Goal: Register for event/course: Register for event/course

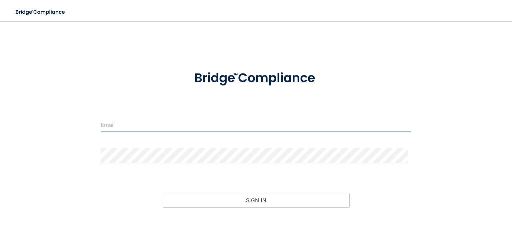
type input "[EMAIL_ADDRESS][DOMAIN_NAME]"
drag, startPoint x: 172, startPoint y: 126, endPoint x: 69, endPoint y: 122, distance: 102.7
click at [69, 122] on div "hholmesnwdg@gmail.com Invalid email/password. You don't have permission to acce…" at bounding box center [255, 134] width 485 height 212
click at [193, 122] on input "hholmesnwdg@gmail.com" at bounding box center [256, 124] width 311 height 15
drag, startPoint x: 179, startPoint y: 123, endPoint x: 0, endPoint y: 69, distance: 186.6
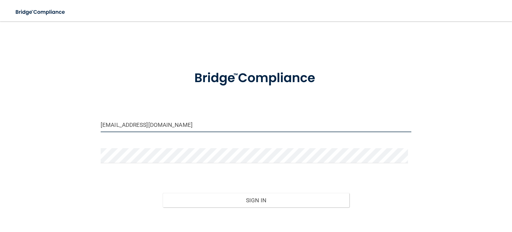
click at [0, 69] on main "hholmesnwdg@gmail.com Invalid email/password. You don't have permission to acce…" at bounding box center [256, 126] width 512 height 210
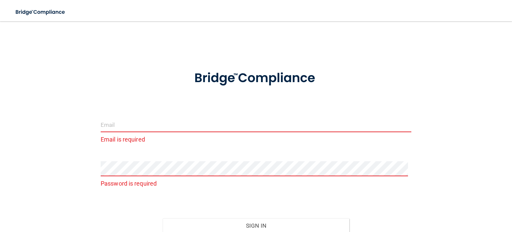
click at [130, 122] on input "email" at bounding box center [256, 124] width 311 height 15
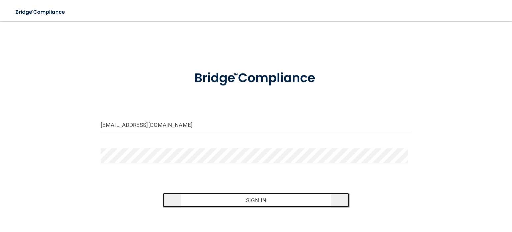
click at [255, 197] on button "Sign In" at bounding box center [256, 200] width 186 height 15
click at [250, 203] on button "Sign In" at bounding box center [256, 200] width 186 height 15
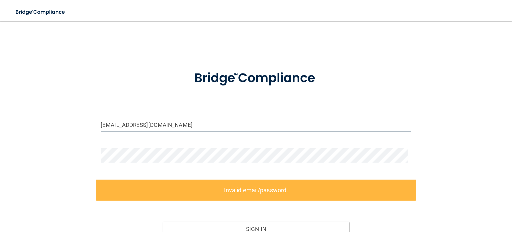
click at [199, 123] on input "[EMAIL_ADDRESS][DOMAIN_NAME]" at bounding box center [256, 124] width 311 height 15
click at [155, 124] on input "[EMAIL_ADDRESS][DOMAIN_NAME]" at bounding box center [256, 124] width 311 height 15
click at [162, 126] on input "[EMAIL_ADDRESS][DOMAIN_NAME]" at bounding box center [256, 124] width 311 height 15
click at [160, 124] on input "[EMAIL_ADDRESS][DOMAIN_NAME]" at bounding box center [256, 124] width 311 height 15
click at [154, 129] on input "[EMAIL_ADDRESS][DOMAIN_NAME]" at bounding box center [256, 124] width 311 height 15
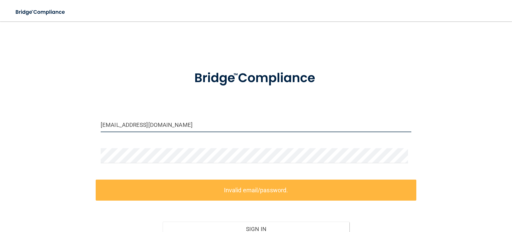
click at [159, 122] on input "[EMAIL_ADDRESS][DOMAIN_NAME]" at bounding box center [256, 124] width 311 height 15
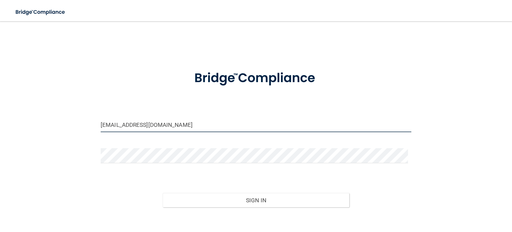
click at [223, 192] on div "Sign In" at bounding box center [256, 193] width 321 height 28
click at [218, 198] on button "Sign In" at bounding box center [256, 200] width 186 height 15
click at [143, 126] on input "adekunleademola@gmail.com" at bounding box center [256, 124] width 311 height 15
type input "[EMAIL_ADDRESS][DOMAIN_NAME]"
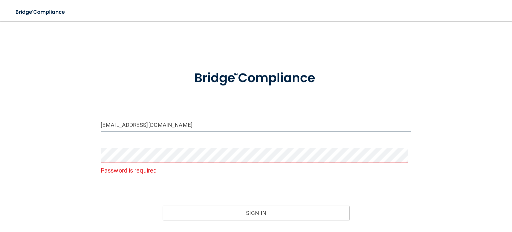
click at [191, 122] on input "[EMAIL_ADDRESS][DOMAIN_NAME]" at bounding box center [256, 124] width 311 height 15
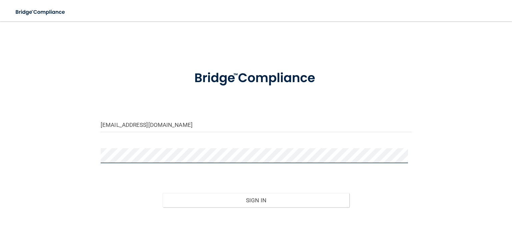
click at [261, 204] on button "Sign In" at bounding box center [256, 200] width 186 height 15
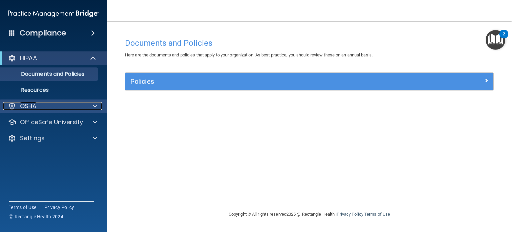
click at [95, 105] on span at bounding box center [95, 106] width 4 height 8
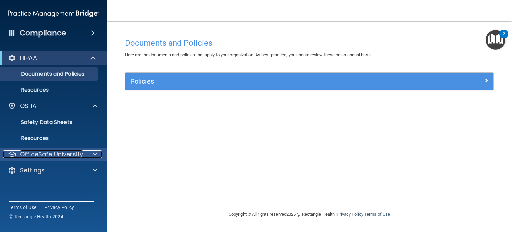
click at [51, 153] on p "OfficeSafe University" at bounding box center [51, 154] width 63 height 8
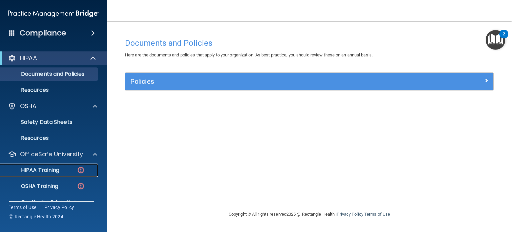
click at [45, 170] on p "HIPAA Training" at bounding box center [31, 170] width 55 height 7
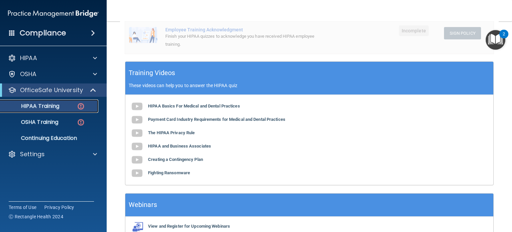
scroll to position [225, 0]
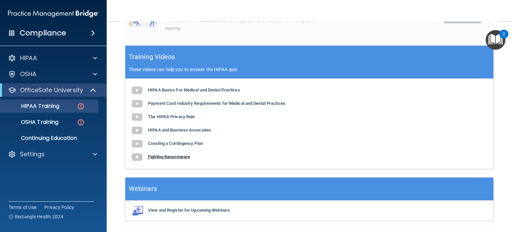
click at [177, 155] on b "Fighting Ransomware" at bounding box center [169, 156] width 42 height 5
click at [178, 145] on b "Creating a Contingency Plan" at bounding box center [175, 143] width 55 height 5
click at [191, 134] on div "HIPAA Basics For Medical and Dental Practices Payment Card Industry Requirement…" at bounding box center [309, 124] width 368 height 90
click at [188, 129] on b "HIPAA and Business Associates" at bounding box center [179, 129] width 63 height 5
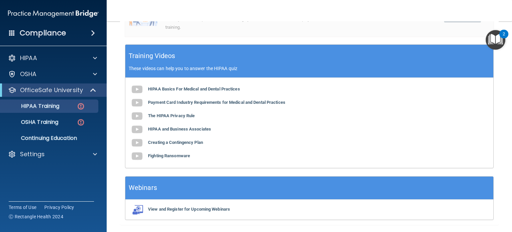
scroll to position [227, 0]
drag, startPoint x: 176, startPoint y: 112, endPoint x: 164, endPoint y: 116, distance: 12.4
click at [164, 116] on b "The HIPAA Privacy Rule" at bounding box center [171, 115] width 47 height 5
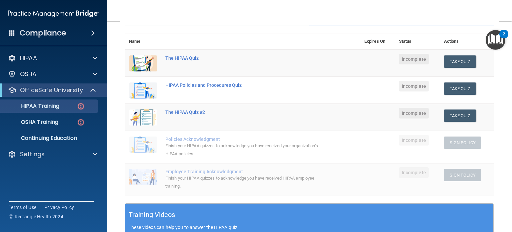
scroll to position [65, 0]
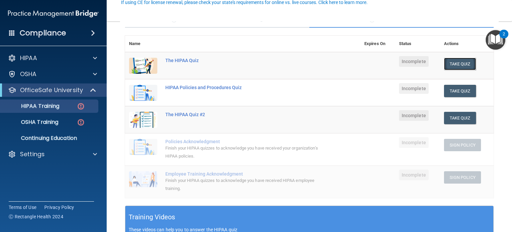
click at [445, 63] on button "Take Quiz" at bounding box center [460, 64] width 32 height 12
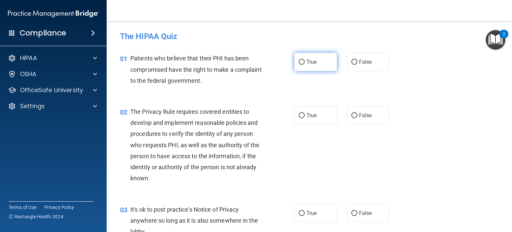
click at [309, 62] on span "True" at bounding box center [311, 62] width 10 height 6
click at [305, 62] on input "True" at bounding box center [302, 62] width 6 height 5
radio input "true"
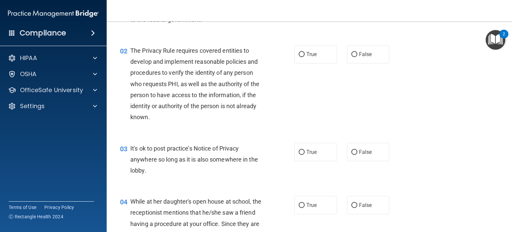
scroll to position [61, 0]
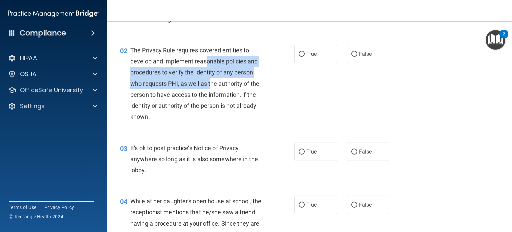
drag, startPoint x: 206, startPoint y: 66, endPoint x: 211, endPoint y: 86, distance: 20.7
click at [211, 86] on div "The Privacy Rule requires covered entities to develop and implement reasonable …" at bounding box center [199, 84] width 138 height 78
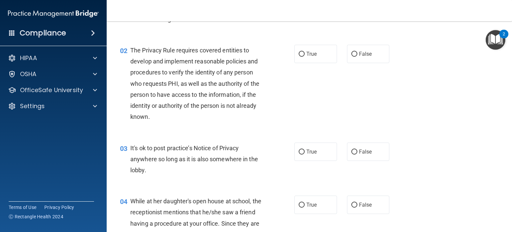
click at [192, 127] on div "02 The Privacy Rule requires covered entities to develop and implement reasonab…" at bounding box center [309, 85] width 389 height 98
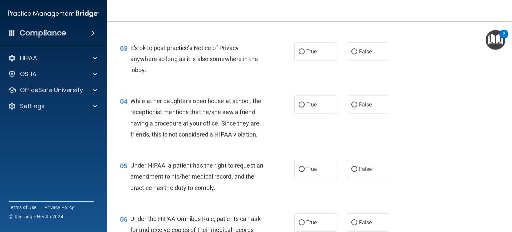
scroll to position [0, 0]
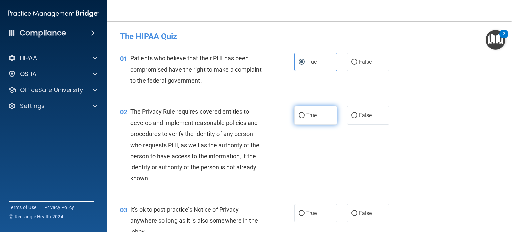
click at [307, 109] on label "True" at bounding box center [315, 115] width 43 height 18
click at [305, 113] on input "True" at bounding box center [302, 115] width 6 height 5
radio input "true"
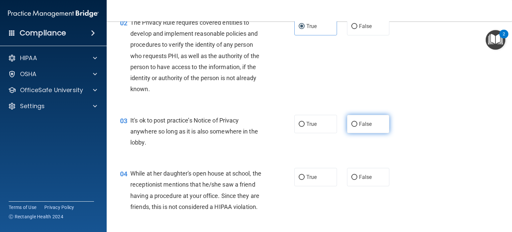
click at [362, 125] on span "False" at bounding box center [365, 124] width 13 height 6
click at [357, 125] on input "False" at bounding box center [354, 124] width 6 height 5
radio input "true"
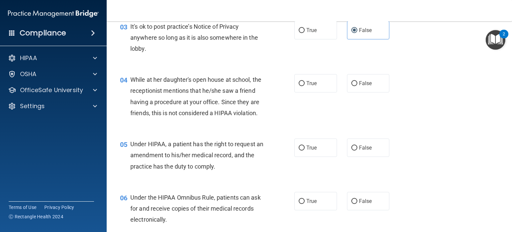
scroll to position [183, 0]
click at [354, 78] on label "False" at bounding box center [368, 82] width 43 height 18
click at [354, 80] on input "False" at bounding box center [354, 82] width 6 height 5
radio input "true"
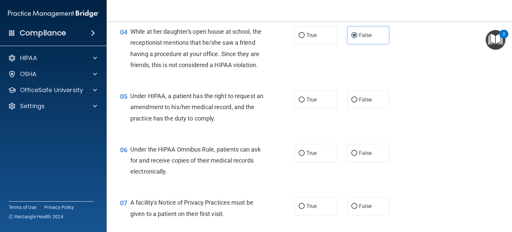
scroll to position [231, 0]
click at [299, 102] on input "True" at bounding box center [302, 99] width 6 height 5
radio input "true"
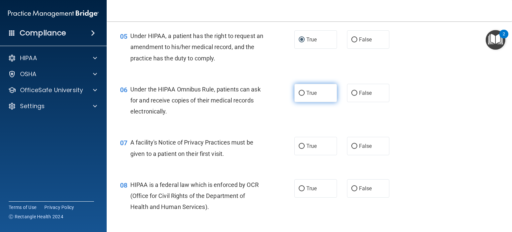
click at [309, 102] on label "True" at bounding box center [315, 93] width 43 height 18
click at [305, 96] on input "True" at bounding box center [302, 93] width 6 height 5
radio input "true"
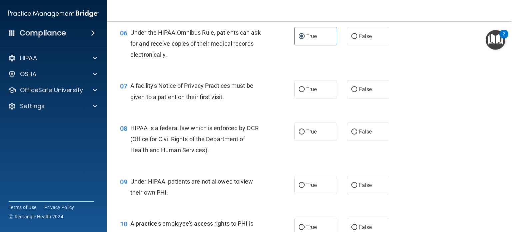
scroll to position [350, 0]
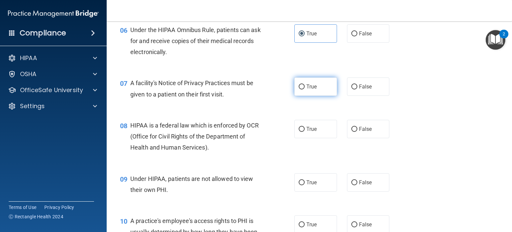
click at [301, 89] on input "True" at bounding box center [302, 86] width 6 height 5
radio input "true"
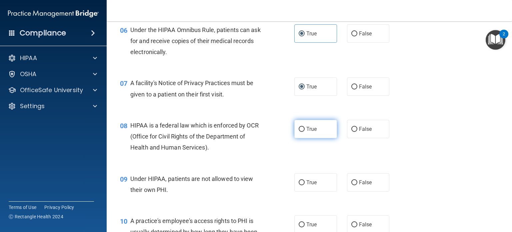
click at [306, 138] on label "True" at bounding box center [315, 129] width 43 height 18
click at [305, 132] on input "True" at bounding box center [302, 129] width 6 height 5
radio input "true"
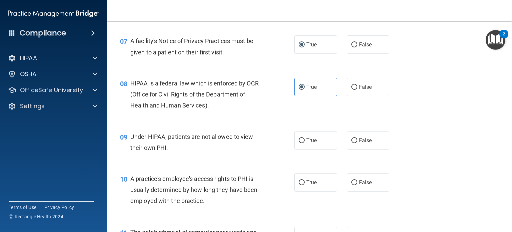
scroll to position [393, 0]
click at [267, 184] on div "10 A practice's employee's access rights to PHI is usually determined by how lo…" at bounding box center [207, 190] width 194 height 37
click at [309, 144] on label "True" at bounding box center [315, 139] width 43 height 18
click at [305, 142] on input "True" at bounding box center [302, 139] width 6 height 5
radio input "true"
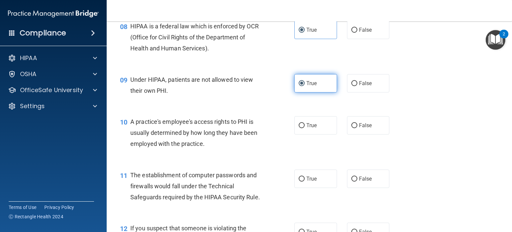
scroll to position [449, 0]
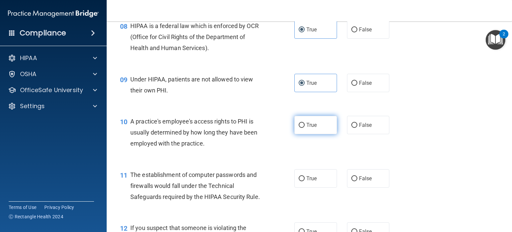
click at [310, 129] on label "True" at bounding box center [315, 125] width 43 height 18
click at [305, 128] on input "True" at bounding box center [302, 125] width 6 height 5
radio input "true"
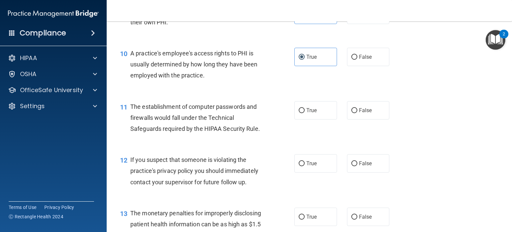
scroll to position [518, 0]
click at [307, 113] on span "True" at bounding box center [311, 109] width 10 height 6
click at [305, 112] on input "True" at bounding box center [302, 109] width 6 height 5
radio input "true"
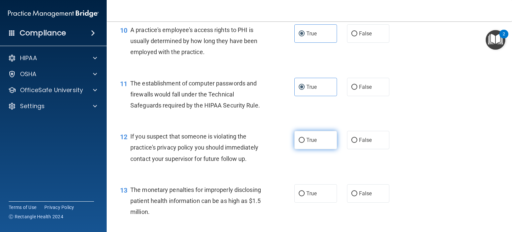
click at [310, 145] on label "True" at bounding box center [315, 140] width 43 height 18
click at [305, 143] on input "True" at bounding box center [302, 140] width 6 height 5
radio input "true"
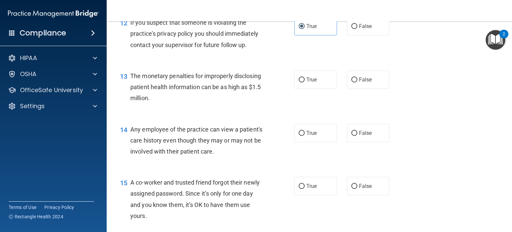
scroll to position [655, 0]
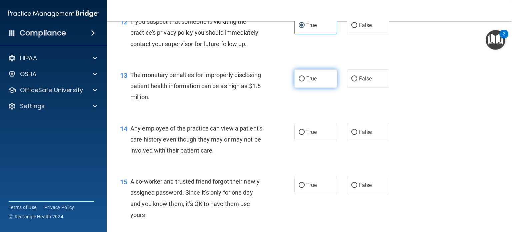
click at [306, 82] on span "True" at bounding box center [311, 78] width 10 height 6
click at [305, 81] on input "True" at bounding box center [302, 78] width 6 height 5
radio input "true"
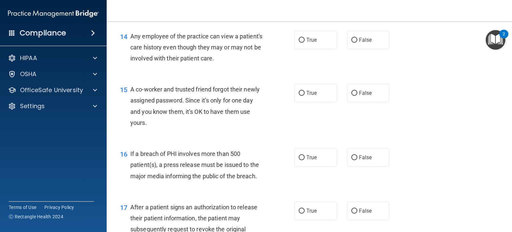
scroll to position [743, 0]
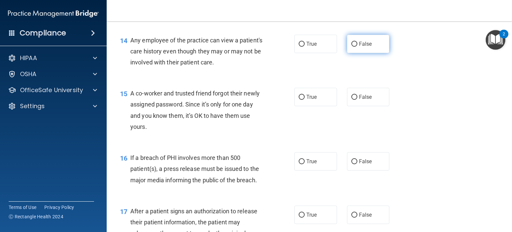
click at [351, 47] on input "False" at bounding box center [354, 44] width 6 height 5
radio input "true"
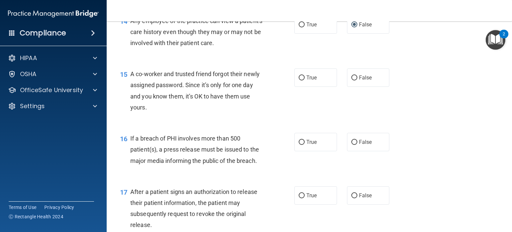
scroll to position [762, 0]
click at [355, 87] on label "False" at bounding box center [368, 77] width 43 height 18
click at [355, 80] on input "False" at bounding box center [354, 77] width 6 height 5
radio input "true"
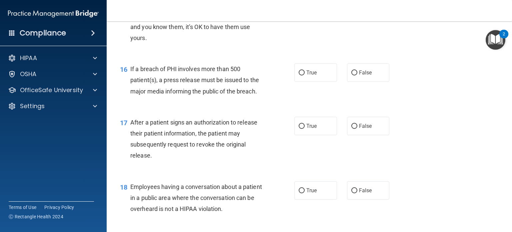
scroll to position [831, 0]
click at [299, 76] on input "True" at bounding box center [302, 73] width 6 height 5
radio input "true"
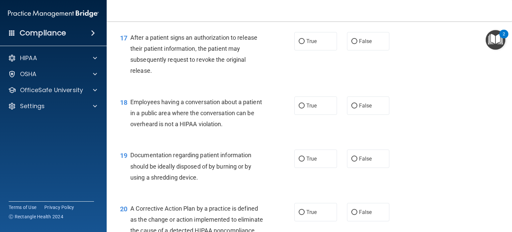
scroll to position [917, 0]
click at [299, 50] on label "True" at bounding box center [315, 41] width 43 height 18
click at [299, 44] on input "True" at bounding box center [302, 41] width 6 height 5
radio input "true"
click at [383, 114] on label "False" at bounding box center [368, 105] width 43 height 18
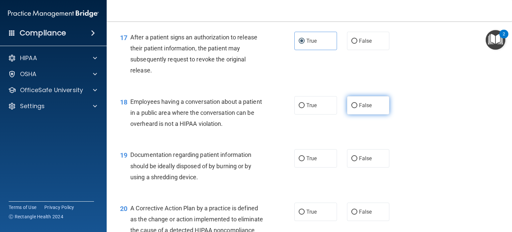
click at [357, 108] on input "False" at bounding box center [354, 105] width 6 height 5
radio input "true"
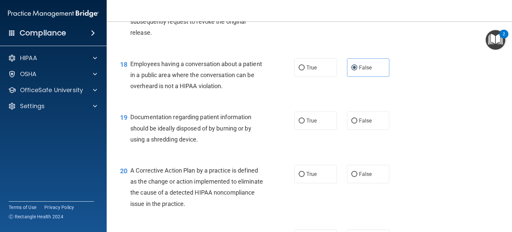
scroll to position [955, 0]
click at [298, 126] on label "True" at bounding box center [315, 119] width 43 height 18
click at [299, 122] on input "True" at bounding box center [302, 119] width 6 height 5
radio input "true"
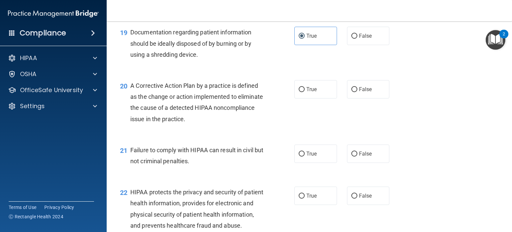
scroll to position [1048, 0]
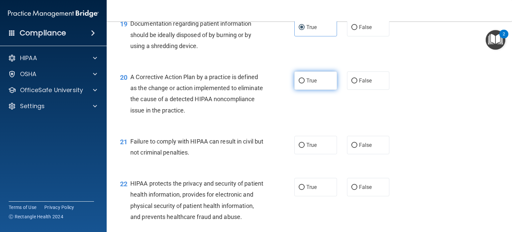
click at [310, 90] on label "True" at bounding box center [315, 80] width 43 height 18
click at [305, 83] on input "True" at bounding box center [302, 80] width 6 height 5
radio input "true"
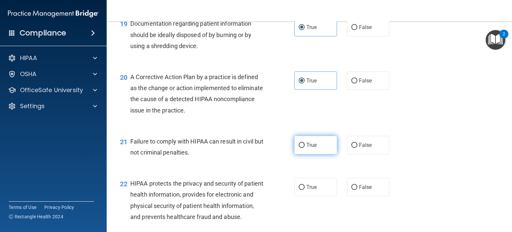
click at [307, 154] on label "True" at bounding box center [315, 145] width 43 height 18
click at [305, 148] on input "True" at bounding box center [302, 145] width 6 height 5
radio input "true"
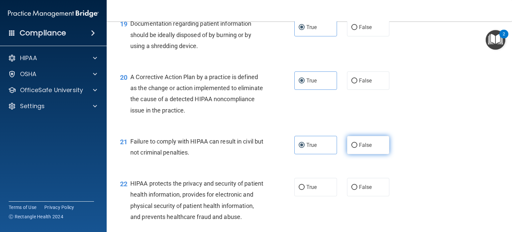
click at [361, 154] on label "False" at bounding box center [368, 145] width 43 height 18
click at [357, 148] on input "False" at bounding box center [354, 145] width 6 height 5
radio input "true"
radio input "false"
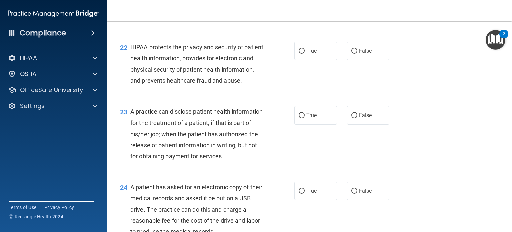
scroll to position [1184, 0]
click at [301, 54] on input "True" at bounding box center [302, 51] width 6 height 5
radio input "true"
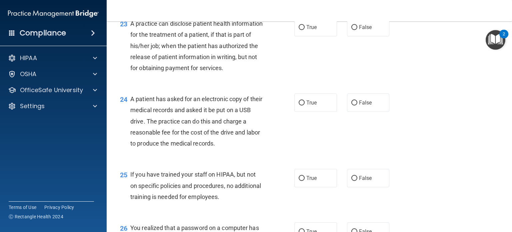
scroll to position [1272, 0]
click at [299, 30] on input "True" at bounding box center [302, 27] width 6 height 5
radio input "true"
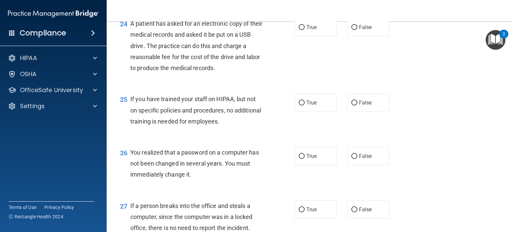
scroll to position [1350, 0]
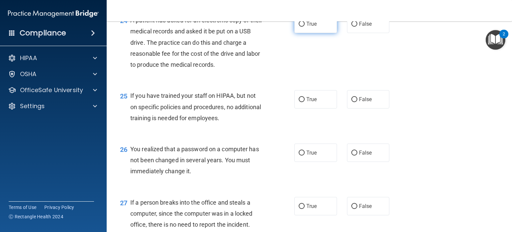
click at [300, 27] on input "True" at bounding box center [302, 24] width 6 height 5
radio input "true"
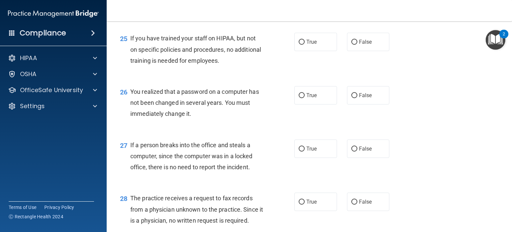
scroll to position [1407, 0]
click at [351, 45] on input "False" at bounding box center [354, 42] width 6 height 5
radio input "true"
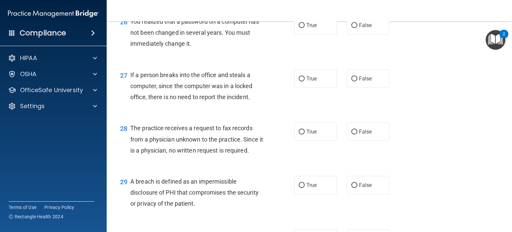
scroll to position [1478, 0]
click at [297, 34] on label "True" at bounding box center [315, 25] width 43 height 18
click at [299, 28] on input "True" at bounding box center [302, 25] width 6 height 5
radio input "true"
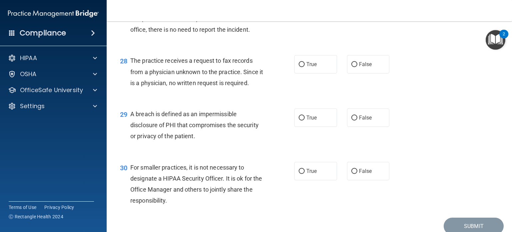
scroll to position [1545, 0]
click at [351, 14] on input "False" at bounding box center [354, 11] width 6 height 5
radio input "true"
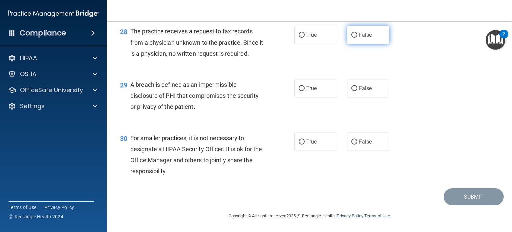
click at [358, 44] on label "False" at bounding box center [368, 35] width 43 height 18
click at [357, 38] on input "False" at bounding box center [354, 35] width 6 height 5
radio input "true"
click at [297, 97] on label "True" at bounding box center [315, 88] width 43 height 18
click at [299, 91] on input "True" at bounding box center [302, 88] width 6 height 5
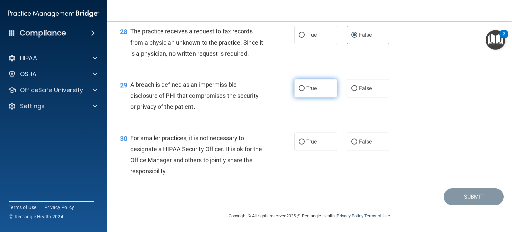
radio input "true"
click at [352, 151] on label "False" at bounding box center [368, 141] width 43 height 18
click at [352, 144] on input "False" at bounding box center [354, 141] width 6 height 5
radio input "true"
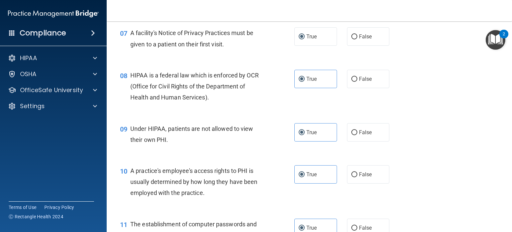
scroll to position [0, 0]
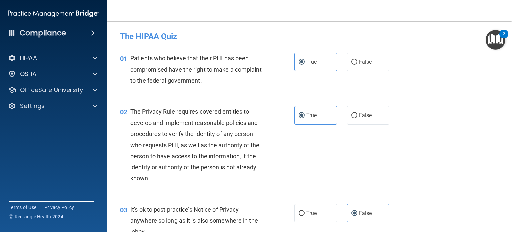
click at [352, 26] on main "- The HIPAA Quiz This quiz doesn’t expire until . Are you sure you want to take…" at bounding box center [309, 126] width 405 height 210
click at [344, 8] on nav "Toggle navigation Peter Ademola adekunleademola2003@gmail.com Manage My Enterpr…" at bounding box center [309, 10] width 405 height 21
click at [99, 56] on div at bounding box center [94, 58] width 17 height 8
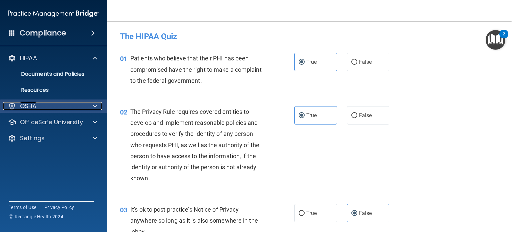
click at [96, 105] on span at bounding box center [95, 106] width 4 height 8
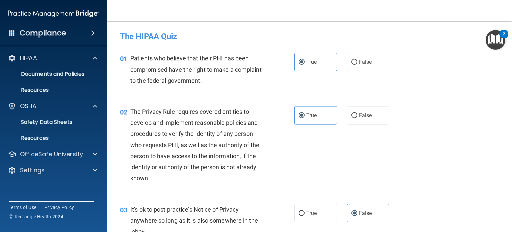
click at [93, 162] on div "HIPAA Documents and Policies Report an Incident Business Associates Emergency P…" at bounding box center [53, 115] width 107 height 133
click at [93, 158] on div "OfficeSafe University" at bounding box center [53, 153] width 107 height 13
click at [93, 155] on span at bounding box center [95, 154] width 4 height 8
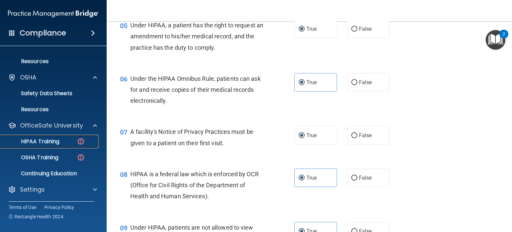
scroll to position [302, 0]
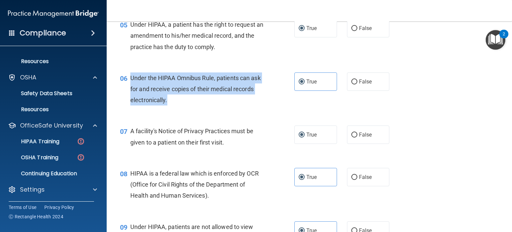
drag, startPoint x: 169, startPoint y: 111, endPoint x: 128, endPoint y: 86, distance: 48.4
click at [128, 86] on div "06 Under the HIPAA Omnibus Rule, patients can ask for and receive copies of the…" at bounding box center [207, 90] width 194 height 37
click at [139, 87] on span "Under the HIPAA Omnibus Rule, patients can ask for and receive copies of their …" at bounding box center [195, 88] width 130 height 29
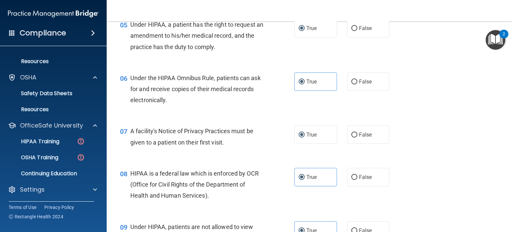
drag, startPoint x: 133, startPoint y: 86, endPoint x: 145, endPoint y: 74, distance: 16.5
click at [145, 64] on div "05 Under HIPAA, a patient has the right to request an amendment to his/her medi…" at bounding box center [309, 37] width 389 height 53
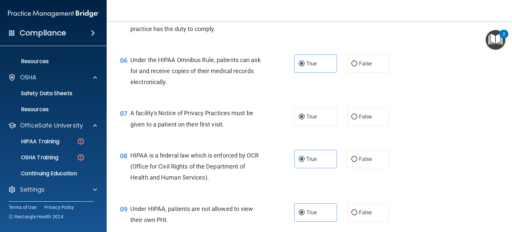
scroll to position [430, 0]
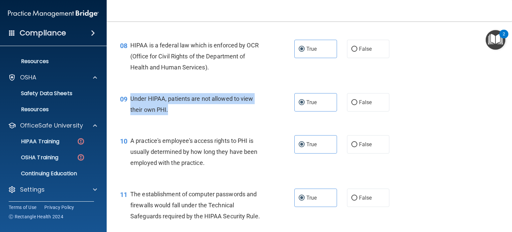
drag, startPoint x: 180, startPoint y: 122, endPoint x: 128, endPoint y: 106, distance: 54.0
click at [128, 106] on div "09 Under HIPAA, patients are not allowed to view their own PHI." at bounding box center [207, 105] width 194 height 25
click at [354, 105] on input "False" at bounding box center [354, 102] width 6 height 5
radio input "true"
radio input "false"
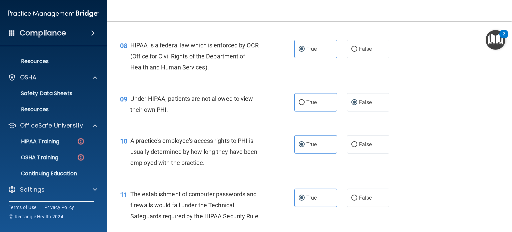
click at [392, 85] on div "08 HIPAA is a federal law which is enforced by OCR (Office for Civil Rights of …" at bounding box center [309, 57] width 389 height 53
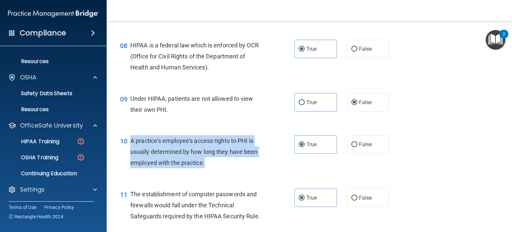
drag, startPoint x: 207, startPoint y: 178, endPoint x: 129, endPoint y: 150, distance: 82.8
click at [129, 150] on div "10 A practice's employee's access rights to PHI is usually determined by how lo…" at bounding box center [207, 153] width 194 height 37
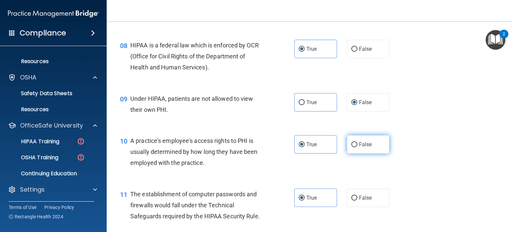
click at [361, 153] on label "False" at bounding box center [368, 144] width 43 height 18
click at [357, 147] on input "False" at bounding box center [354, 144] width 6 height 5
radio input "true"
radio input "false"
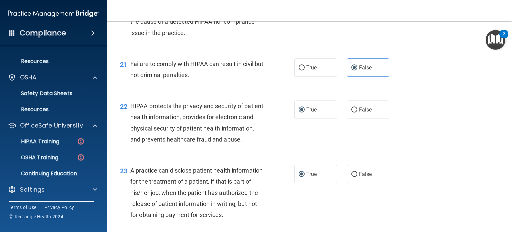
scroll to position [1124, 0]
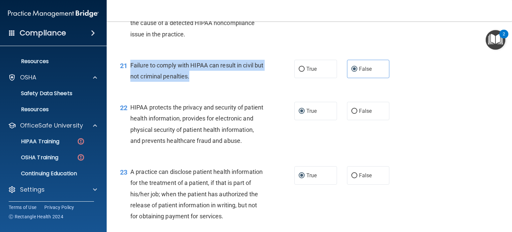
drag, startPoint x: 204, startPoint y: 90, endPoint x: 129, endPoint y: 78, distance: 75.7
click at [129, 78] on div "21 Failure to comply with HIPAA can result in civil but not criminal penalties." at bounding box center [207, 72] width 194 height 25
click at [156, 76] on span "Failure to comply with HIPAA can result in civil but not criminal penalties." at bounding box center [196, 71] width 133 height 18
drag, startPoint x: 209, startPoint y: 84, endPoint x: 130, endPoint y: 79, distance: 78.8
click at [130, 79] on div "Failure to comply with HIPAA can result in civil but not criminal penalties." at bounding box center [199, 71] width 138 height 22
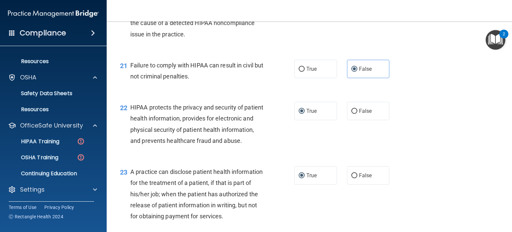
click at [224, 114] on span "HIPAA protects the privacy and security of patient health information, provides…" at bounding box center [196, 124] width 133 height 40
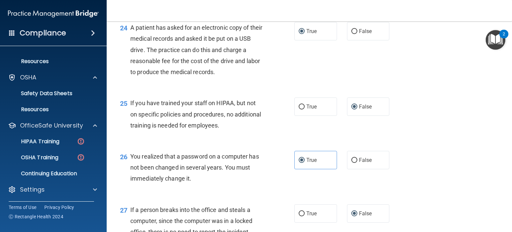
scroll to position [1348, 0]
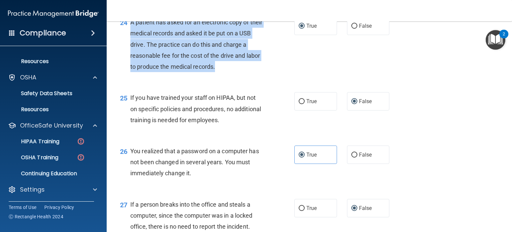
drag, startPoint x: 219, startPoint y: 103, endPoint x: 131, endPoint y: 54, distance: 100.7
click at [131, 54] on div "A patient has asked for an electronic copy of their medical records and asked i…" at bounding box center [199, 44] width 138 height 55
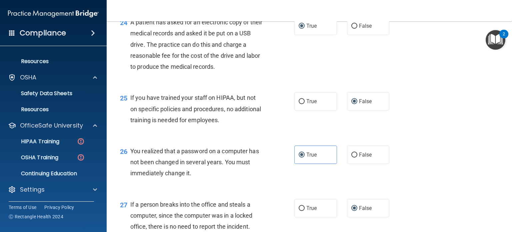
click at [200, 179] on div "You realized that a password on a computer has not been changed in several year…" at bounding box center [199, 161] width 138 height 33
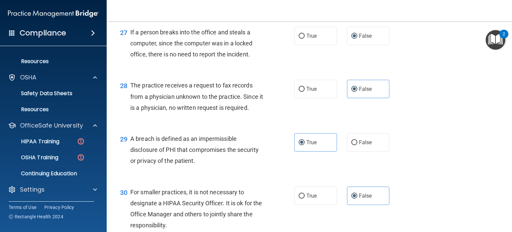
scroll to position [1607, 0]
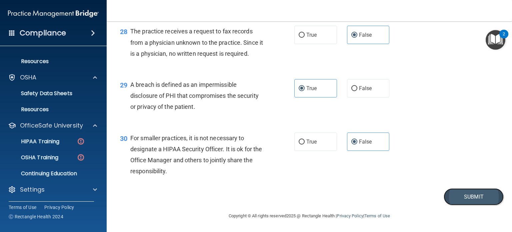
click at [457, 197] on button "Submit" at bounding box center [473, 196] width 60 height 17
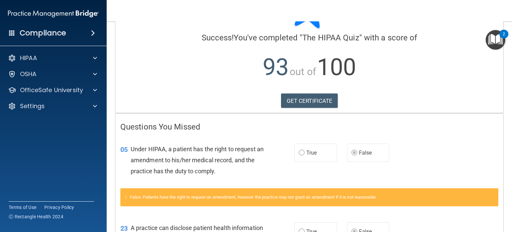
scroll to position [40, 0]
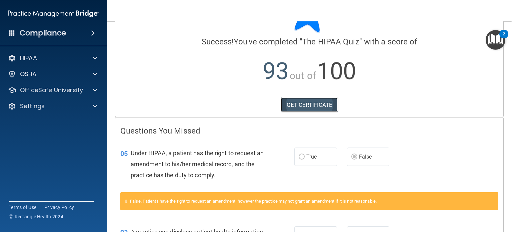
click at [293, 104] on link "GET CERTIFICATE" at bounding box center [309, 104] width 57 height 15
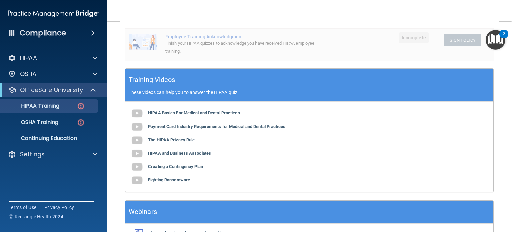
scroll to position [245, 0]
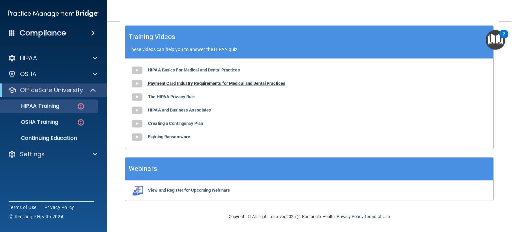
click at [168, 81] on b "Payment Card Industry Requirements for Medical and Dental Practices" at bounding box center [216, 83] width 137 height 5
click at [173, 69] on b "HIPAA Basics For Medical and Dental Practices" at bounding box center [194, 69] width 92 height 5
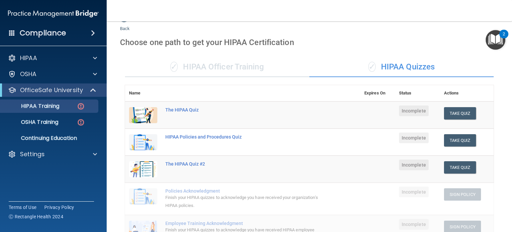
scroll to position [16, 0]
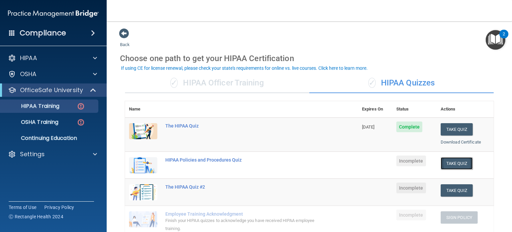
click at [450, 162] on button "Take Quiz" at bounding box center [456, 163] width 32 height 12
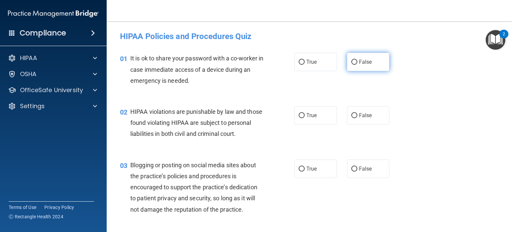
click at [383, 54] on label "False" at bounding box center [368, 62] width 43 height 18
click at [357, 60] on input "False" at bounding box center [354, 62] width 6 height 5
radio input "true"
click at [306, 113] on span "True" at bounding box center [311, 115] width 10 height 6
click at [305, 113] on input "True" at bounding box center [302, 115] width 6 height 5
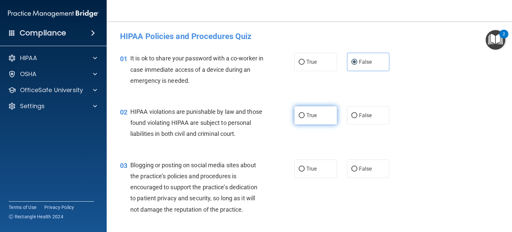
radio input "true"
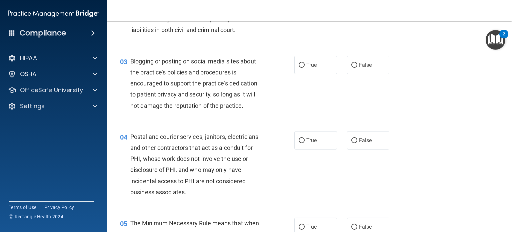
scroll to position [98, 0]
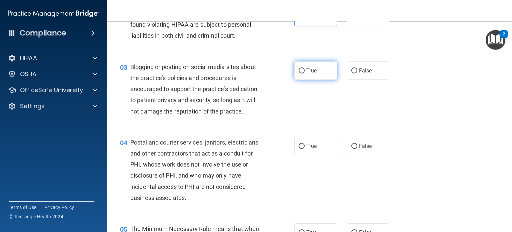
click at [306, 74] on span "True" at bounding box center [311, 70] width 10 height 6
click at [305, 73] on input "True" at bounding box center [302, 70] width 6 height 5
radio input "true"
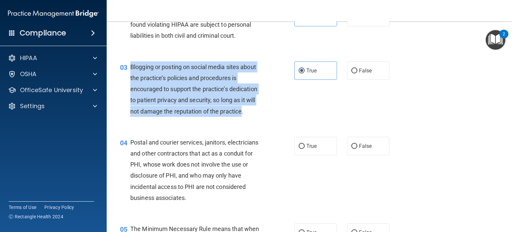
drag, startPoint x: 241, startPoint y: 125, endPoint x: 127, endPoint y: 74, distance: 124.6
click at [127, 74] on div "03 Blogging or posting on social media sites about the practice’s policies and …" at bounding box center [207, 90] width 194 height 59
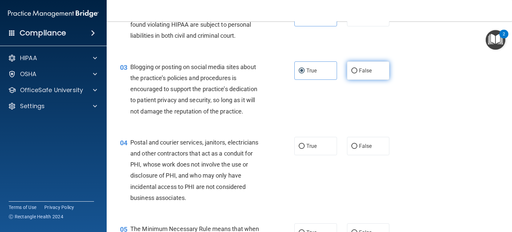
click at [352, 80] on label "False" at bounding box center [368, 70] width 43 height 18
click at [352, 73] on input "False" at bounding box center [354, 70] width 6 height 5
radio input "true"
radio input "false"
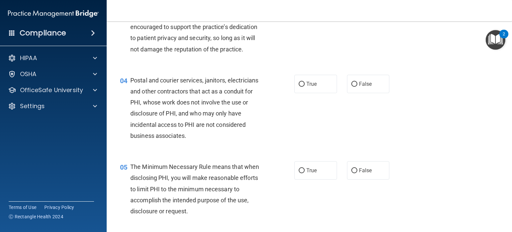
scroll to position [160, 0]
click at [302, 92] on label "True" at bounding box center [315, 84] width 43 height 18
click at [302, 87] on input "True" at bounding box center [302, 84] width 6 height 5
radio input "true"
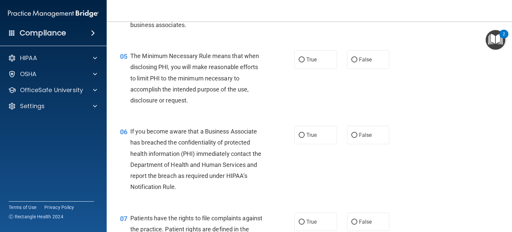
scroll to position [272, 0]
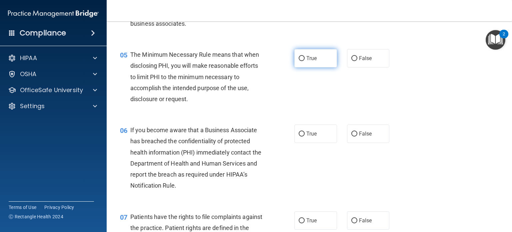
click at [307, 61] on span "True" at bounding box center [311, 58] width 10 height 6
click at [305, 61] on input "True" at bounding box center [302, 58] width 6 height 5
radio input "true"
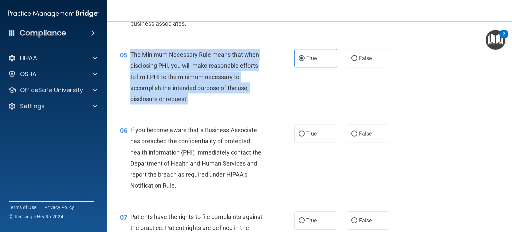
drag, startPoint x: 198, startPoint y: 108, endPoint x: 128, endPoint y: 67, distance: 81.5
click at [128, 67] on div "05 The Minimum Necessary Rule means that when disclosing PHI, you will make rea…" at bounding box center [207, 78] width 194 height 59
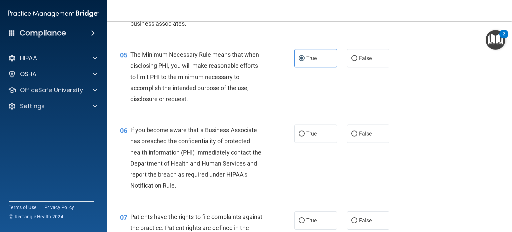
click at [207, 116] on div "05 The Minimum Necessary Rule means that when disclosing PHI, you will make rea…" at bounding box center [309, 78] width 389 height 75
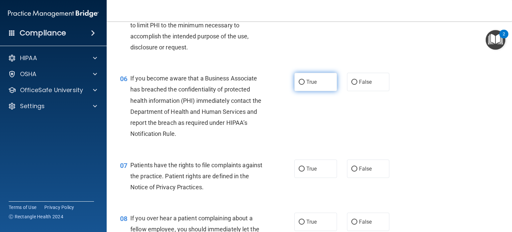
click at [294, 91] on label "True" at bounding box center [315, 82] width 43 height 18
click at [299, 85] on input "True" at bounding box center [302, 82] width 6 height 5
radio input "true"
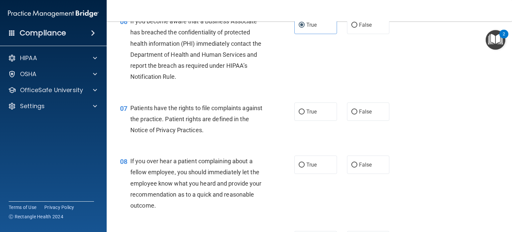
scroll to position [381, 0]
click at [306, 114] on span "True" at bounding box center [311, 111] width 10 height 6
click at [305, 114] on input "True" at bounding box center [302, 111] width 6 height 5
radio input "true"
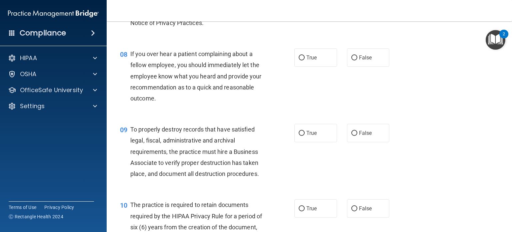
scroll to position [490, 0]
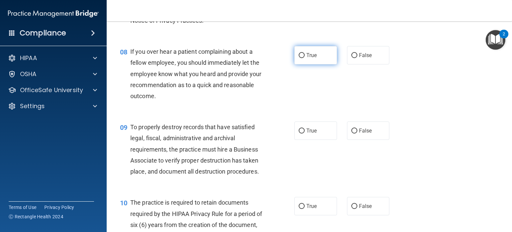
click at [294, 64] on label "True" at bounding box center [315, 55] width 43 height 18
click at [299, 58] on input "True" at bounding box center [302, 55] width 6 height 5
radio input "true"
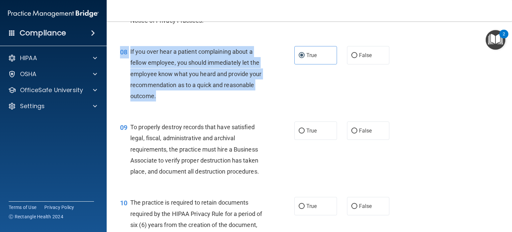
drag, startPoint x: 169, startPoint y: 106, endPoint x: 129, endPoint y: 56, distance: 63.7
click at [129, 56] on div "08 If you over hear a patient complaining about a fellow employee, you should i…" at bounding box center [309, 75] width 389 height 75
drag, startPoint x: 129, startPoint y: 56, endPoint x: 157, endPoint y: 114, distance: 64.4
click at [157, 113] on div "08 If you over hear a patient complaining about a fellow employee, you should i…" at bounding box center [309, 75] width 389 height 75
click at [159, 87] on span "If you over hear a patient complaining about a fellow employee, you should imme…" at bounding box center [195, 73] width 131 height 51
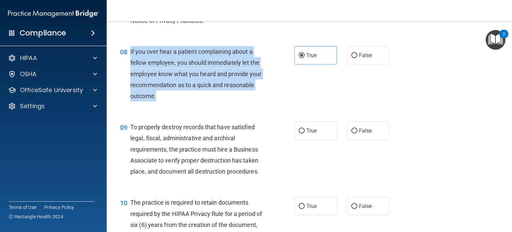
drag, startPoint x: 155, startPoint y: 109, endPoint x: 130, endPoint y: 66, distance: 49.6
click at [130, 66] on div "If you over hear a patient complaining about a fellow employee, you should imme…" at bounding box center [199, 73] width 138 height 55
click at [216, 101] on div "If you over hear a patient complaining about a fellow employee, you should imme…" at bounding box center [199, 73] width 138 height 55
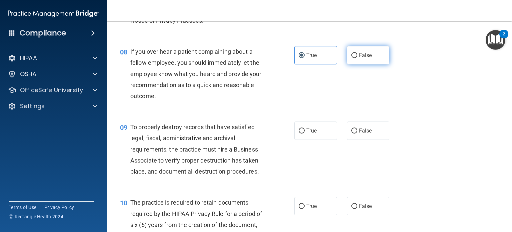
click at [353, 58] on input "False" at bounding box center [354, 55] width 6 height 5
radio input "true"
radio input "false"
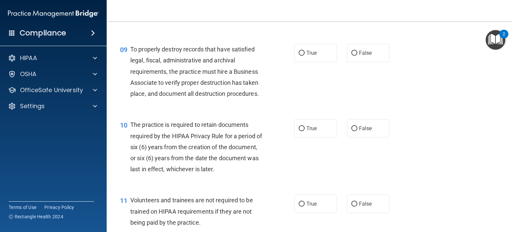
scroll to position [568, 0]
click at [299, 55] on input "True" at bounding box center [302, 52] width 6 height 5
radio input "true"
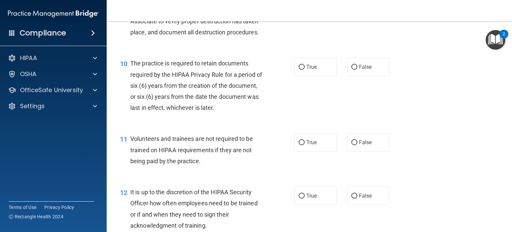
scroll to position [630, 0]
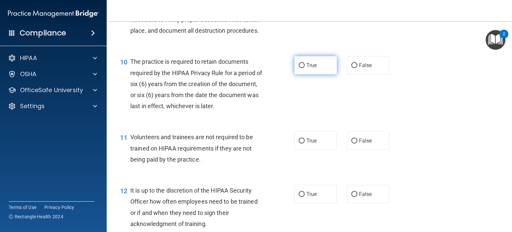
click at [316, 74] on label "True" at bounding box center [315, 65] width 43 height 18
click at [305, 68] on input "True" at bounding box center [302, 65] width 6 height 5
radio input "true"
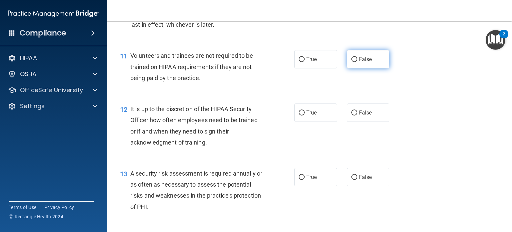
click at [356, 68] on label "False" at bounding box center [368, 59] width 43 height 18
click at [356, 62] on input "False" at bounding box center [354, 59] width 6 height 5
radio input "true"
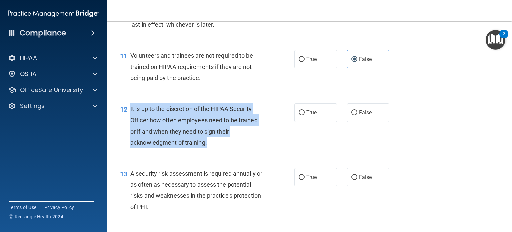
drag, startPoint x: 209, startPoint y: 150, endPoint x: 126, endPoint y: 118, distance: 88.7
click at [126, 118] on div "12 It is up to the discretion of the HIPAA Security Officer how often employees…" at bounding box center [207, 127] width 194 height 48
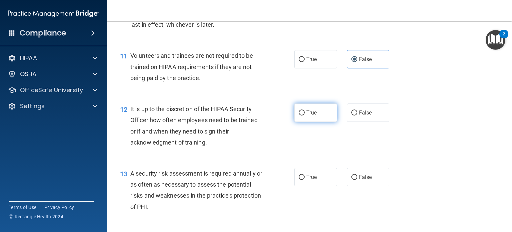
click at [302, 120] on label "True" at bounding box center [315, 112] width 43 height 18
click at [302, 115] on input "True" at bounding box center [302, 112] width 6 height 5
radio input "true"
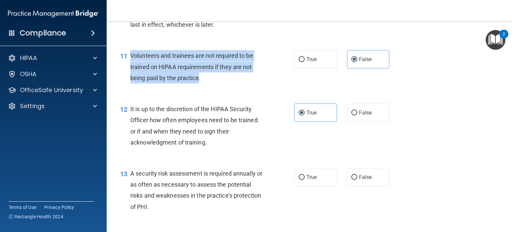
drag, startPoint x: 200, startPoint y: 92, endPoint x: 130, endPoint y: 66, distance: 74.4
click at [130, 66] on span "Volunteers and trainees are not required to be trained on HIPAA requirements if…" at bounding box center [191, 66] width 123 height 29
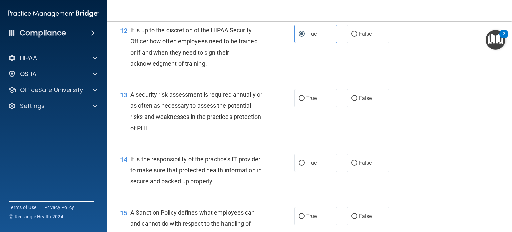
scroll to position [793, 0]
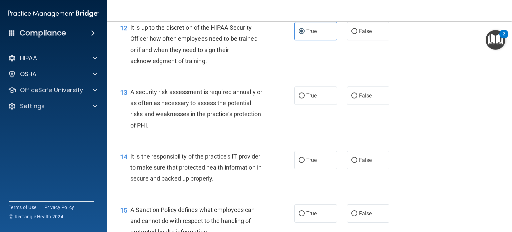
click at [251, 131] on div "A security risk assessment is required annually or as often as necessary to ass…" at bounding box center [199, 108] width 138 height 44
click at [300, 98] on input "True" at bounding box center [302, 95] width 6 height 5
radio input "true"
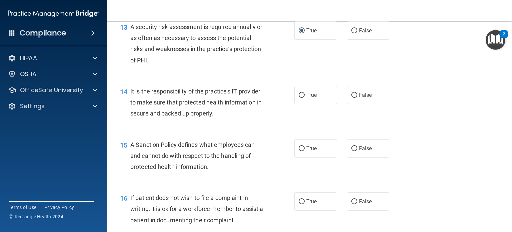
scroll to position [858, 0]
click at [299, 104] on label "True" at bounding box center [315, 94] width 43 height 18
click at [299, 97] on input "True" at bounding box center [302, 94] width 6 height 5
radio input "true"
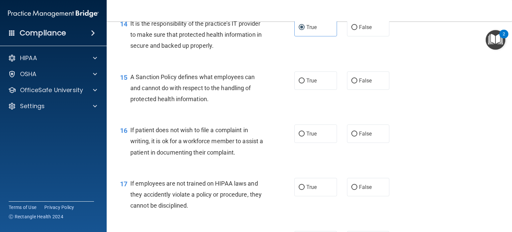
scroll to position [925, 0]
click at [314, 84] on span "True" at bounding box center [311, 81] width 10 height 6
click at [305, 84] on input "True" at bounding box center [302, 81] width 6 height 5
radio input "true"
click at [310, 137] on span "True" at bounding box center [311, 134] width 10 height 6
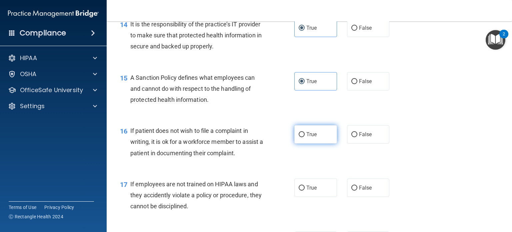
click at [305, 137] on input "True" at bounding box center [302, 134] width 6 height 5
radio input "true"
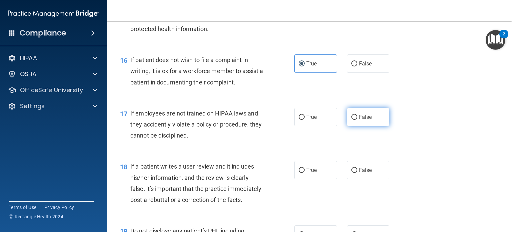
click at [360, 126] on label "False" at bounding box center [368, 117] width 43 height 18
click at [357, 120] on input "False" at bounding box center [354, 117] width 6 height 5
radio input "true"
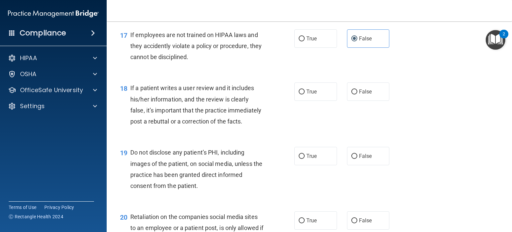
scroll to position [1074, 0]
click at [352, 94] on input "False" at bounding box center [354, 91] width 6 height 5
radio input "true"
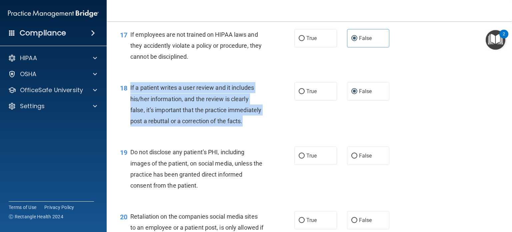
drag, startPoint x: 162, startPoint y: 145, endPoint x: 128, endPoint y: 100, distance: 56.4
click at [128, 100] on div "18 If a patient writes a user review and it includes his/her information, and t…" at bounding box center [207, 106] width 194 height 48
click at [144, 105] on div "If a patient writes a user review and it includes his/her information, and the …" at bounding box center [199, 104] width 138 height 44
drag, startPoint x: 161, startPoint y: 145, endPoint x: 123, endPoint y: 102, distance: 57.3
click at [123, 102] on div "18 If a patient writes a user review and it includes his/her information, and t…" at bounding box center [207, 106] width 194 height 48
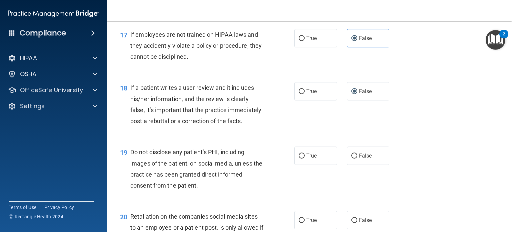
click at [200, 164] on div "19 Do not disclose any patient’s PHI, including images of the patient, on socia…" at bounding box center [309, 170] width 389 height 64
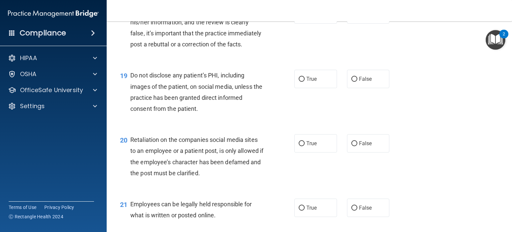
scroll to position [1151, 0]
click at [303, 88] on label "True" at bounding box center [315, 78] width 43 height 18
click at [303, 81] on input "True" at bounding box center [302, 78] width 6 height 5
radio input "true"
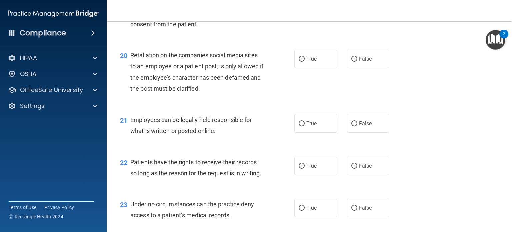
scroll to position [1236, 0]
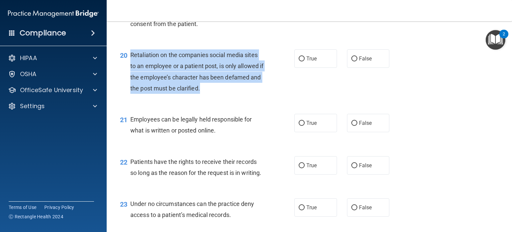
drag, startPoint x: 227, startPoint y: 110, endPoint x: 128, endPoint y: 72, distance: 105.5
click at [128, 72] on div "20 Retaliation on the companies social media sites to an employee or a patient …" at bounding box center [207, 73] width 194 height 48
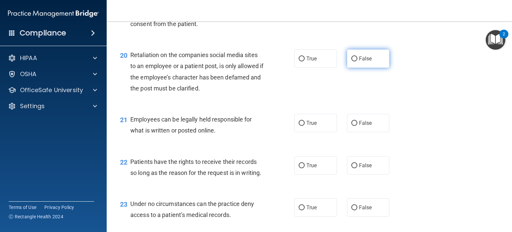
click at [357, 68] on label "False" at bounding box center [368, 58] width 43 height 18
click at [357, 61] on input "False" at bounding box center [354, 58] width 6 height 5
radio input "true"
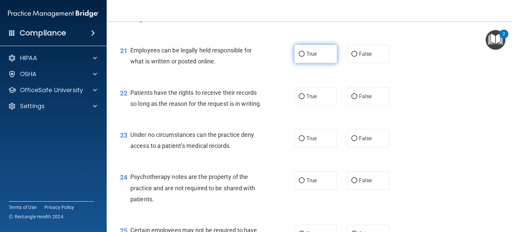
click at [315, 63] on label "True" at bounding box center [315, 54] width 43 height 18
click at [305, 57] on input "True" at bounding box center [302, 54] width 6 height 5
radio input "true"
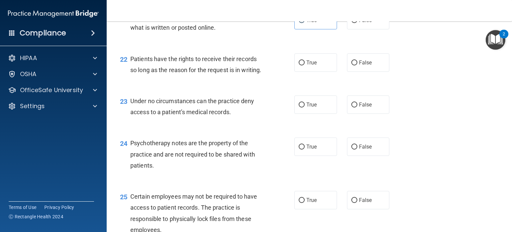
scroll to position [1339, 0]
click at [309, 65] on span "True" at bounding box center [311, 61] width 10 height 6
click at [305, 64] on input "True" at bounding box center [302, 61] width 6 height 5
radio input "true"
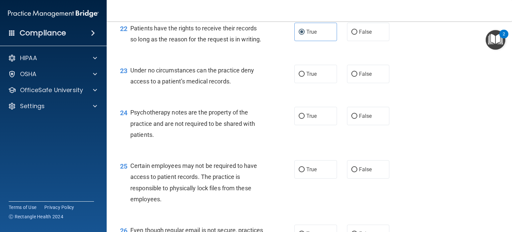
scroll to position [1369, 0]
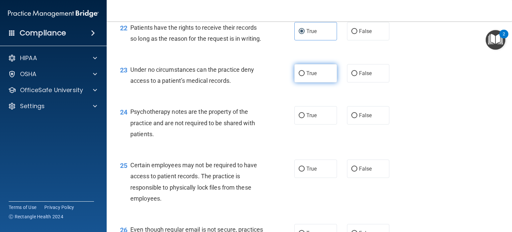
click at [309, 76] on span "True" at bounding box center [311, 73] width 10 height 6
click at [305, 76] on input "True" at bounding box center [302, 73] width 6 height 5
radio input "true"
drag, startPoint x: 242, startPoint y: 118, endPoint x: 139, endPoint y: 97, distance: 104.8
drag, startPoint x: 139, startPoint y: 97, endPoint x: 267, endPoint y: 130, distance: 132.4
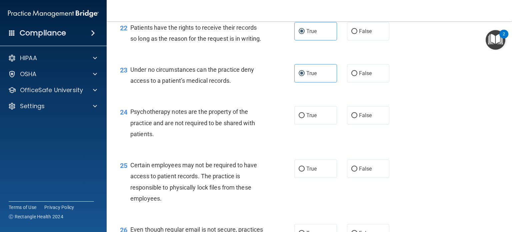
click at [267, 98] on div "23 Under no circumstances can the practice deny access to a patient’s medical r…" at bounding box center [309, 77] width 389 height 42
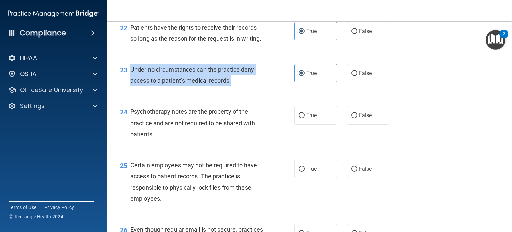
drag, startPoint x: 234, startPoint y: 113, endPoint x: 130, endPoint y: 105, distance: 103.6
click at [130, 86] on div "Under no circumstances can the practice deny access to a patient’s medical reco…" at bounding box center [199, 75] width 138 height 22
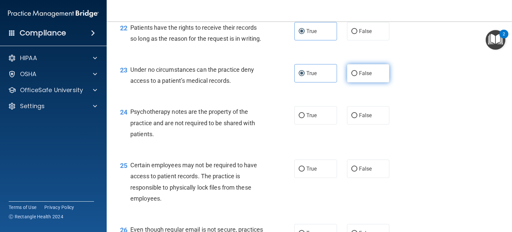
click at [361, 76] on span "False" at bounding box center [365, 73] width 13 height 6
click at [357, 76] on input "False" at bounding box center [354, 73] width 6 height 5
radio input "true"
radio input "false"
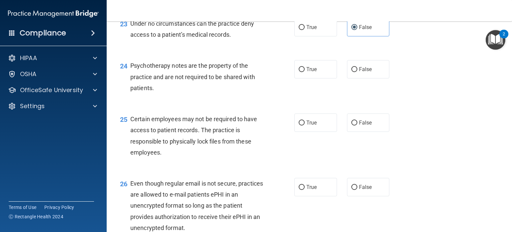
scroll to position [1416, 0]
click at [321, 78] on label "True" at bounding box center [315, 68] width 43 height 18
click at [305, 71] on input "True" at bounding box center [302, 68] width 6 height 5
radio input "true"
drag, startPoint x: 159, startPoint y: 119, endPoint x: 132, endPoint y: 97, distance: 34.3
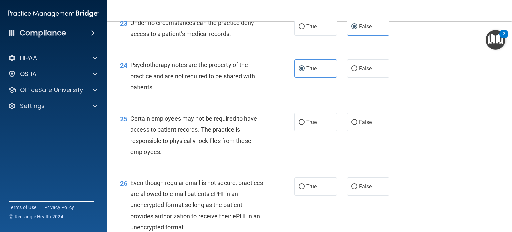
drag, startPoint x: 132, startPoint y: 97, endPoint x: 112, endPoint y: 128, distance: 36.8
click at [112, 96] on div "24 Psychotherapy notes are the property of the practice and are not required to…" at bounding box center [207, 77] width 194 height 37
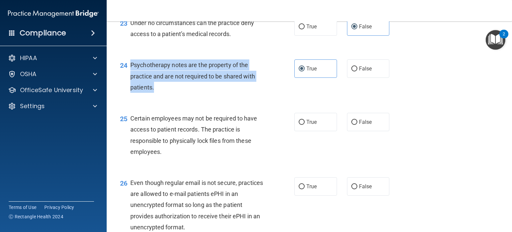
drag, startPoint x: 158, startPoint y: 120, endPoint x: 130, endPoint y: 96, distance: 36.6
click at [130, 93] on div "Psychotherapy notes are the property of the practice and are not required to be…" at bounding box center [199, 75] width 138 height 33
click at [236, 93] on div "Psychotherapy notes are the property of the practice and are not required to be…" at bounding box center [199, 75] width 138 height 33
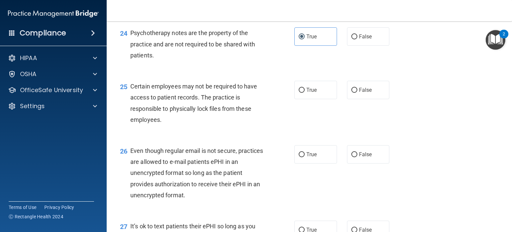
scroll to position [1449, 0]
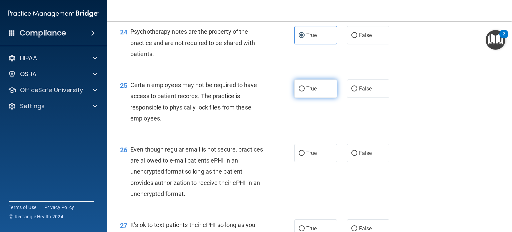
click at [297, 98] on label "True" at bounding box center [315, 88] width 43 height 18
click at [299, 91] on input "True" at bounding box center [302, 88] width 6 height 5
radio input "true"
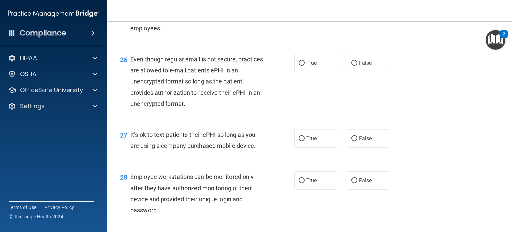
drag, startPoint x: 192, startPoint y: 141, endPoint x: 134, endPoint y: 96, distance: 73.1
drag, startPoint x: 134, startPoint y: 96, endPoint x: 319, endPoint y: 94, distance: 184.3
click at [319, 72] on label "True" at bounding box center [315, 63] width 43 height 18
click at [305, 66] on input "True" at bounding box center [302, 63] width 6 height 5
radio input "true"
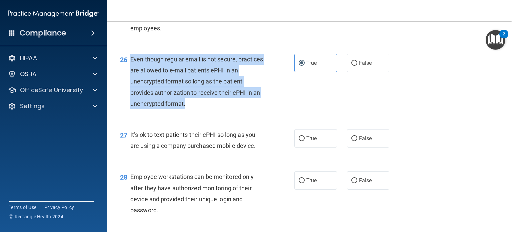
drag, startPoint x: 188, startPoint y: 137, endPoint x: 127, endPoint y: 96, distance: 73.8
click at [127, 96] on div "26 Even though regular email is not secure, practices are allowed to e-mail pat…" at bounding box center [207, 83] width 194 height 59
click at [141, 102] on span "Even though regular email is not secure, practices are allowed to e-mail patien…" at bounding box center [196, 81] width 133 height 51
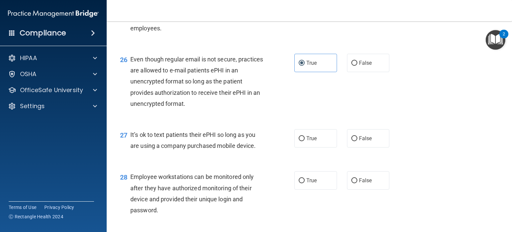
drag, startPoint x: 141, startPoint y: 102, endPoint x: 130, endPoint y: 120, distance: 20.8
click at [130, 112] on div "26 Even though regular email is not secure, practices are allowed to e-mail pat…" at bounding box center [207, 83] width 194 height 59
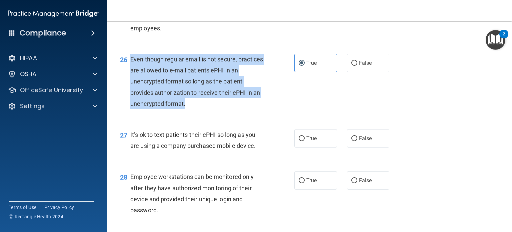
drag, startPoint x: 189, startPoint y: 140, endPoint x: 131, endPoint y: 94, distance: 74.0
click at [131, 94] on div "Even though regular email is not secure, practices are allowed to e-mail patien…" at bounding box center [199, 81] width 138 height 55
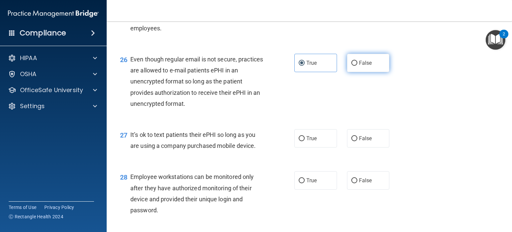
click at [347, 72] on label "False" at bounding box center [368, 63] width 43 height 18
click at [351, 66] on input "False" at bounding box center [354, 63] width 6 height 5
radio input "true"
radio input "false"
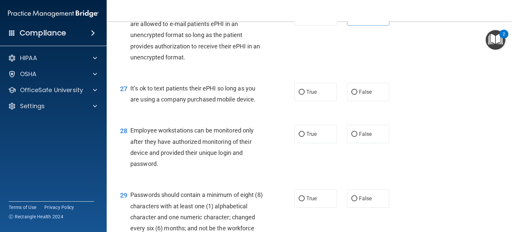
scroll to position [1586, 0]
click at [361, 101] on label "False" at bounding box center [368, 91] width 43 height 18
click at [357, 94] on input "False" at bounding box center [354, 91] width 6 height 5
radio input "true"
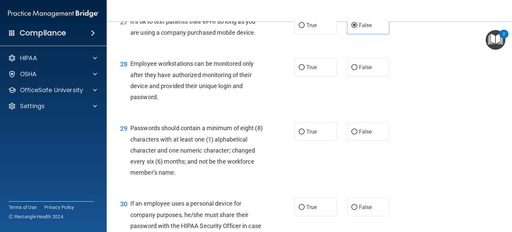
scroll to position [1664, 0]
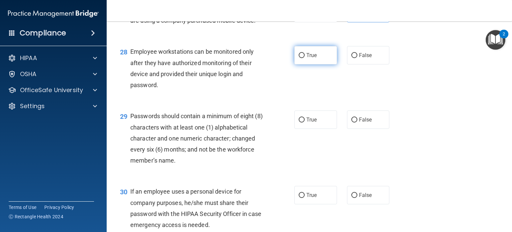
click at [313, 58] on span "True" at bounding box center [311, 55] width 10 height 6
click at [305, 58] on input "True" at bounding box center [302, 55] width 6 height 5
radio input "true"
click at [313, 58] on span "True" at bounding box center [311, 55] width 10 height 6
click at [305, 58] on input "True" at bounding box center [302, 55] width 6 height 5
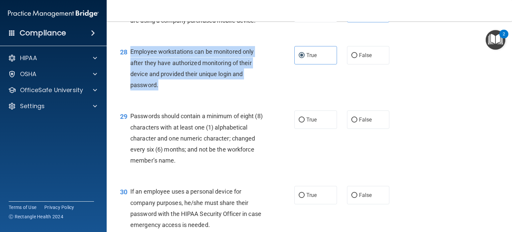
drag, startPoint x: 158, startPoint y: 119, endPoint x: 130, endPoint y: 84, distance: 45.0
click at [130, 84] on div "28 Employee workstations can be monitored only after they have authorized monit…" at bounding box center [207, 70] width 194 height 48
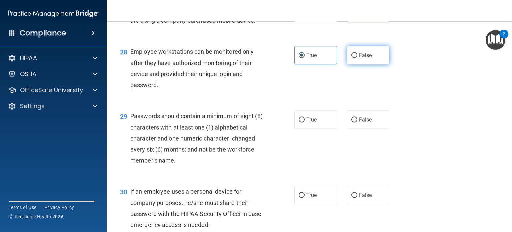
click at [366, 64] on label "False" at bounding box center [368, 55] width 43 height 18
click at [357, 58] on input "False" at bounding box center [354, 55] width 6 height 5
radio input "true"
radio input "false"
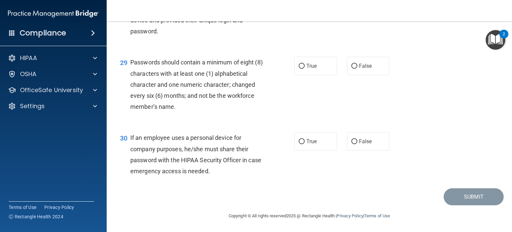
scroll to position [1721, 0]
click at [299, 69] on input "True" at bounding box center [302, 66] width 6 height 5
radio input "true"
click at [374, 139] on label "False" at bounding box center [368, 141] width 43 height 18
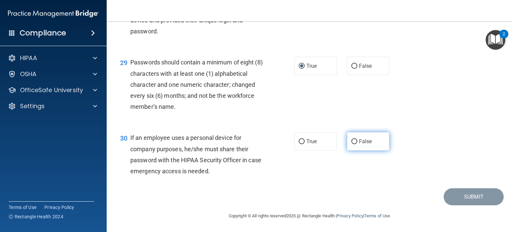
click at [357, 139] on input "False" at bounding box center [354, 141] width 6 height 5
radio input "true"
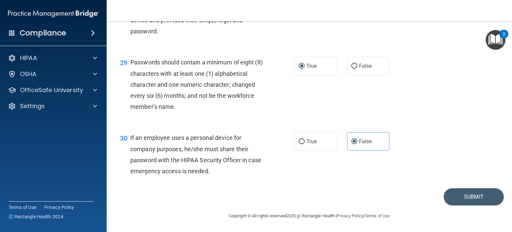
drag, startPoint x: 228, startPoint y: 175, endPoint x: 124, endPoint y: 134, distance: 111.7
drag, startPoint x: 124, startPoint y: 134, endPoint x: 134, endPoint y: 146, distance: 15.6
click at [134, 146] on span "If an employee uses a personal device for company purposes, he/she must share t…" at bounding box center [195, 154] width 131 height 40
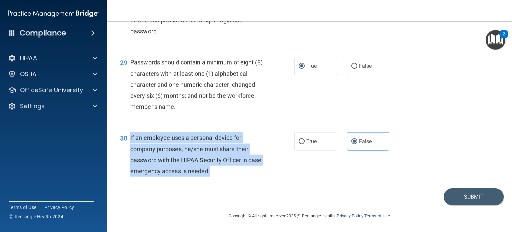
drag, startPoint x: 128, startPoint y: 133, endPoint x: 229, endPoint y: 168, distance: 106.7
click at [229, 168] on div "30 If an employee uses a personal device for company purposes, he/she must shar…" at bounding box center [207, 156] width 194 height 48
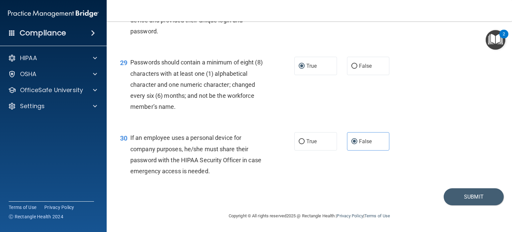
click at [357, 173] on div "30 If an employee uses a personal device for company purposes, he/she must shar…" at bounding box center [309, 156] width 389 height 64
click at [473, 200] on button "Submit" at bounding box center [473, 196] width 60 height 17
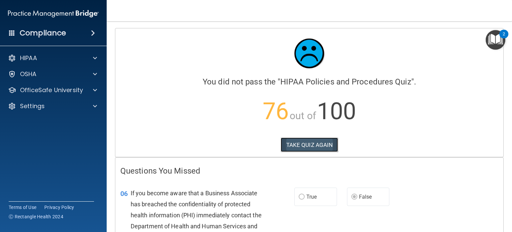
click at [295, 148] on button "TAKE QUIZ AGAIN" at bounding box center [310, 144] width 58 height 15
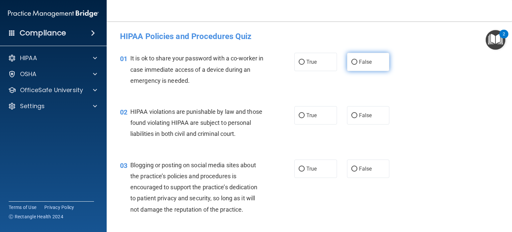
click at [355, 58] on label "False" at bounding box center [368, 62] width 43 height 18
click at [355, 60] on input "False" at bounding box center [354, 62] width 6 height 5
radio input "true"
click at [309, 114] on span "True" at bounding box center [311, 115] width 10 height 6
click at [305, 114] on input "True" at bounding box center [302, 115] width 6 height 5
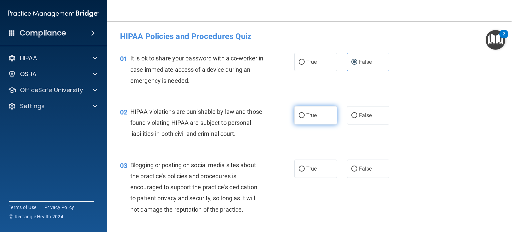
radio input "true"
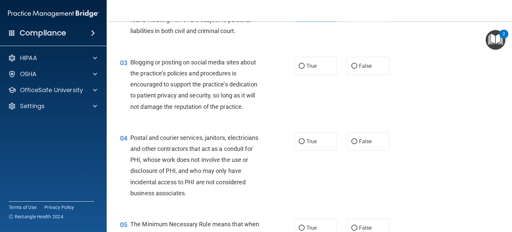
scroll to position [109, 0]
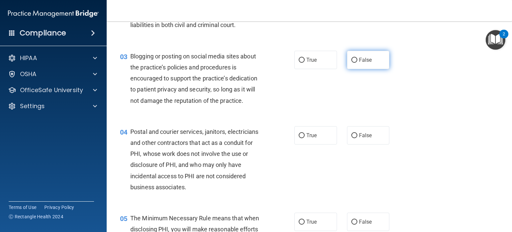
click at [359, 63] on label "False" at bounding box center [368, 60] width 43 height 18
click at [357, 63] on input "False" at bounding box center [354, 60] width 6 height 5
radio input "true"
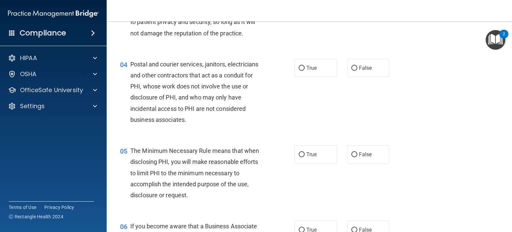
scroll to position [177, 0]
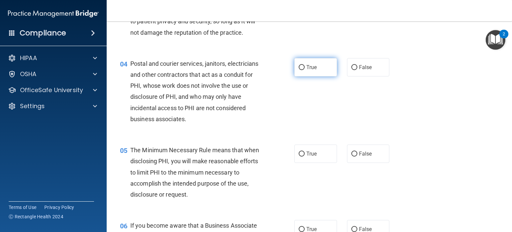
click at [303, 73] on label "True" at bounding box center [315, 67] width 43 height 18
click at [303, 70] on input "True" at bounding box center [302, 67] width 6 height 5
radio input "true"
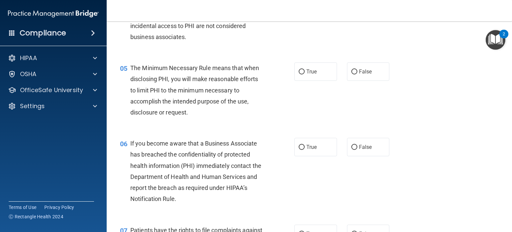
scroll to position [261, 0]
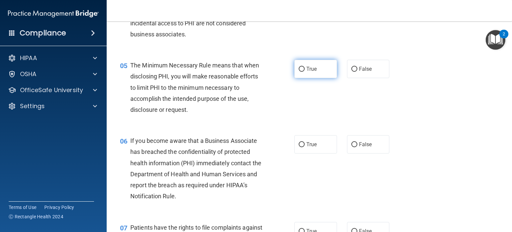
click at [308, 70] on label "True" at bounding box center [315, 69] width 43 height 18
click at [305, 70] on input "True" at bounding box center [302, 69] width 6 height 5
radio input "true"
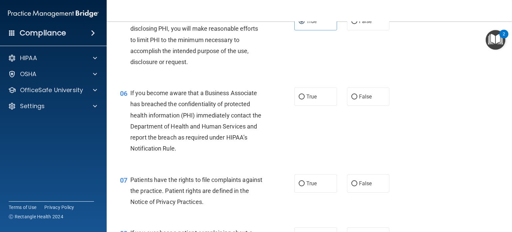
scroll to position [310, 0]
click at [311, 97] on div "06 If you become aware that a Business Associate has breached the confidentiali…" at bounding box center [309, 121] width 389 height 86
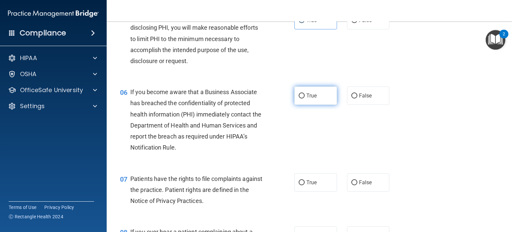
click at [302, 98] on input "True" at bounding box center [302, 95] width 6 height 5
radio input "true"
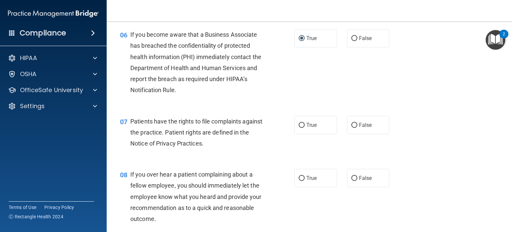
scroll to position [368, 0]
click at [301, 127] on input "True" at bounding box center [302, 124] width 6 height 5
radio input "true"
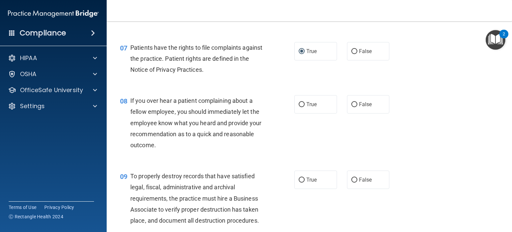
scroll to position [442, 0]
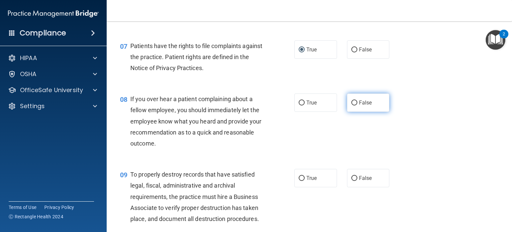
click at [351, 105] on input "False" at bounding box center [354, 102] width 6 height 5
radio input "true"
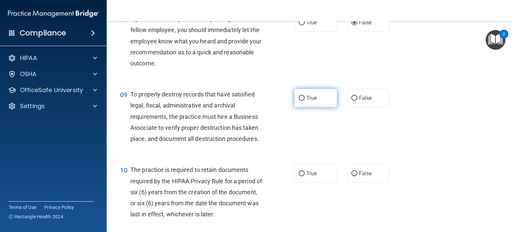
click at [309, 103] on label "True" at bounding box center [315, 98] width 43 height 18
click at [305, 101] on input "True" at bounding box center [302, 98] width 6 height 5
radio input "true"
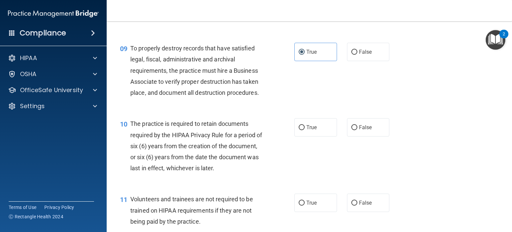
scroll to position [569, 0]
click at [299, 130] on input "True" at bounding box center [302, 127] width 6 height 5
radio input "true"
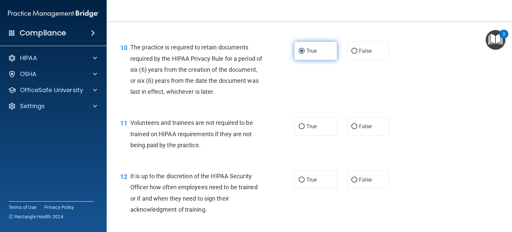
scroll to position [646, 0]
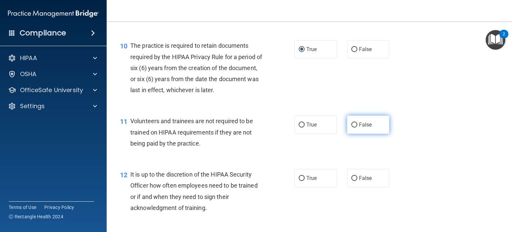
click at [355, 131] on label "False" at bounding box center [368, 124] width 43 height 18
click at [355, 127] on input "False" at bounding box center [354, 124] width 6 height 5
radio input "true"
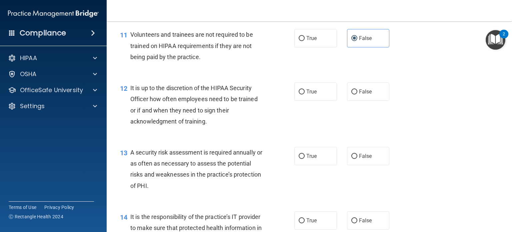
scroll to position [744, 0]
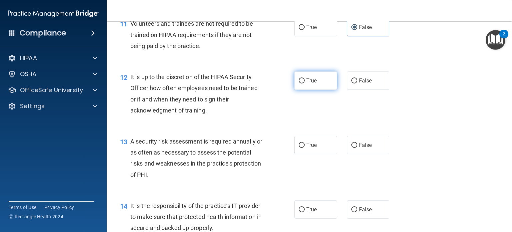
click at [301, 83] on input "True" at bounding box center [302, 80] width 6 height 5
radio input "true"
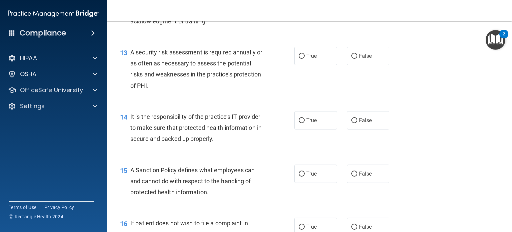
scroll to position [835, 0]
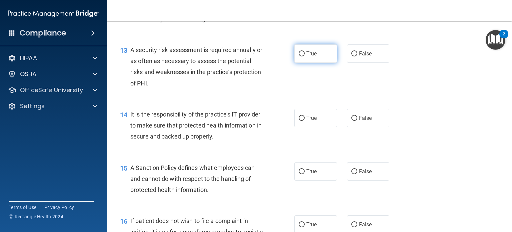
click at [303, 61] on label "True" at bounding box center [315, 53] width 43 height 18
click at [303, 56] on input "True" at bounding box center [302, 53] width 6 height 5
radio input "true"
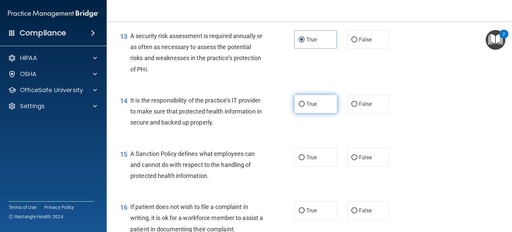
click at [312, 110] on label "True" at bounding box center [315, 104] width 43 height 18
click at [305, 107] on input "True" at bounding box center [302, 104] width 6 height 5
radio input "true"
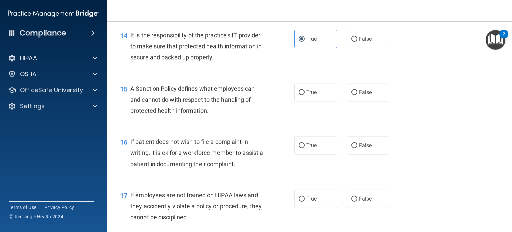
scroll to position [916, 0]
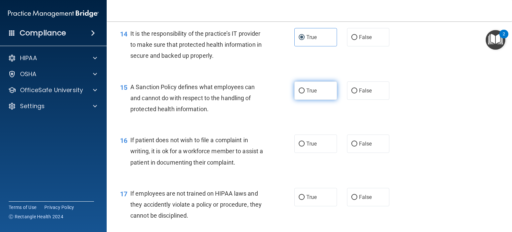
click at [309, 97] on label "True" at bounding box center [315, 90] width 43 height 18
click at [305, 93] on input "True" at bounding box center [302, 90] width 6 height 5
radio input "true"
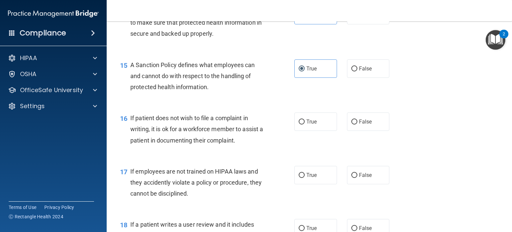
scroll to position [937, 0]
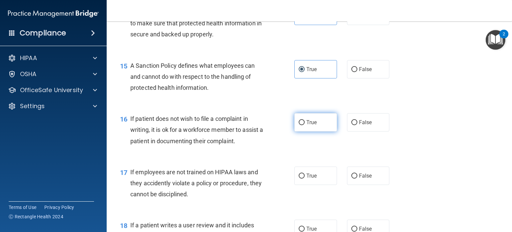
click at [307, 125] on span "True" at bounding box center [311, 122] width 10 height 6
click at [305, 125] on input "True" at bounding box center [302, 122] width 6 height 5
radio input "true"
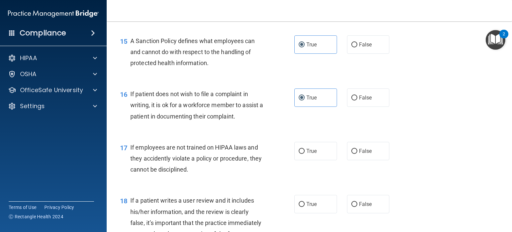
click at [358, 151] on div "17 If employees are not trained on HIPAA laws and they accidently violate a pol…" at bounding box center [309, 159] width 389 height 53
click at [352, 157] on label "False" at bounding box center [368, 151] width 43 height 18
click at [352, 154] on input "False" at bounding box center [354, 151] width 6 height 5
radio input "true"
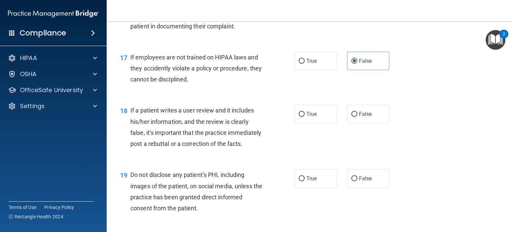
scroll to position [1052, 0]
click at [347, 119] on label "False" at bounding box center [368, 113] width 43 height 18
click at [351, 116] on input "False" at bounding box center [354, 113] width 6 height 5
radio input "true"
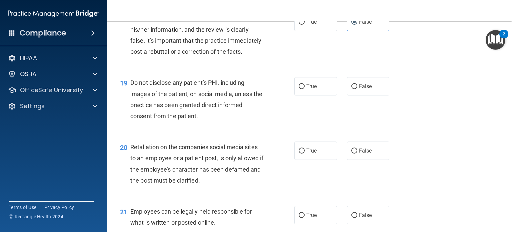
scroll to position [1150, 0]
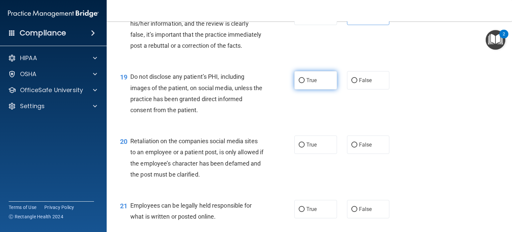
click at [301, 89] on label "True" at bounding box center [315, 80] width 43 height 18
click at [301, 83] on input "True" at bounding box center [302, 80] width 6 height 5
radio input "true"
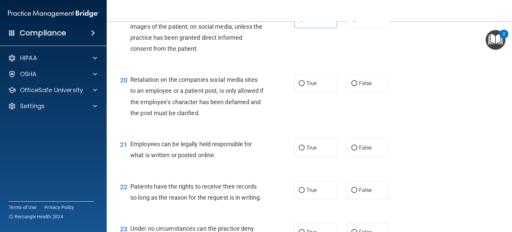
scroll to position [1213, 0]
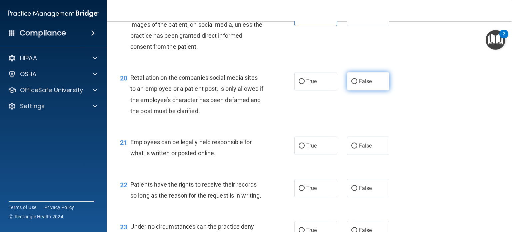
click at [356, 90] on label "False" at bounding box center [368, 81] width 43 height 18
click at [356, 84] on input "False" at bounding box center [354, 81] width 6 height 5
radio input "true"
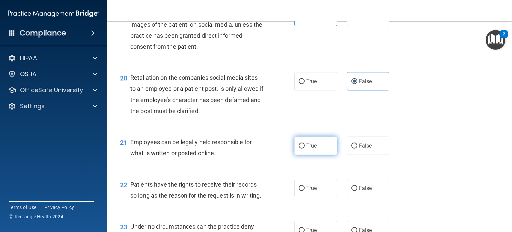
click at [303, 155] on label "True" at bounding box center [315, 145] width 43 height 18
click at [303, 148] on input "True" at bounding box center [302, 145] width 6 height 5
radio input "true"
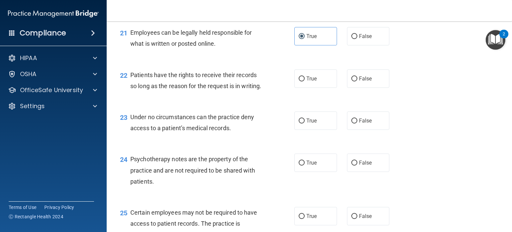
scroll to position [1323, 0]
click at [310, 87] on label "True" at bounding box center [315, 78] width 43 height 18
click at [305, 81] on input "True" at bounding box center [302, 78] width 6 height 5
radio input "true"
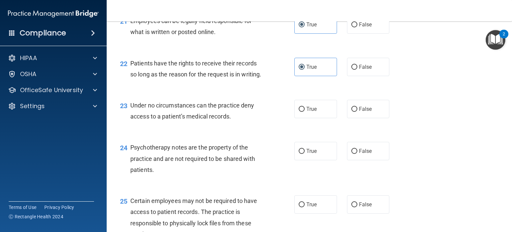
scroll to position [1334, 0]
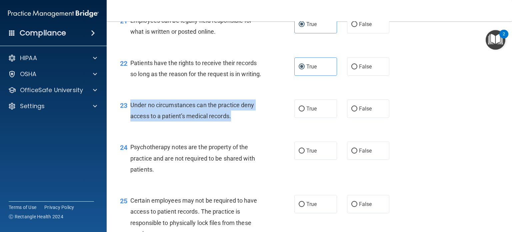
drag, startPoint x: 233, startPoint y: 150, endPoint x: 127, endPoint y: 136, distance: 107.6
click at [127, 125] on div "23 Under no circumstances can the practice deny access to a patient’s medical r…" at bounding box center [207, 111] width 194 height 25
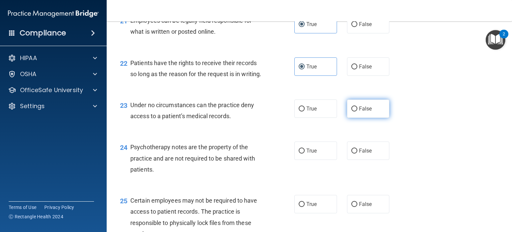
click at [359, 112] on span "False" at bounding box center [365, 108] width 13 height 6
click at [356, 111] on input "False" at bounding box center [354, 108] width 6 height 5
radio input "true"
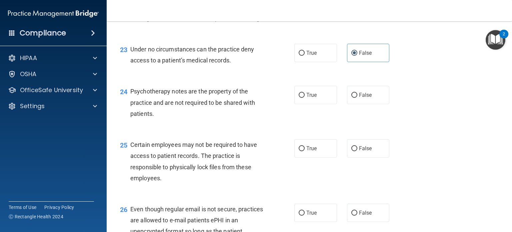
scroll to position [1390, 0]
click at [324, 104] on label "True" at bounding box center [315, 94] width 43 height 18
click at [305, 97] on input "True" at bounding box center [302, 94] width 6 height 5
radio input "true"
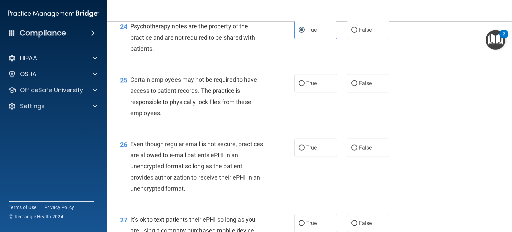
scroll to position [1457, 0]
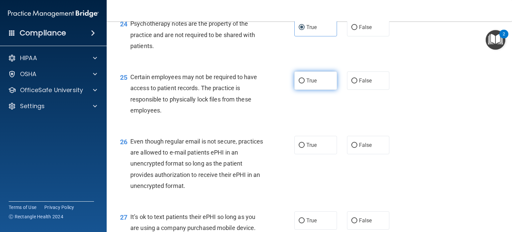
click at [318, 90] on label "True" at bounding box center [315, 80] width 43 height 18
click at [305, 83] on input "True" at bounding box center [302, 80] width 6 height 5
radio input "true"
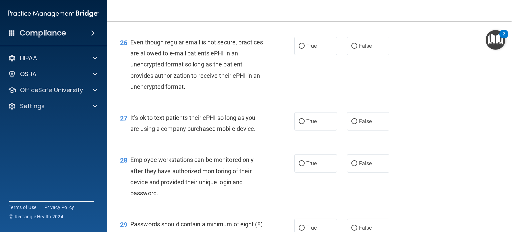
scroll to position [1557, 0]
click at [359, 49] on span "False" at bounding box center [365, 45] width 13 height 6
click at [357, 48] on input "False" at bounding box center [354, 45] width 6 height 5
radio input "true"
click at [352, 130] on label "False" at bounding box center [368, 121] width 43 height 18
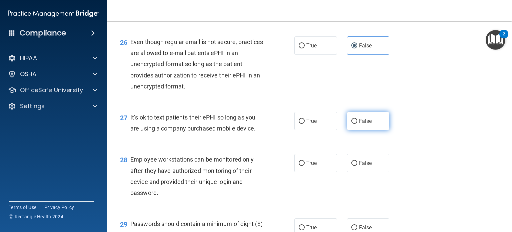
click at [352, 124] on input "False" at bounding box center [354, 121] width 6 height 5
radio input "true"
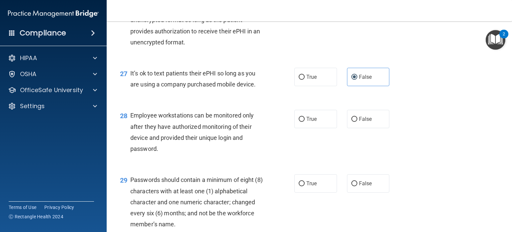
scroll to position [1601, 0]
click at [309, 121] on span "True" at bounding box center [311, 118] width 10 height 6
click at [305, 121] on input "True" at bounding box center [302, 118] width 6 height 5
radio input "true"
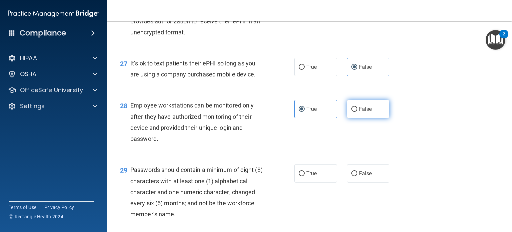
click at [351, 112] on input "False" at bounding box center [354, 109] width 6 height 5
radio input "true"
radio input "false"
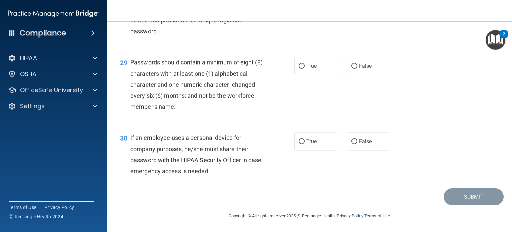
scroll to position [1727, 0]
drag, startPoint x: 315, startPoint y: 81, endPoint x: 304, endPoint y: 88, distance: 12.8
click at [306, 69] on span "True" at bounding box center [311, 66] width 10 height 6
click at [304, 69] on input "True" at bounding box center [302, 66] width 6 height 5
radio input "true"
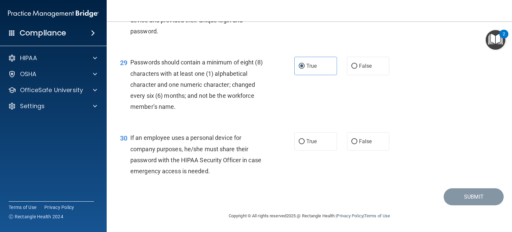
scroll to position [1751, 0]
click at [354, 142] on input "False" at bounding box center [354, 141] width 6 height 5
radio input "true"
click at [451, 193] on button "Submit" at bounding box center [473, 196] width 60 height 17
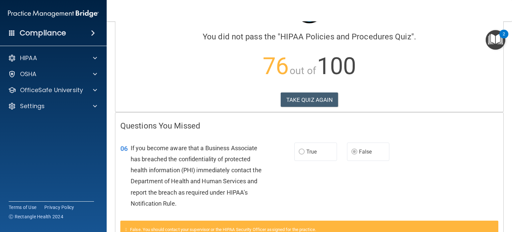
scroll to position [4, 0]
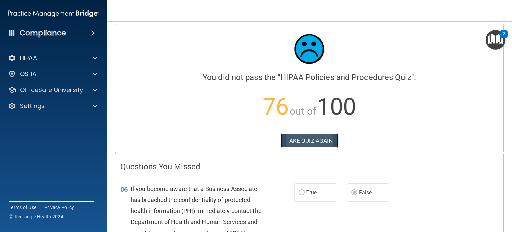
click at [310, 142] on button "TAKE QUIZ AGAIN" at bounding box center [310, 140] width 58 height 15
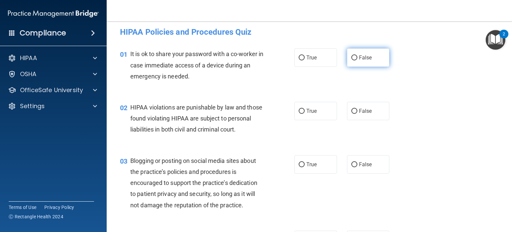
click at [369, 61] on label "False" at bounding box center [368, 57] width 43 height 18
click at [357, 60] on input "False" at bounding box center [354, 57] width 6 height 5
radio input "true"
drag, startPoint x: 308, startPoint y: 111, endPoint x: 291, endPoint y: 112, distance: 17.0
click at [291, 112] on div "02 HIPAA violations are punishable by law and those found violating HIPAA are s…" at bounding box center [207, 120] width 194 height 37
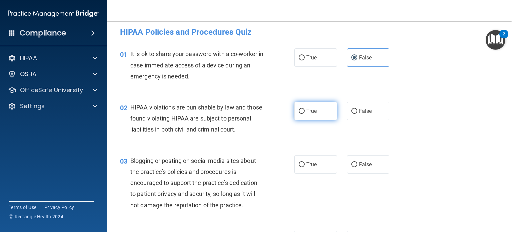
click at [299, 110] on input "True" at bounding box center [302, 111] width 6 height 5
radio input "true"
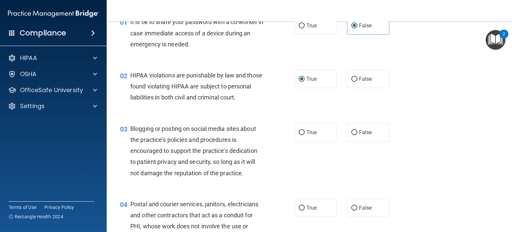
scroll to position [37, 0]
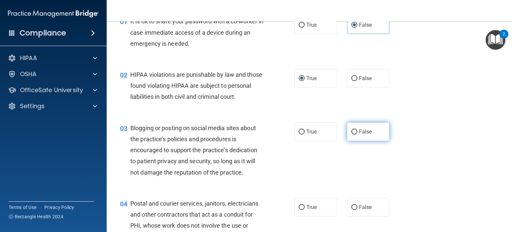
click at [361, 134] on label "False" at bounding box center [368, 131] width 43 height 18
click at [357, 134] on input "False" at bounding box center [354, 131] width 6 height 5
radio input "true"
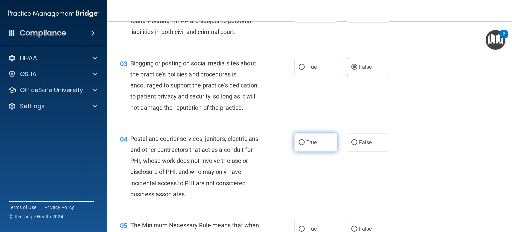
click at [295, 151] on label "True" at bounding box center [315, 142] width 43 height 18
click at [299, 145] on input "True" at bounding box center [302, 142] width 6 height 5
radio input "true"
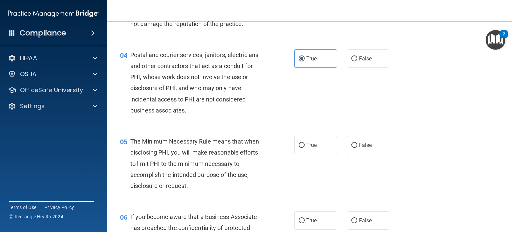
scroll to position [186, 0]
click at [289, 164] on div "05 The Minimum Necessary Rule means that when disclosing PHI, you will make rea…" at bounding box center [207, 164] width 194 height 59
click at [301, 147] on input "True" at bounding box center [302, 144] width 6 height 5
radio input "true"
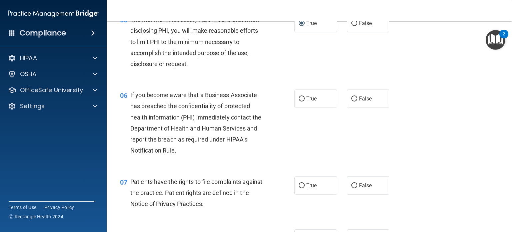
scroll to position [308, 0]
click at [315, 107] on label "True" at bounding box center [315, 97] width 43 height 18
click at [305, 100] on input "True" at bounding box center [302, 97] width 6 height 5
radio input "true"
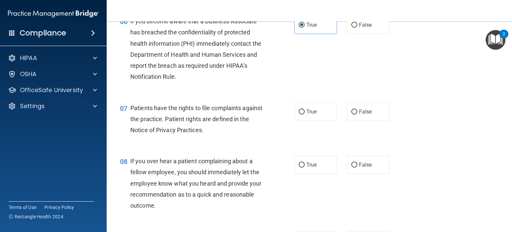
scroll to position [381, 0]
click at [313, 116] on label "True" at bounding box center [315, 111] width 43 height 18
click at [305, 114] on input "True" at bounding box center [302, 111] width 6 height 5
radio input "true"
click at [229, 134] on div "Patients have the rights to file complaints against the practice. Patient right…" at bounding box center [199, 118] width 138 height 33
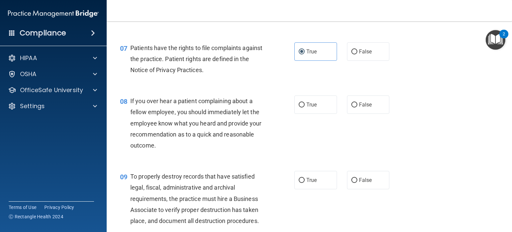
scroll to position [442, 0]
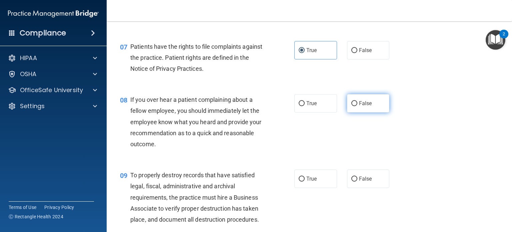
click at [369, 110] on label "False" at bounding box center [368, 103] width 43 height 18
click at [357, 106] on input "False" at bounding box center [354, 103] width 6 height 5
radio input "true"
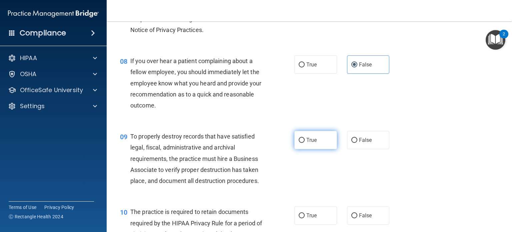
click at [311, 143] on label "True" at bounding box center [315, 140] width 43 height 18
click at [305, 143] on input "True" at bounding box center [302, 140] width 6 height 5
radio input "true"
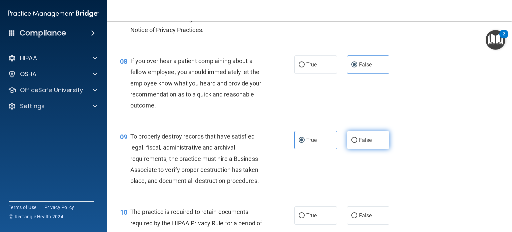
click at [368, 147] on label "False" at bounding box center [368, 140] width 43 height 18
click at [357, 143] on input "False" at bounding box center [354, 140] width 6 height 5
radio input "true"
radio input "false"
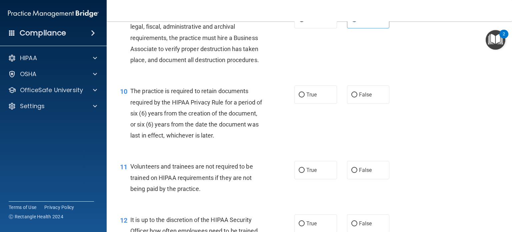
scroll to position [601, 0]
click at [300, 97] on input "True" at bounding box center [302, 94] width 6 height 5
radio input "true"
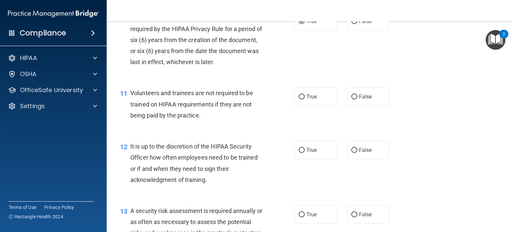
scroll to position [675, 0]
click at [374, 105] on label "False" at bounding box center [368, 96] width 43 height 18
click at [357, 99] on input "False" at bounding box center [354, 96] width 6 height 5
radio input "true"
click at [365, 153] on span "False" at bounding box center [365, 149] width 13 height 6
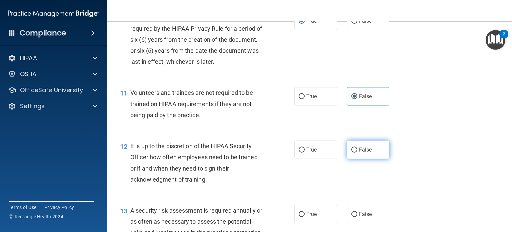
click at [357, 152] on input "False" at bounding box center [354, 149] width 6 height 5
radio input "true"
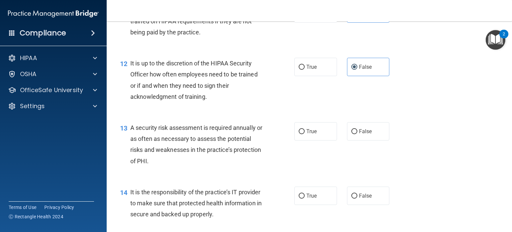
scroll to position [758, 0]
click at [306, 134] on span "True" at bounding box center [311, 131] width 10 height 6
click at [305, 134] on input "True" at bounding box center [302, 131] width 6 height 5
radio input "true"
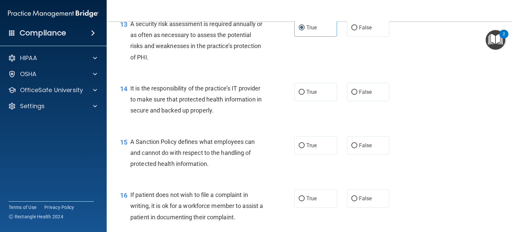
scroll to position [874, 0]
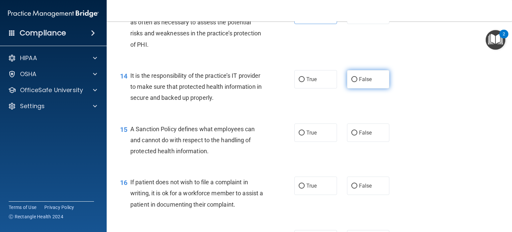
click at [359, 82] on span "False" at bounding box center [365, 79] width 13 height 6
click at [357, 82] on input "False" at bounding box center [354, 79] width 6 height 5
radio input "true"
click at [365, 136] on span "False" at bounding box center [365, 132] width 13 height 6
click at [357, 135] on input "False" at bounding box center [354, 132] width 6 height 5
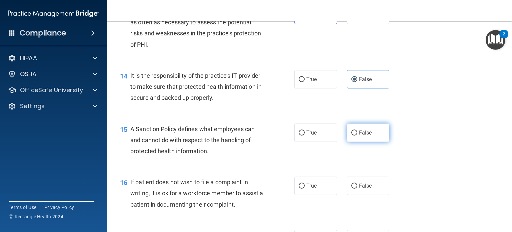
radio input "true"
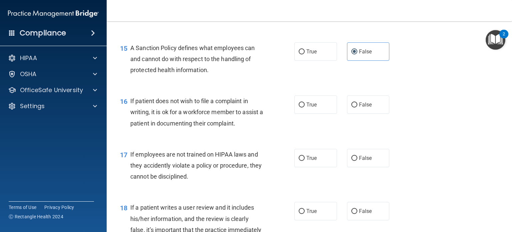
scroll to position [955, 0]
click at [311, 113] on label "True" at bounding box center [315, 104] width 43 height 18
click at [305, 107] on input "True" at bounding box center [302, 104] width 6 height 5
radio input "true"
click at [360, 161] on label "False" at bounding box center [368, 157] width 43 height 18
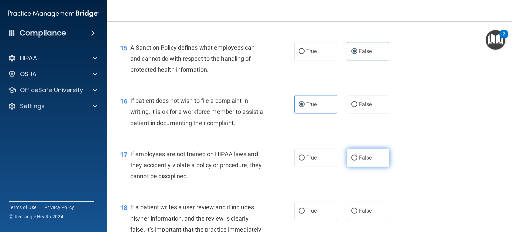
click at [357, 160] on input "False" at bounding box center [354, 157] width 6 height 5
radio input "true"
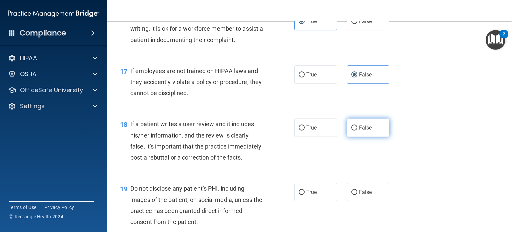
click at [359, 131] on label "False" at bounding box center [368, 127] width 43 height 18
click at [357, 130] on input "False" at bounding box center [354, 127] width 6 height 5
radio input "true"
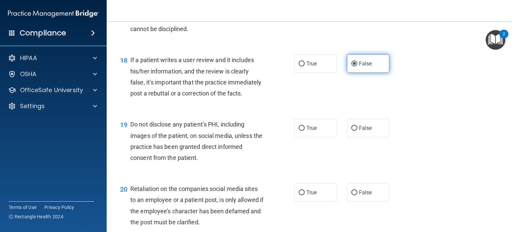
scroll to position [1102, 0]
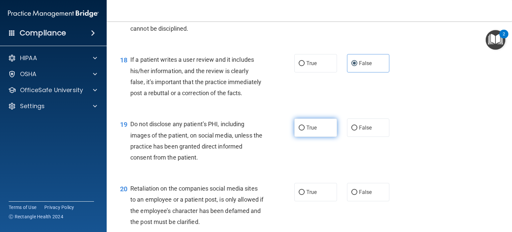
click at [303, 137] on label "True" at bounding box center [315, 127] width 43 height 18
click at [303, 130] on input "True" at bounding box center [302, 127] width 6 height 5
radio input "true"
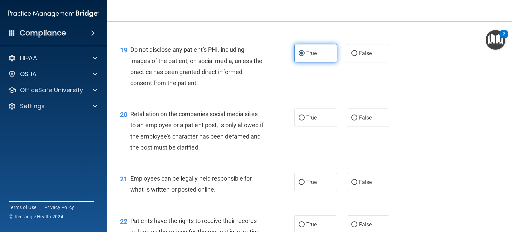
scroll to position [1177, 0]
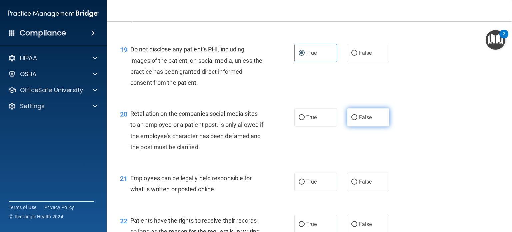
drag, startPoint x: 354, startPoint y: 141, endPoint x: 361, endPoint y: 146, distance: 8.5
click at [361, 126] on label "False" at bounding box center [368, 117] width 43 height 18
click at [357, 120] on input "False" at bounding box center [354, 117] width 6 height 5
radio input "true"
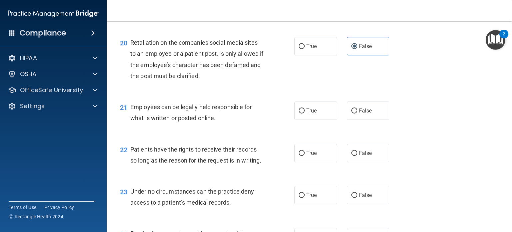
scroll to position [1248, 0]
drag, startPoint x: 312, startPoint y: 138, endPoint x: 305, endPoint y: 137, distance: 6.7
click at [305, 120] on label "True" at bounding box center [315, 111] width 43 height 18
click at [305, 114] on input "True" at bounding box center [302, 111] width 6 height 5
radio input "true"
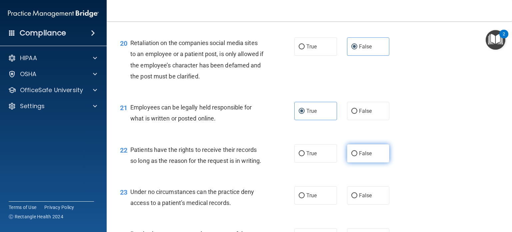
click at [359, 156] on span "False" at bounding box center [365, 153] width 13 height 6
click at [357, 156] on input "False" at bounding box center [354, 153] width 6 height 5
radio input "true"
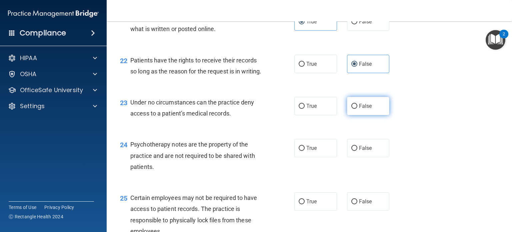
drag, startPoint x: 355, startPoint y: 141, endPoint x: 351, endPoint y: 140, distance: 4.1
click at [351, 109] on input "False" at bounding box center [354, 106] width 6 height 5
radio input "true"
click at [309, 151] on span "True" at bounding box center [311, 148] width 10 height 6
click at [305, 151] on input "True" at bounding box center [302, 148] width 6 height 5
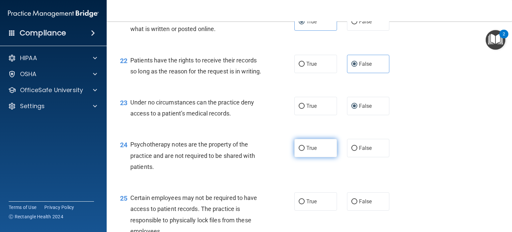
radio input "true"
drag, startPoint x: 233, startPoint y: 142, endPoint x: 132, endPoint y: 136, distance: 101.2
drag, startPoint x: 132, startPoint y: 136, endPoint x: 126, endPoint y: 144, distance: 9.6
click at [126, 122] on div "23 Under no circumstances can the practice deny access to a patient’s medical r…" at bounding box center [207, 109] width 194 height 25
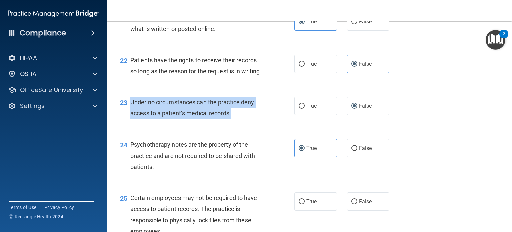
drag, startPoint x: 128, startPoint y: 131, endPoint x: 234, endPoint y: 144, distance: 106.8
click at [234, 122] on div "23 Under no circumstances can the practice deny access to a patient’s medical r…" at bounding box center [207, 109] width 194 height 25
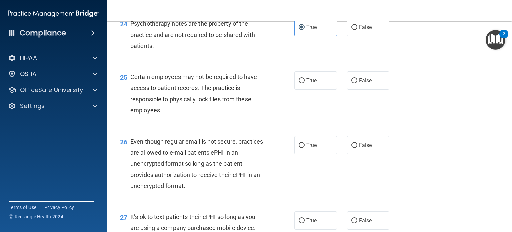
scroll to position [1458, 0]
click at [292, 119] on div "25 Certain employees may not be required to have access to patient records. The…" at bounding box center [207, 95] width 194 height 48
click at [307, 83] on span "True" at bounding box center [311, 80] width 10 height 6
click at [305, 83] on input "True" at bounding box center [302, 80] width 6 height 5
radio input "true"
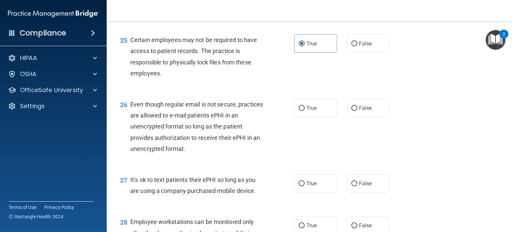
scroll to position [1495, 0]
click at [306, 111] on span "True" at bounding box center [311, 107] width 10 height 6
click at [304, 110] on input "True" at bounding box center [302, 107] width 6 height 5
radio input "true"
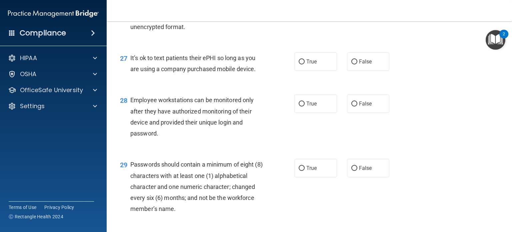
scroll to position [1624, 0]
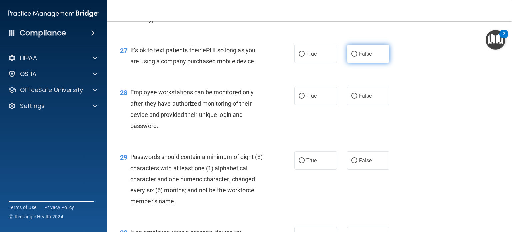
click at [354, 63] on label "False" at bounding box center [368, 54] width 43 height 18
click at [354, 57] on input "False" at bounding box center [354, 54] width 6 height 5
radio input "true"
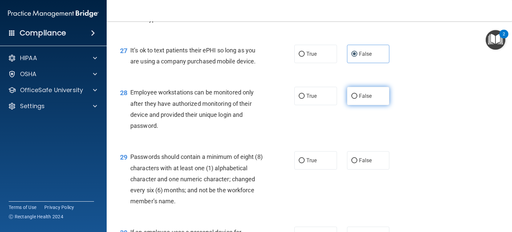
click at [347, 105] on label "False" at bounding box center [368, 96] width 43 height 18
click at [351, 99] on input "False" at bounding box center [354, 96] width 6 height 5
radio input "true"
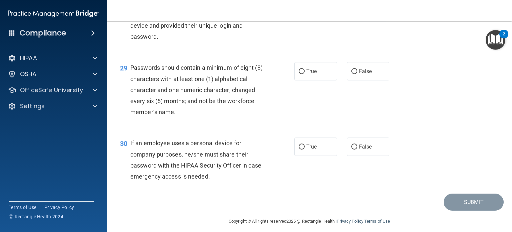
scroll to position [1713, 0]
click at [302, 74] on input "True" at bounding box center [302, 71] width 6 height 5
radio input "true"
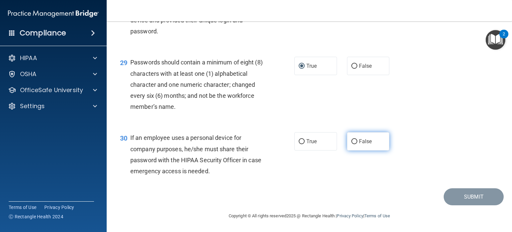
click at [354, 136] on label "False" at bounding box center [368, 141] width 43 height 18
click at [354, 139] on input "False" at bounding box center [354, 141] width 6 height 5
radio input "true"
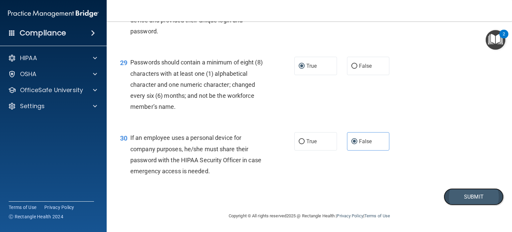
click at [467, 193] on button "Submit" at bounding box center [473, 196] width 60 height 17
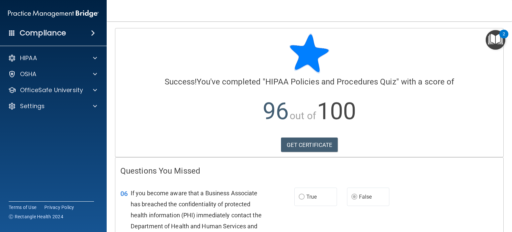
scroll to position [91, 0]
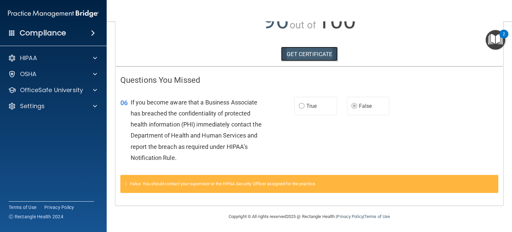
click at [290, 54] on link "GET CERTIFICATE" at bounding box center [309, 54] width 57 height 15
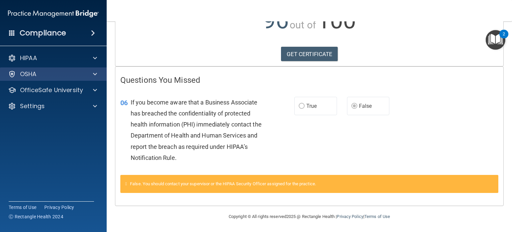
click at [66, 69] on div "OSHA" at bounding box center [53, 73] width 107 height 13
click at [92, 70] on div at bounding box center [94, 74] width 17 height 8
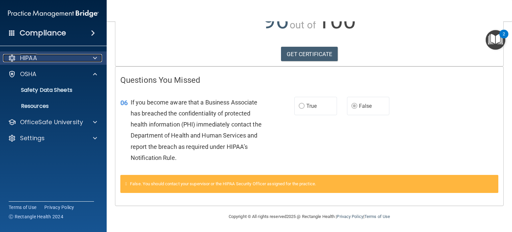
click at [71, 58] on div "HIPAA" at bounding box center [44, 58] width 83 height 8
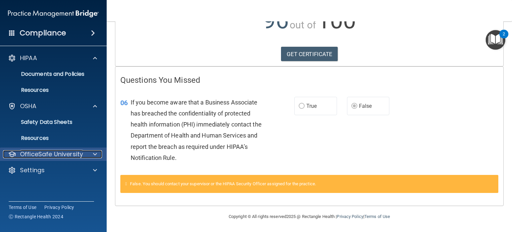
click at [78, 152] on p "OfficeSafe University" at bounding box center [51, 154] width 63 height 8
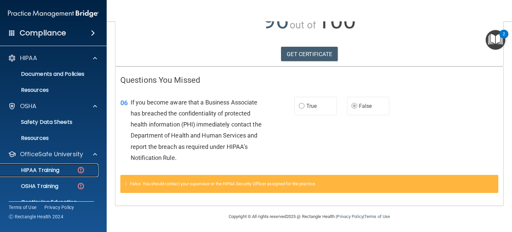
click at [60, 174] on link "HIPAA Training" at bounding box center [45, 169] width 105 height 13
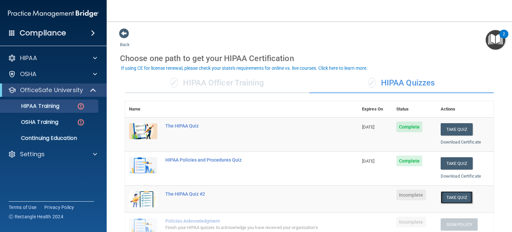
click at [453, 197] on button "Take Quiz" at bounding box center [456, 197] width 32 height 12
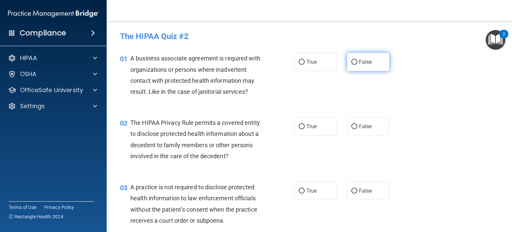
click at [356, 55] on label "False" at bounding box center [368, 62] width 43 height 18
click at [356, 60] on input "False" at bounding box center [354, 62] width 6 height 5
radio input "true"
click at [364, 100] on div "01 A business associate agreement is required with organizations or persons whe…" at bounding box center [309, 76] width 389 height 64
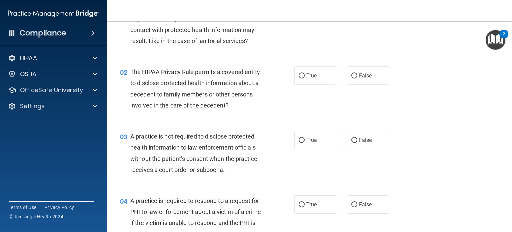
scroll to position [51, 0]
click at [319, 76] on label "True" at bounding box center [315, 75] width 43 height 18
click at [305, 76] on input "True" at bounding box center [302, 75] width 6 height 5
radio input "true"
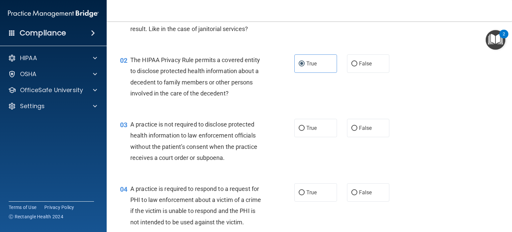
scroll to position [63, 0]
click at [300, 130] on input "True" at bounding box center [302, 127] width 6 height 5
radio input "true"
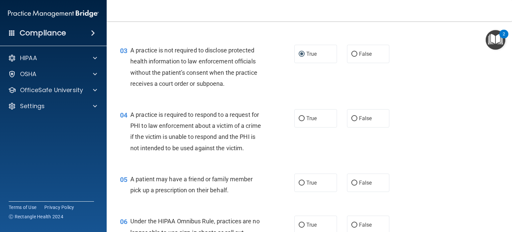
scroll to position [137, 0]
click at [306, 117] on span "True" at bounding box center [311, 118] width 10 height 6
click at [304, 117] on input "True" at bounding box center [302, 118] width 6 height 5
radio input "true"
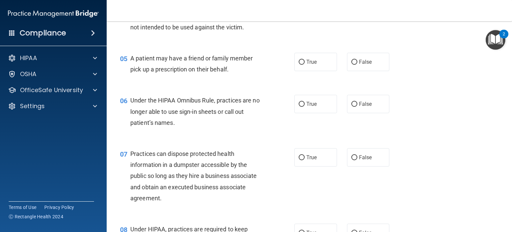
scroll to position [258, 0]
click at [359, 64] on span "False" at bounding box center [365, 61] width 13 height 6
click at [357, 64] on input "False" at bounding box center [354, 61] width 6 height 5
radio input "true"
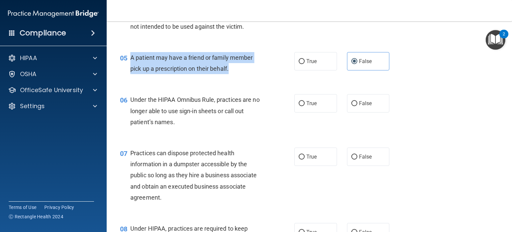
drag, startPoint x: 229, startPoint y: 87, endPoint x: 131, endPoint y: 67, distance: 100.3
click at [131, 67] on div "05 A patient may have a friend or family member pick up a prescription on their…" at bounding box center [207, 64] width 194 height 25
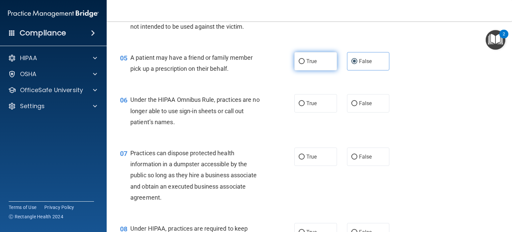
click at [310, 64] on span "True" at bounding box center [311, 61] width 10 height 6
click at [305, 64] on input "True" at bounding box center [302, 61] width 6 height 5
radio input "true"
radio input "false"
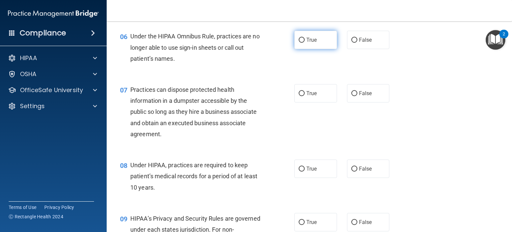
click at [311, 46] on label "True" at bounding box center [315, 40] width 43 height 18
click at [305, 43] on input "True" at bounding box center [302, 40] width 6 height 5
radio input "true"
click at [351, 96] on input "False" at bounding box center [354, 93] width 6 height 5
radio input "true"
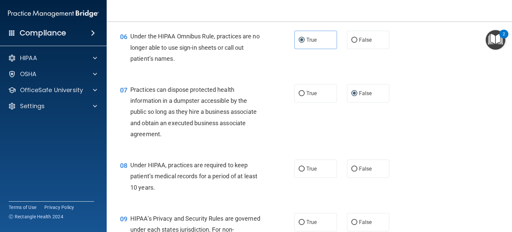
scroll to position [404, 0]
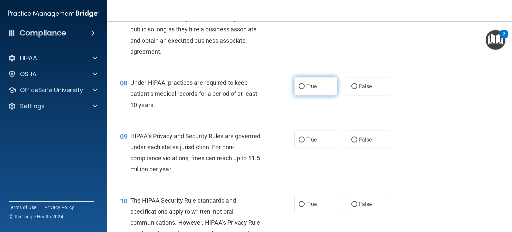
click at [294, 95] on label "True" at bounding box center [315, 86] width 43 height 18
click at [299, 89] on input "True" at bounding box center [302, 86] width 6 height 5
radio input "true"
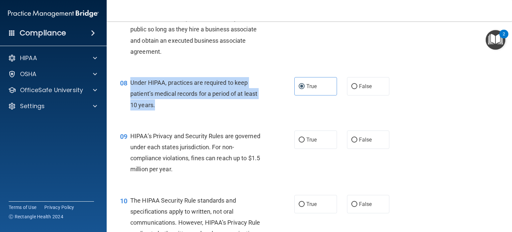
drag, startPoint x: 169, startPoint y: 118, endPoint x: 131, endPoint y: 90, distance: 46.7
click at [131, 90] on div "Under HIPAA, practices are required to keep patient’s medical records for a per…" at bounding box center [199, 93] width 138 height 33
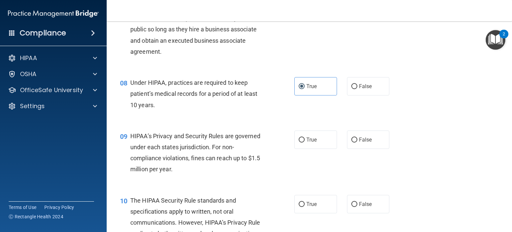
click at [263, 69] on div "07 Practices can dispose protected health information in a dumpster accessible …" at bounding box center [309, 30] width 389 height 75
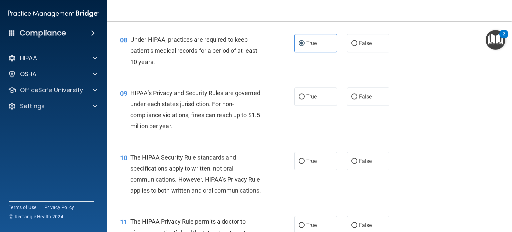
scroll to position [446, 0]
click at [377, 52] on label "False" at bounding box center [368, 43] width 43 height 18
click at [357, 46] on input "False" at bounding box center [354, 43] width 6 height 5
radio input "true"
click at [327, 52] on label "True" at bounding box center [315, 43] width 43 height 18
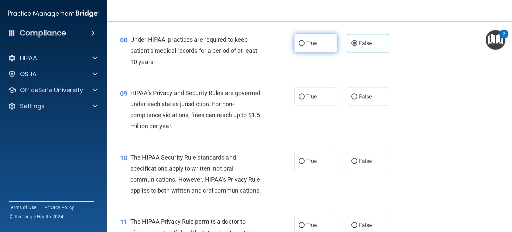
click at [305, 46] on input "True" at bounding box center [302, 43] width 6 height 5
radio input "true"
radio input "false"
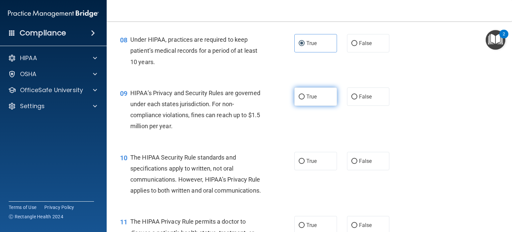
click at [315, 106] on label "True" at bounding box center [315, 96] width 43 height 18
click at [305, 99] on input "True" at bounding box center [302, 96] width 6 height 5
radio input "true"
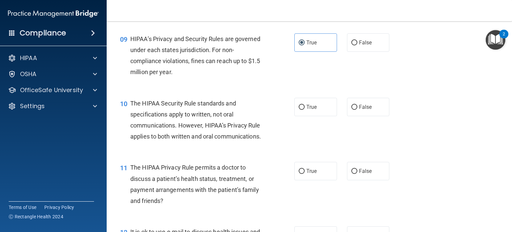
scroll to position [501, 0]
click at [301, 109] on input "True" at bounding box center [302, 106] width 6 height 5
radio input "true"
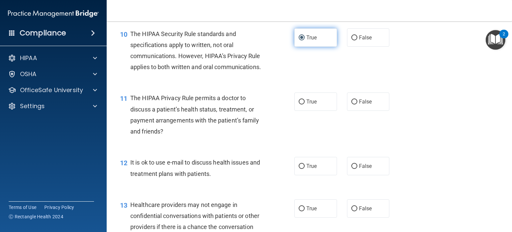
scroll to position [570, 0]
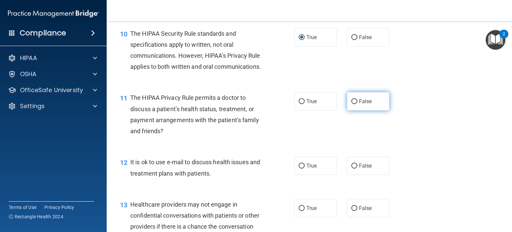
click at [347, 110] on label "False" at bounding box center [368, 101] width 43 height 18
click at [351, 104] on input "False" at bounding box center [354, 101] width 6 height 5
radio input "true"
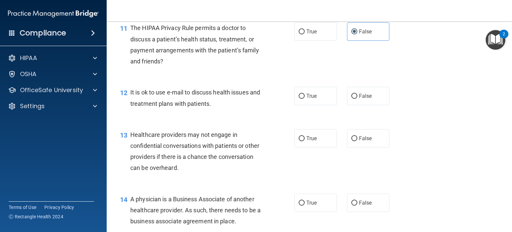
scroll to position [643, 0]
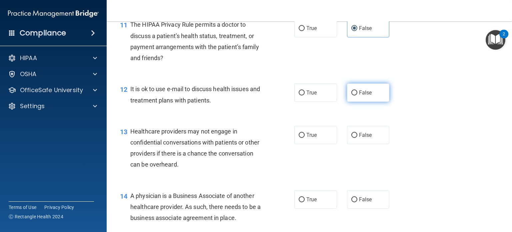
click at [351, 95] on input "False" at bounding box center [354, 92] width 6 height 5
radio input "true"
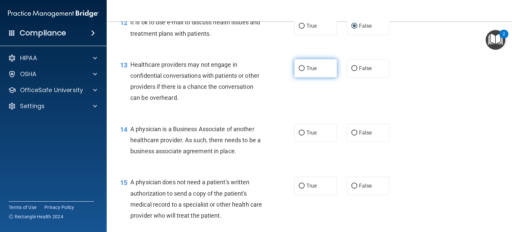
click at [310, 71] on span "True" at bounding box center [311, 68] width 10 height 6
click at [305, 71] on input "True" at bounding box center [302, 68] width 6 height 5
radio input "true"
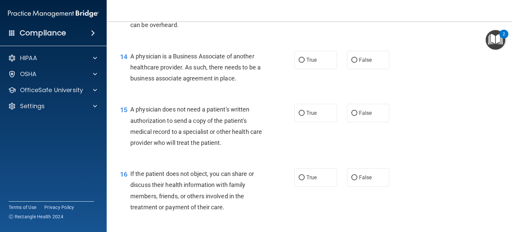
scroll to position [783, 0]
click at [306, 62] on span "True" at bounding box center [311, 59] width 10 height 6
click at [305, 62] on input "True" at bounding box center [302, 59] width 6 height 5
radio input "true"
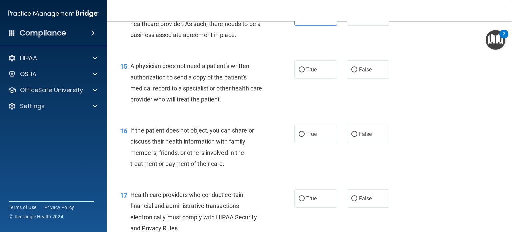
scroll to position [826, 0]
click at [307, 78] on label "True" at bounding box center [315, 69] width 43 height 18
click at [305, 72] on input "True" at bounding box center [302, 69] width 6 height 5
radio input "true"
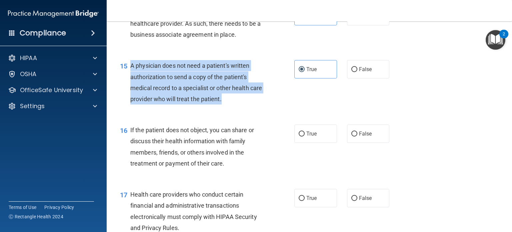
drag, startPoint x: 245, startPoint y: 121, endPoint x: 129, endPoint y: 85, distance: 120.7
click at [129, 85] on div "15 A physician does not need a patient's written authorization to send a copy o…" at bounding box center [207, 84] width 194 height 48
click at [268, 108] on div "15 A physician does not need a patient's written authorization to send a copy o…" at bounding box center [207, 84] width 194 height 48
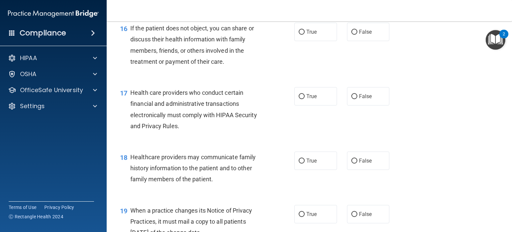
scroll to position [931, 0]
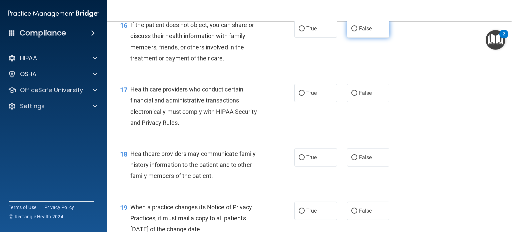
click at [362, 32] on span "False" at bounding box center [365, 28] width 13 height 6
click at [357, 31] on input "False" at bounding box center [354, 28] width 6 height 5
radio input "true"
click at [303, 102] on label "True" at bounding box center [315, 93] width 43 height 18
click at [303, 96] on input "True" at bounding box center [302, 93] width 6 height 5
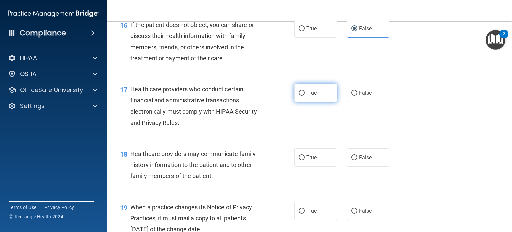
radio input "true"
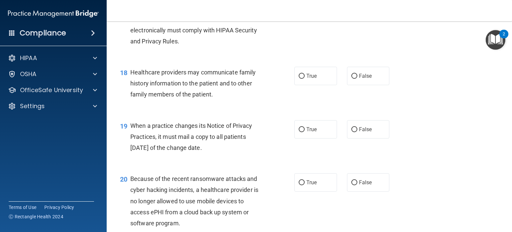
scroll to position [1013, 0]
click at [351, 78] on input "False" at bounding box center [354, 75] width 6 height 5
radio input "true"
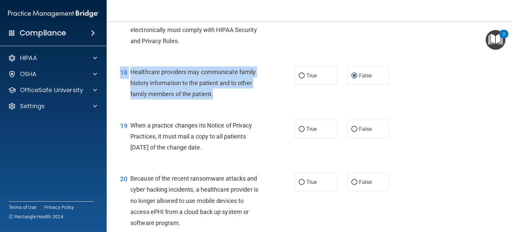
drag, startPoint x: 217, startPoint y: 118, endPoint x: 129, endPoint y: 88, distance: 93.0
click at [129, 88] on div "18 Healthcare providers may communicate family history information to the patie…" at bounding box center [309, 84] width 389 height 53
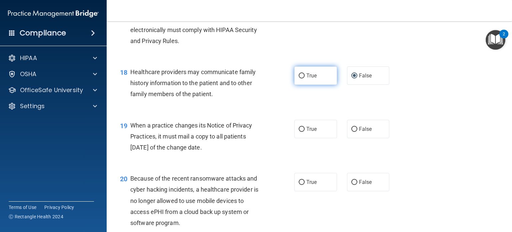
click at [314, 79] on span "True" at bounding box center [311, 75] width 10 height 6
click at [305, 78] on input "True" at bounding box center [302, 75] width 6 height 5
radio input "true"
radio input "false"
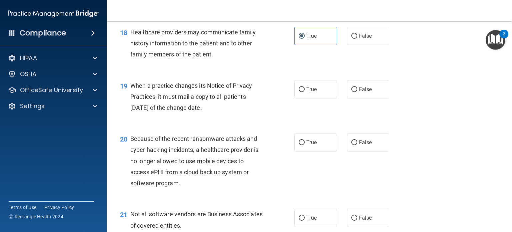
scroll to position [1053, 0]
click at [300, 98] on label "True" at bounding box center [315, 89] width 43 height 18
click at [300, 92] on input "True" at bounding box center [302, 89] width 6 height 5
radio input "true"
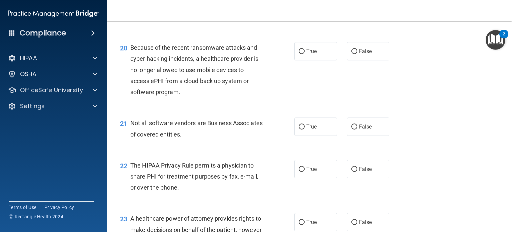
scroll to position [1122, 0]
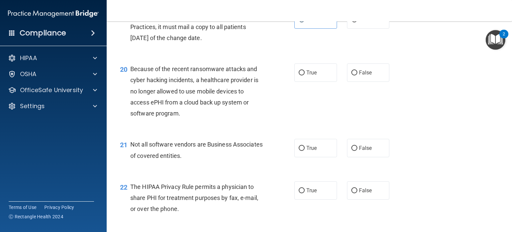
drag, startPoint x: 301, startPoint y: 94, endPoint x: 291, endPoint y: 98, distance: 10.5
click at [291, 98] on div "20 Because of the recent ransomware attacks and cyber hacking incidents, a heal…" at bounding box center [207, 92] width 194 height 59
click at [298, 82] on label "True" at bounding box center [315, 72] width 43 height 18
click at [299, 75] on input "True" at bounding box center [302, 72] width 6 height 5
radio input "true"
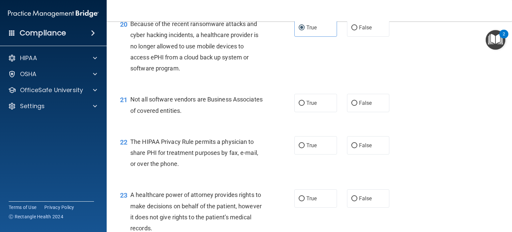
scroll to position [1169, 0]
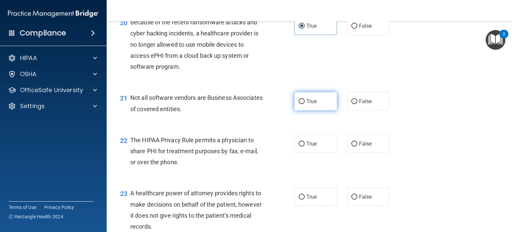
click at [307, 104] on span "True" at bounding box center [311, 101] width 10 height 6
click at [305, 104] on input "True" at bounding box center [302, 101] width 6 height 5
radio input "true"
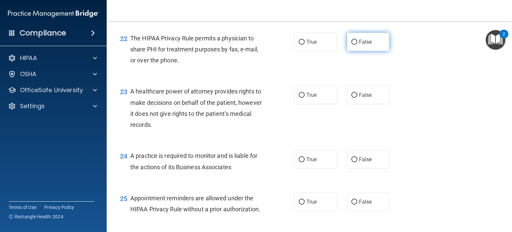
click at [350, 51] on label "False" at bounding box center [368, 42] width 43 height 18
click at [351, 45] on input "False" at bounding box center [354, 42] width 6 height 5
radio input "true"
drag, startPoint x: 184, startPoint y: 85, endPoint x: 131, endPoint y: 55, distance: 60.4
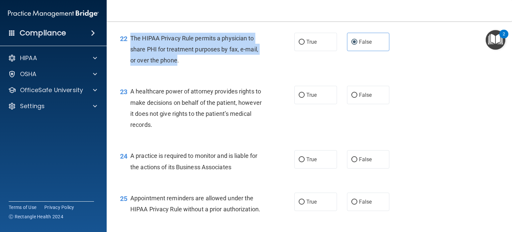
drag, startPoint x: 131, startPoint y: 55, endPoint x: 178, endPoint y: 79, distance: 52.5
click at [178, 66] on div "The HIPAA Privacy Rule permits a physician to share PHI for treatment purposes …" at bounding box center [199, 49] width 138 height 33
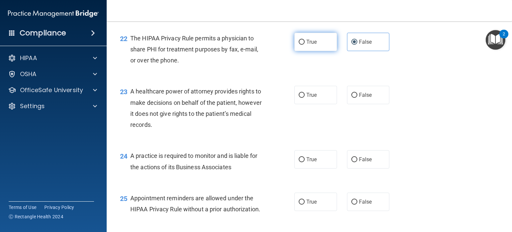
click at [309, 51] on label "True" at bounding box center [315, 42] width 43 height 18
click at [305, 45] on input "True" at bounding box center [302, 42] width 6 height 5
radio input "true"
radio input "false"
click at [301, 104] on label "True" at bounding box center [315, 95] width 43 height 18
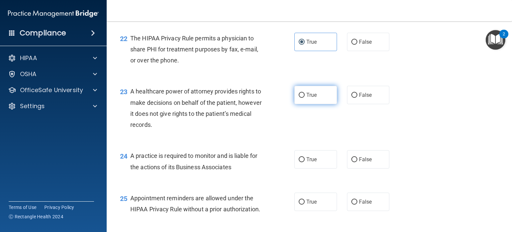
click at [301, 98] on input "True" at bounding box center [302, 95] width 6 height 5
radio input "true"
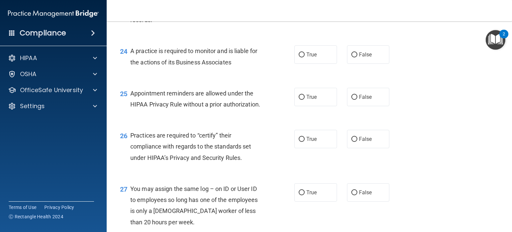
scroll to position [1380, 0]
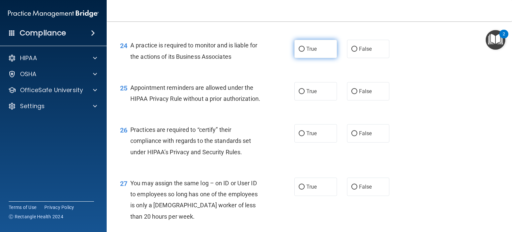
click at [309, 58] on label "True" at bounding box center [315, 49] width 43 height 18
click at [305, 52] on input "True" at bounding box center [302, 49] width 6 height 5
radio input "true"
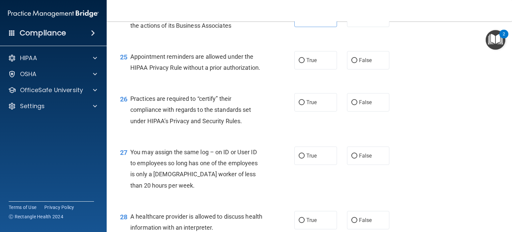
scroll to position [1413, 0]
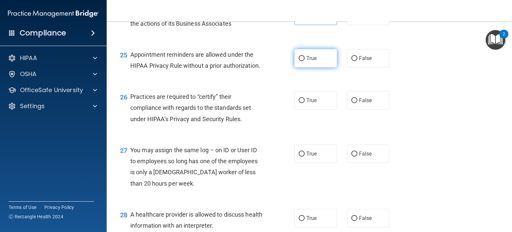
click at [300, 61] on input "True" at bounding box center [302, 58] width 6 height 5
radio input "true"
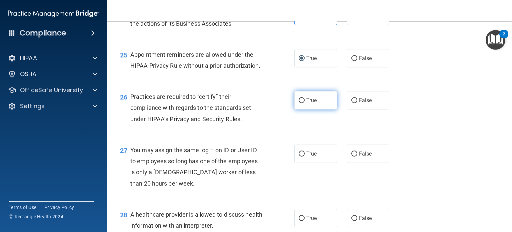
click at [307, 109] on label "True" at bounding box center [315, 100] width 43 height 18
click at [305, 103] on input "True" at bounding box center [302, 100] width 6 height 5
radio input "true"
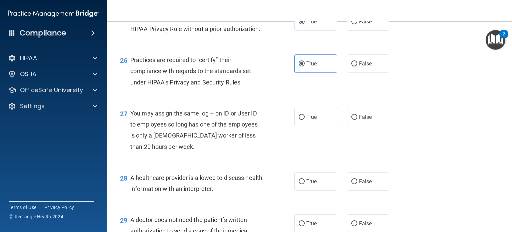
scroll to position [1450, 0]
click at [355, 126] on label "False" at bounding box center [368, 117] width 43 height 18
click at [355, 120] on input "False" at bounding box center [354, 117] width 6 height 5
radio input "true"
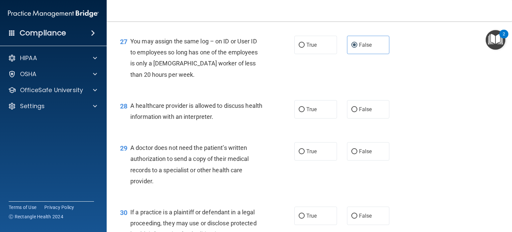
scroll to position [1522, 0]
click at [360, 112] on span "False" at bounding box center [365, 109] width 13 height 6
click at [357, 112] on input "False" at bounding box center [354, 109] width 6 height 5
radio input "true"
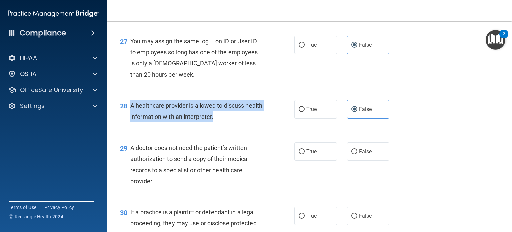
drag, startPoint x: 243, startPoint y: 145, endPoint x: 129, endPoint y: 126, distance: 115.5
click at [129, 125] on div "28 A healthcare provider is allowed to discuss health information with an inter…" at bounding box center [207, 112] width 194 height 25
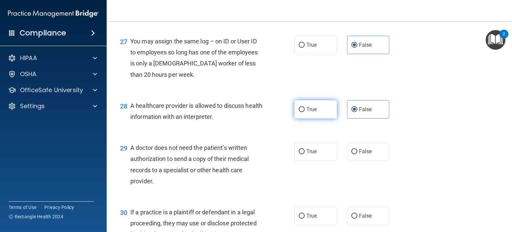
click at [311, 112] on span "True" at bounding box center [311, 109] width 10 height 6
click at [305, 112] on input "True" at bounding box center [302, 109] width 6 height 5
radio input "true"
radio input "false"
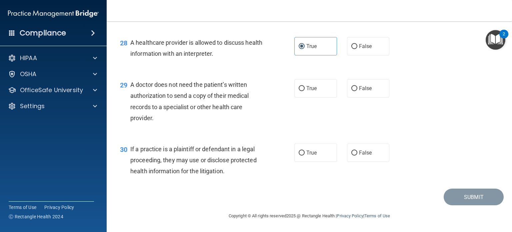
scroll to position [1591, 0]
drag, startPoint x: 307, startPoint y: 100, endPoint x: 301, endPoint y: 107, distance: 9.0
click at [301, 97] on label "True" at bounding box center [315, 88] width 43 height 18
click at [301, 91] on input "True" at bounding box center [302, 88] width 6 height 5
radio input "true"
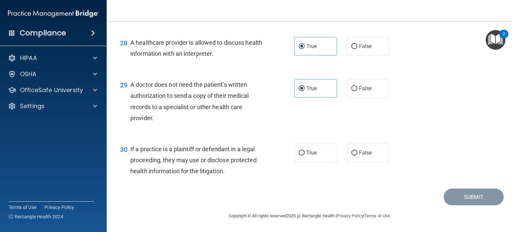
drag, startPoint x: 171, startPoint y: 144, endPoint x: 134, endPoint y: 97, distance: 59.9
drag, startPoint x: 134, startPoint y: 97, endPoint x: 153, endPoint y: 135, distance: 42.8
click at [153, 127] on div "29 A doctor does not need the patient’s written authorization to send a copy of…" at bounding box center [207, 103] width 194 height 48
click at [254, 123] on div "A doctor does not need the patient’s written authorization to send a copy of th…" at bounding box center [199, 101] width 138 height 44
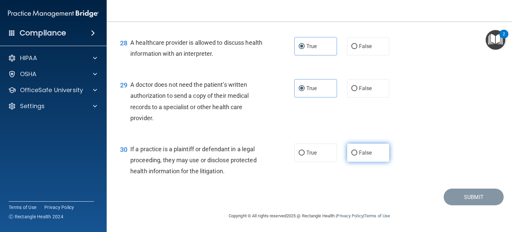
click at [347, 154] on label "False" at bounding box center [368, 152] width 43 height 18
click at [351, 154] on input "False" at bounding box center [354, 152] width 6 height 5
radio input "true"
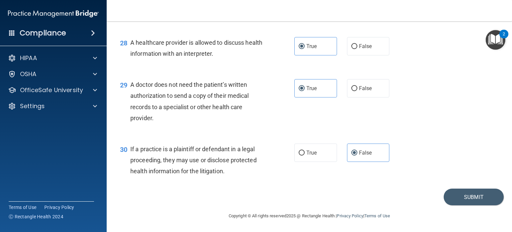
drag, startPoint x: 239, startPoint y: 168, endPoint x: 131, endPoint y: 149, distance: 110.2
drag, startPoint x: 131, startPoint y: 149, endPoint x: 174, endPoint y: 156, distance: 43.4
drag, startPoint x: 174, startPoint y: 156, endPoint x: 127, endPoint y: 145, distance: 47.5
click at [127, 145] on div "30" at bounding box center [122, 149] width 15 height 12
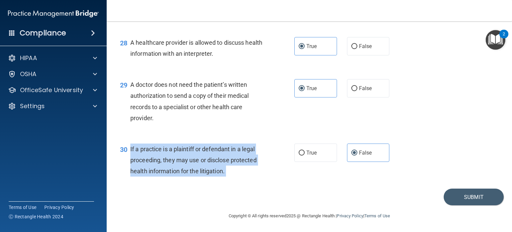
drag, startPoint x: 127, startPoint y: 145, endPoint x: 225, endPoint y: 174, distance: 102.3
click at [225, 174] on div "30 If a practice is a plaintiff or defendant in a legal proceeding, they may us…" at bounding box center [207, 161] width 194 height 37
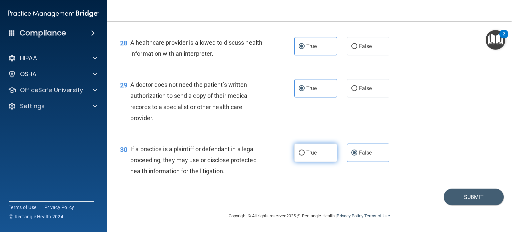
click at [316, 150] on label "True" at bounding box center [315, 152] width 43 height 18
click at [305, 150] on input "True" at bounding box center [302, 152] width 6 height 5
radio input "true"
radio input "false"
click at [461, 198] on button "Submit" at bounding box center [473, 196] width 60 height 17
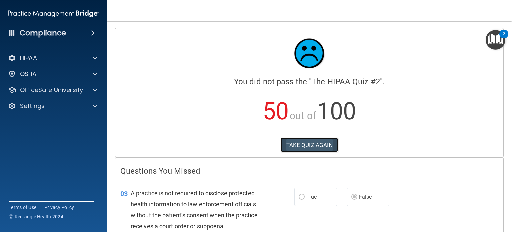
click at [288, 142] on button "TAKE QUIZ AGAIN" at bounding box center [310, 144] width 58 height 15
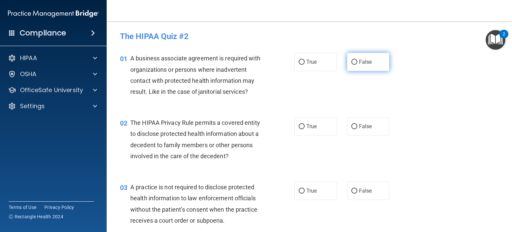
click at [362, 59] on span "False" at bounding box center [365, 62] width 13 height 6
click at [357, 60] on input "False" at bounding box center [354, 62] width 6 height 5
radio input "true"
click at [303, 128] on label "True" at bounding box center [315, 126] width 43 height 18
click at [303, 128] on input "True" at bounding box center [302, 126] width 6 height 5
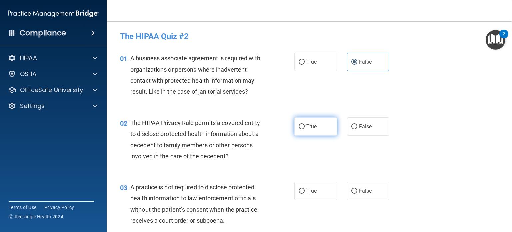
radio input "true"
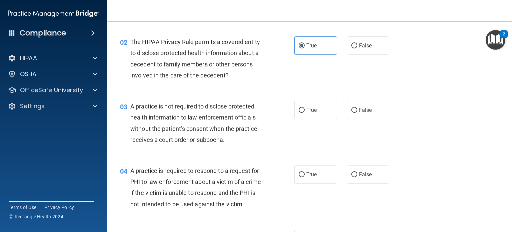
scroll to position [81, 0]
click at [365, 112] on span "False" at bounding box center [365, 109] width 13 height 6
click at [357, 112] on input "False" at bounding box center [354, 109] width 6 height 5
radio input "true"
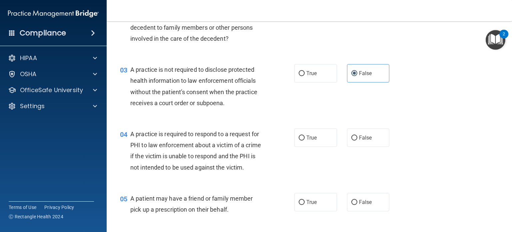
scroll to position [117, 0]
click at [299, 139] on input "True" at bounding box center [302, 137] width 6 height 5
radio input "true"
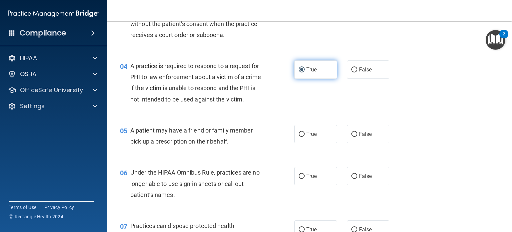
scroll to position [192, 0]
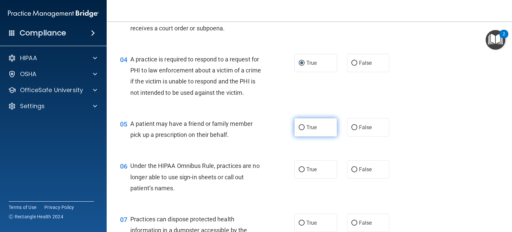
click at [311, 130] on span "True" at bounding box center [311, 127] width 10 height 6
click at [305, 130] on input "True" at bounding box center [302, 127] width 6 height 5
radio input "true"
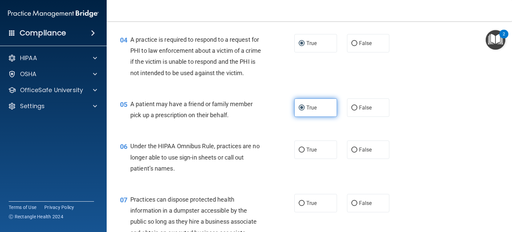
scroll to position [213, 0]
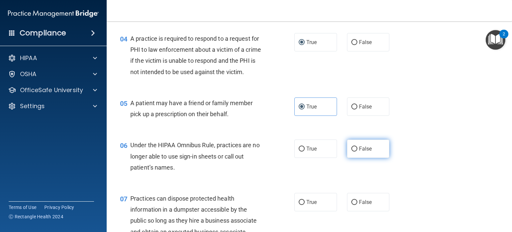
click at [365, 152] on span "False" at bounding box center [365, 148] width 13 height 6
click at [357, 151] on input "False" at bounding box center [354, 148] width 6 height 5
radio input "true"
click at [411, 131] on div "05 A patient may have a friend or family member pick up a prescription on their…" at bounding box center [309, 110] width 389 height 42
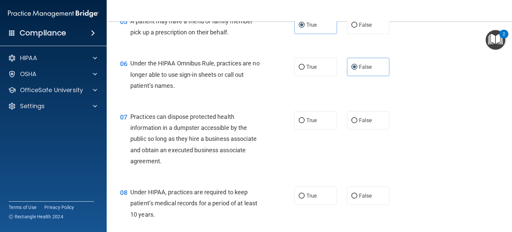
scroll to position [327, 0]
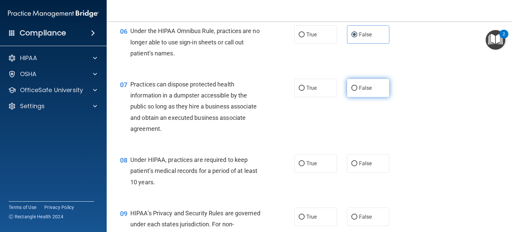
click at [372, 97] on label "False" at bounding box center [368, 88] width 43 height 18
click at [357, 91] on input "False" at bounding box center [354, 88] width 6 height 5
radio input "true"
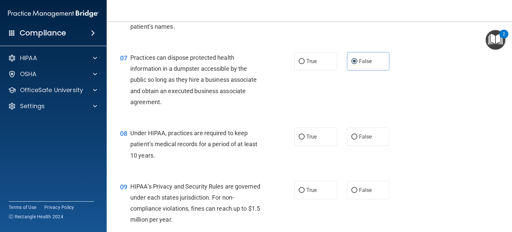
scroll to position [353, 0]
drag, startPoint x: 356, startPoint y: 144, endPoint x: 399, endPoint y: 159, distance: 45.1
click at [399, 159] on div "08 Under HIPAA, practices are required to keep patient’s medical records for a …" at bounding box center [309, 145] width 389 height 53
click at [377, 144] on label "False" at bounding box center [368, 136] width 43 height 18
click at [357, 139] on input "False" at bounding box center [354, 136] width 6 height 5
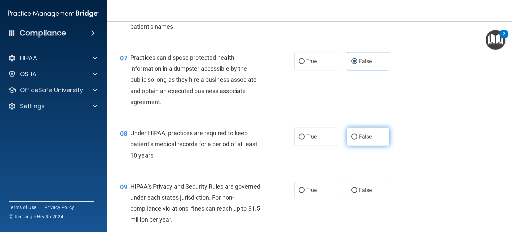
radio input "true"
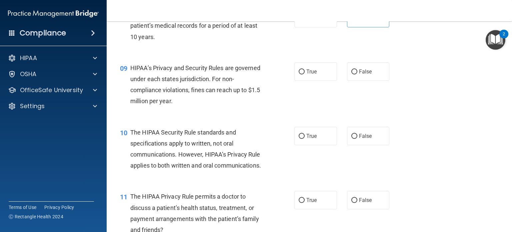
scroll to position [472, 0]
click at [364, 74] on span "False" at bounding box center [365, 71] width 13 height 6
click at [357, 74] on input "False" at bounding box center [354, 71] width 6 height 5
radio input "true"
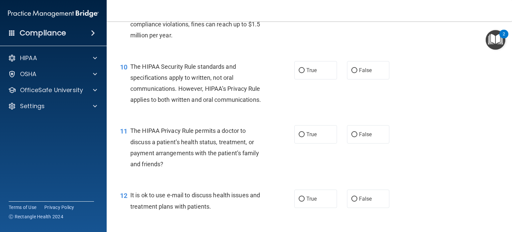
scroll to position [537, 0]
click at [311, 137] on span "True" at bounding box center [311, 134] width 10 height 6
click at [305, 137] on input "True" at bounding box center [302, 134] width 6 height 5
radio input "true"
click at [313, 73] on span "True" at bounding box center [311, 70] width 10 height 6
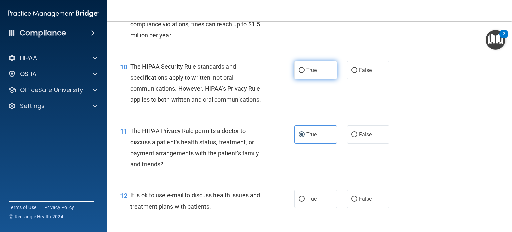
click at [305, 73] on input "True" at bounding box center [302, 70] width 6 height 5
radio input "true"
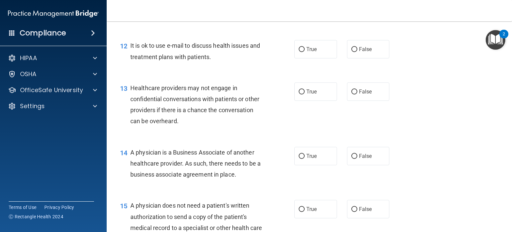
scroll to position [687, 0]
click at [306, 52] on span "True" at bounding box center [311, 48] width 10 height 6
click at [305, 51] on input "True" at bounding box center [302, 48] width 6 height 5
radio input "true"
click at [412, 73] on div "12 It is ok to use e-mail to discuss health issues and treatment plans with pat…" at bounding box center [309, 52] width 389 height 42
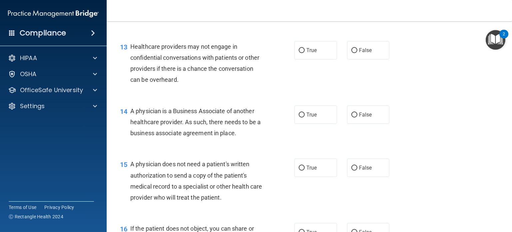
scroll to position [729, 0]
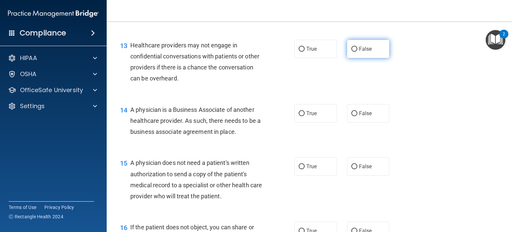
click at [360, 58] on label "False" at bounding box center [368, 49] width 43 height 18
click at [357, 52] on input "False" at bounding box center [354, 49] width 6 height 5
radio input "true"
click at [405, 91] on div "13 Healthcare providers may not engage in confidential conversations with patie…" at bounding box center [309, 63] width 389 height 64
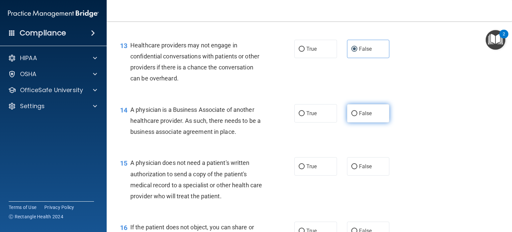
click at [361, 122] on label "False" at bounding box center [368, 113] width 43 height 18
click at [357, 116] on input "False" at bounding box center [354, 113] width 6 height 5
radio input "true"
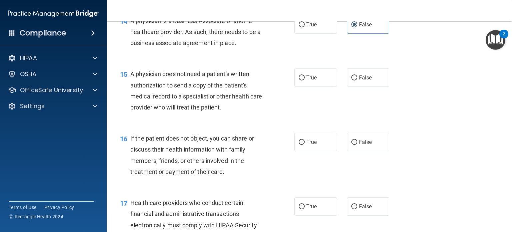
scroll to position [818, 0]
click at [315, 86] on label "True" at bounding box center [315, 77] width 43 height 18
click at [305, 80] on input "True" at bounding box center [302, 77] width 6 height 5
radio input "true"
click at [310, 144] on span "True" at bounding box center [311, 141] width 10 height 6
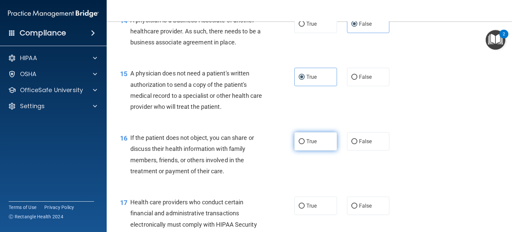
click at [305, 144] on input "True" at bounding box center [302, 141] width 6 height 5
radio input "true"
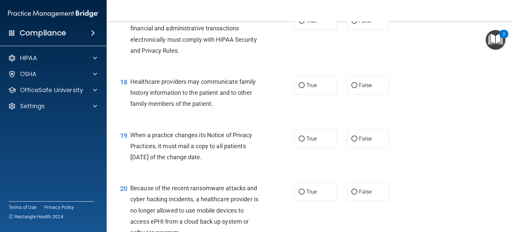
scroll to position [1003, 0]
click at [320, 30] on label "True" at bounding box center [315, 20] width 43 height 18
click at [305, 23] on input "True" at bounding box center [302, 20] width 6 height 5
radio input "true"
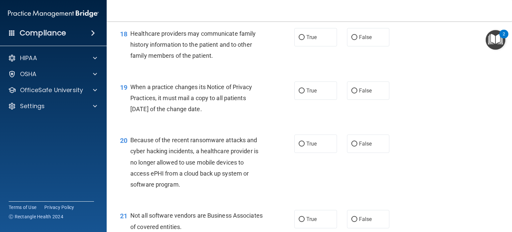
scroll to position [1053, 0]
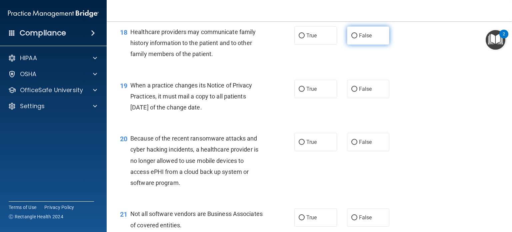
click at [371, 45] on label "False" at bounding box center [368, 35] width 43 height 18
click at [357, 38] on input "False" at bounding box center [354, 35] width 6 height 5
radio input "true"
click at [367, 120] on div "19 When a practice changes its Notice of Privacy Practices, it must mail a copy…" at bounding box center [309, 97] width 389 height 53
click at [361, 98] on label "False" at bounding box center [368, 89] width 43 height 18
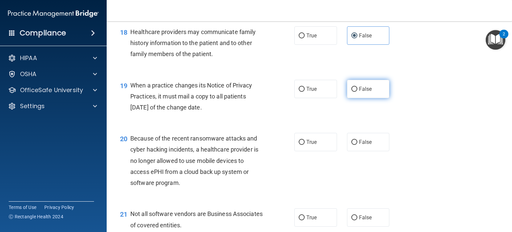
click at [357, 92] on input "False" at bounding box center [354, 89] width 6 height 5
radio input "true"
click at [354, 151] on label "False" at bounding box center [368, 142] width 43 height 18
click at [354, 145] on input "False" at bounding box center [354, 142] width 6 height 5
radio input "true"
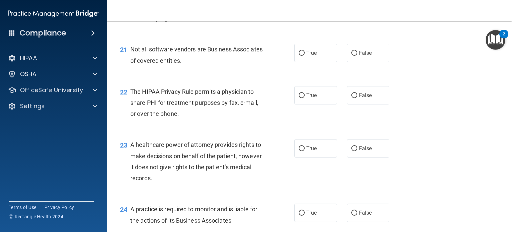
scroll to position [1218, 0]
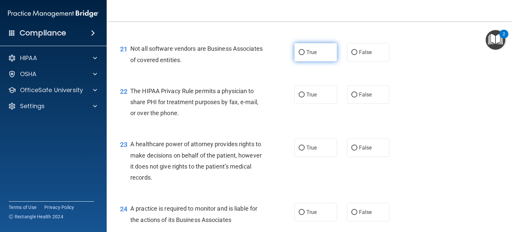
click at [315, 61] on label "True" at bounding box center [315, 52] width 43 height 18
click at [305, 55] on input "True" at bounding box center [302, 52] width 6 height 5
radio input "true"
click at [372, 157] on label "False" at bounding box center [368, 147] width 43 height 18
click at [357, 150] on input "False" at bounding box center [354, 147] width 6 height 5
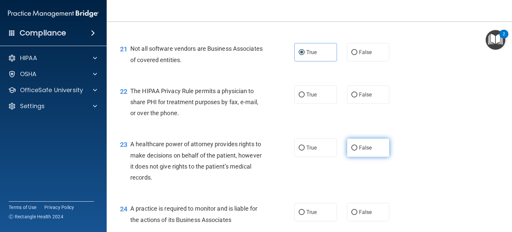
radio input "true"
click at [299, 104] on label "True" at bounding box center [315, 94] width 43 height 18
click at [299, 97] on input "True" at bounding box center [302, 94] width 6 height 5
radio input "true"
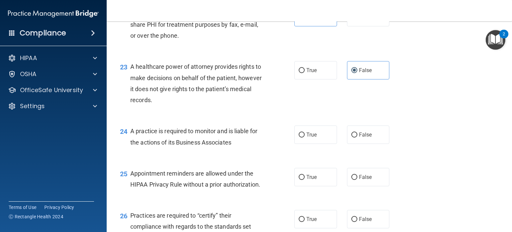
scroll to position [1295, 0]
click at [359, 137] on span "False" at bounding box center [365, 134] width 13 height 6
click at [357, 137] on input "False" at bounding box center [354, 134] width 6 height 5
radio input "true"
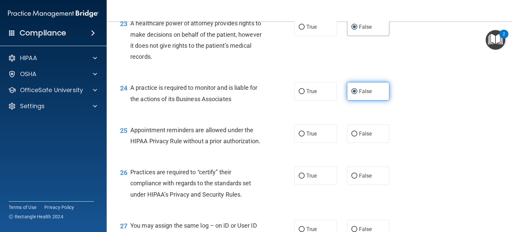
scroll to position [1342, 0]
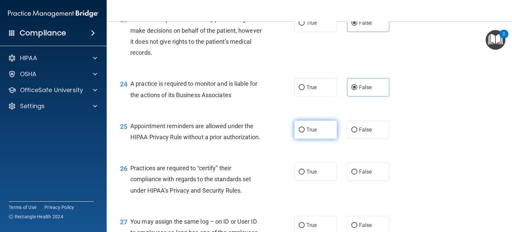
click at [316, 139] on label "True" at bounding box center [315, 129] width 43 height 18
click at [305, 132] on input "True" at bounding box center [302, 129] width 6 height 5
radio input "true"
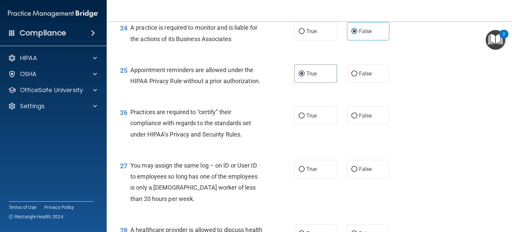
scroll to position [1399, 0]
click at [371, 124] on label "False" at bounding box center [368, 115] width 43 height 18
click at [357, 118] on input "False" at bounding box center [354, 115] width 6 height 5
radio input "true"
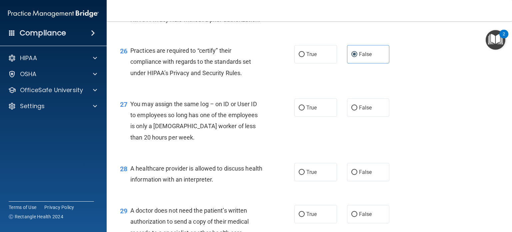
scroll to position [1465, 0]
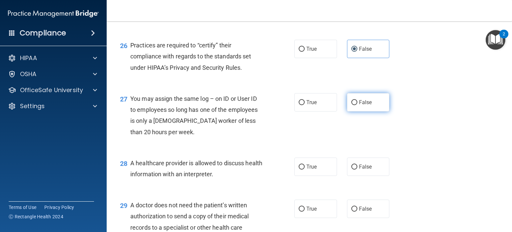
click at [366, 111] on label "False" at bounding box center [368, 102] width 43 height 18
click at [357, 105] on input "False" at bounding box center [354, 102] width 6 height 5
radio input "true"
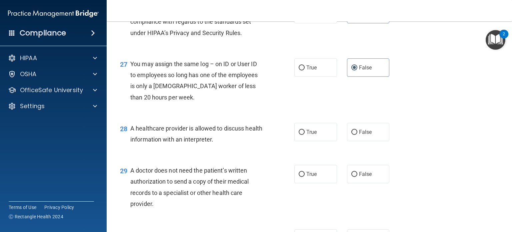
scroll to position [1499, 0]
click at [316, 141] on label "True" at bounding box center [315, 132] width 43 height 18
click at [305, 135] on input "True" at bounding box center [302, 132] width 6 height 5
radio input "true"
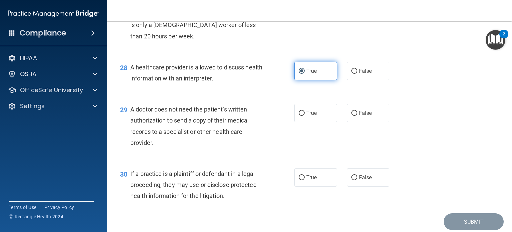
scroll to position [1563, 0]
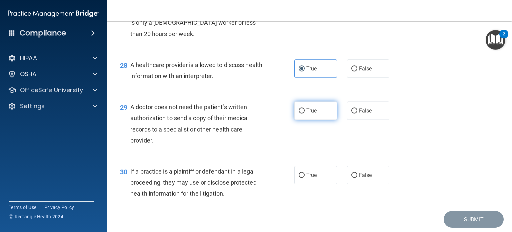
drag, startPoint x: 308, startPoint y: 126, endPoint x: 295, endPoint y: 138, distance: 17.2
click at [295, 120] on label "True" at bounding box center [315, 110] width 43 height 18
click at [299, 113] on input "True" at bounding box center [302, 110] width 6 height 5
radio input "true"
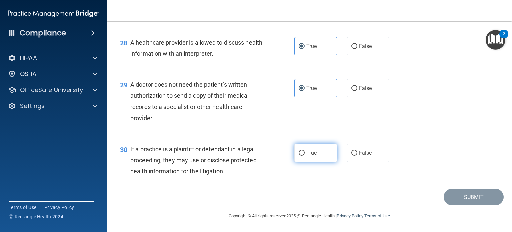
click at [317, 149] on label "True" at bounding box center [315, 152] width 43 height 18
click at [305, 150] on input "True" at bounding box center [302, 152] width 6 height 5
radio input "true"
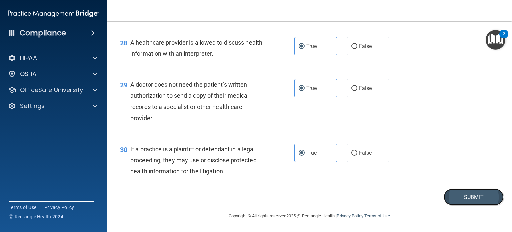
click at [462, 194] on button "Submit" at bounding box center [473, 196] width 60 height 17
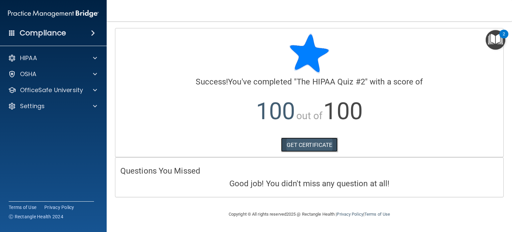
click at [310, 145] on link "GET CERTIFICATE" at bounding box center [309, 144] width 57 height 15
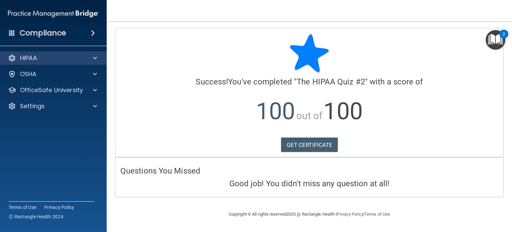
click at [75, 64] on div "HIPAA" at bounding box center [53, 57] width 107 height 13
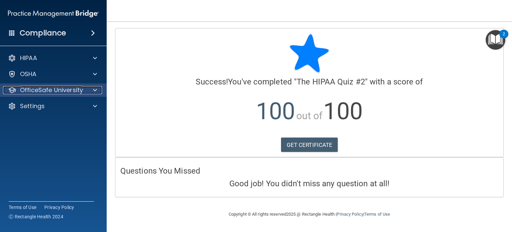
click at [97, 86] on span at bounding box center [95, 90] width 4 height 8
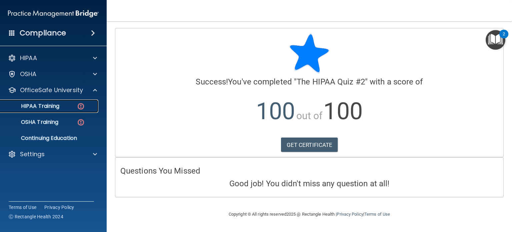
click at [80, 112] on link "HIPAA Training" at bounding box center [45, 105] width 105 height 13
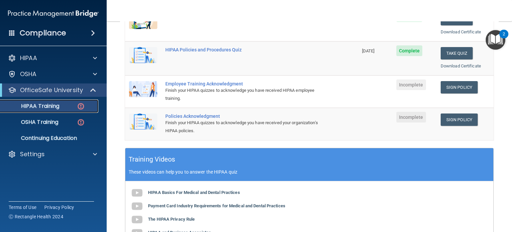
scroll to position [144, 0]
click at [450, 87] on link "Sign Policy" at bounding box center [458, 87] width 37 height 12
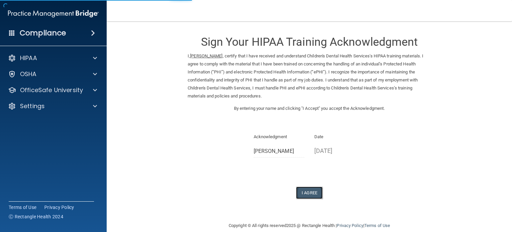
click at [311, 186] on button "I Agree" at bounding box center [309, 192] width 27 height 12
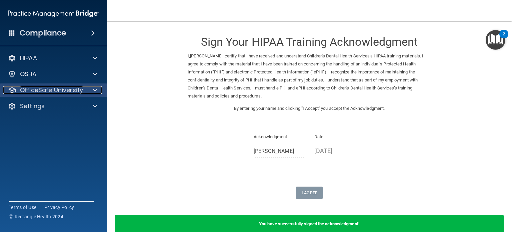
click at [88, 93] on div at bounding box center [94, 90] width 17 height 8
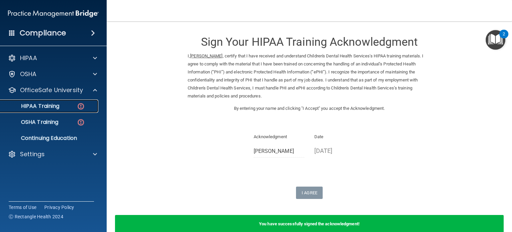
click at [63, 108] on div "HIPAA Training" at bounding box center [49, 106] width 91 height 7
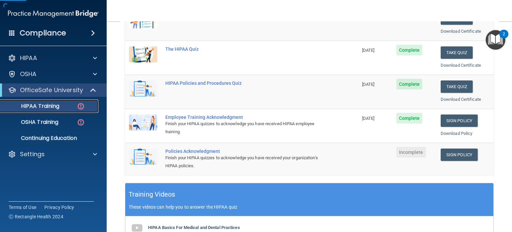
scroll to position [115, 0]
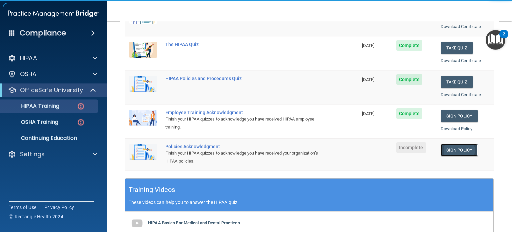
click at [453, 145] on link "Sign Policy" at bounding box center [458, 150] width 37 height 12
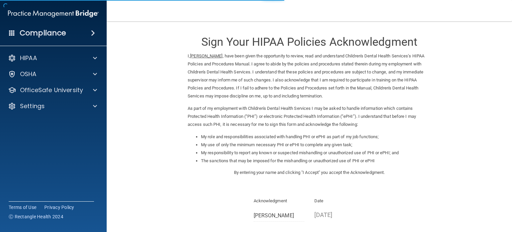
scroll to position [73, 0]
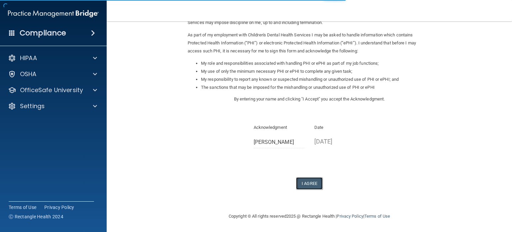
click at [308, 186] on button "I Agree" at bounding box center [309, 183] width 27 height 12
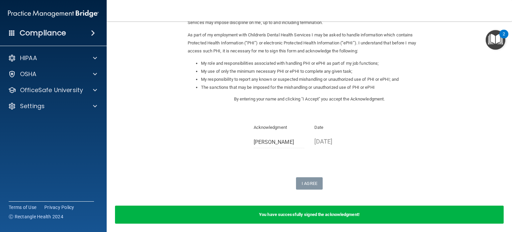
scroll to position [0, 0]
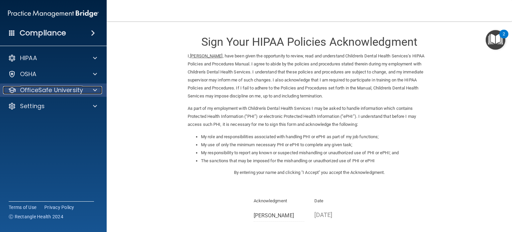
click at [80, 87] on p "OfficeSafe University" at bounding box center [51, 90] width 63 height 8
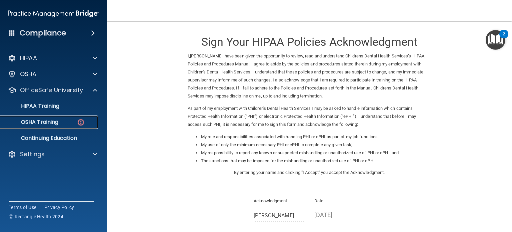
click at [76, 120] on div "OSHA Training" at bounding box center [49, 122] width 91 height 7
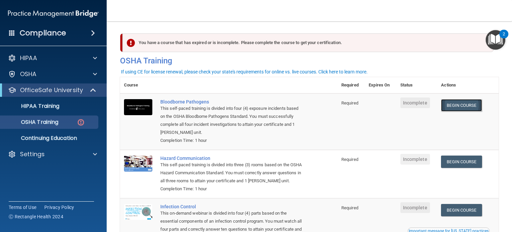
click at [454, 102] on link "Begin Course" at bounding box center [461, 105] width 41 height 12
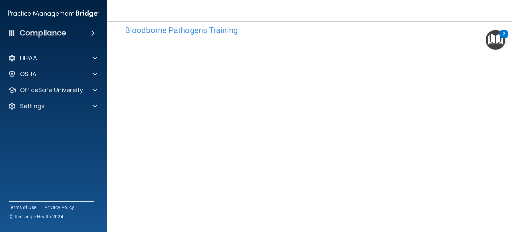
scroll to position [12, 0]
click at [94, 80] on div "OSHA" at bounding box center [53, 73] width 107 height 13
click at [86, 74] on div at bounding box center [94, 74] width 17 height 8
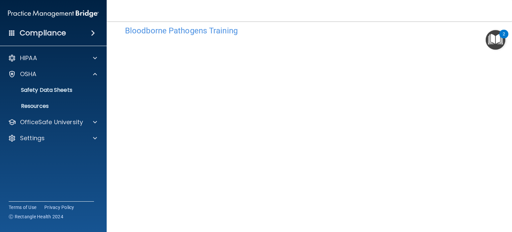
click at [491, 40] on img "Open Resource Center, 2 new notifications" at bounding box center [495, 40] width 20 height 20
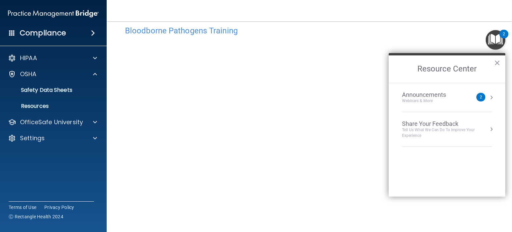
click at [497, 38] on img "Open Resource Center, 2 new notifications" at bounding box center [495, 40] width 20 height 20
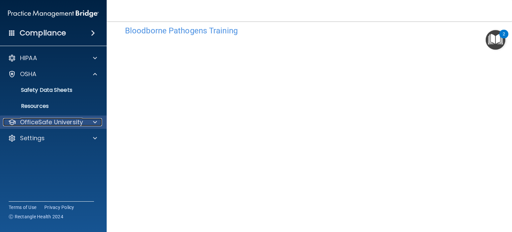
click at [101, 118] on div at bounding box center [94, 122] width 17 height 8
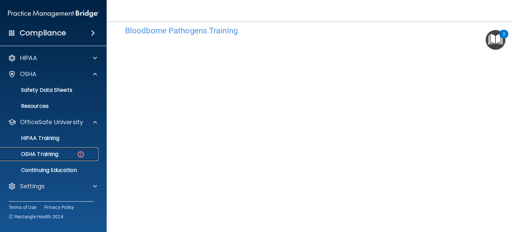
click at [79, 148] on link "OSHA Training" at bounding box center [45, 153] width 105 height 13
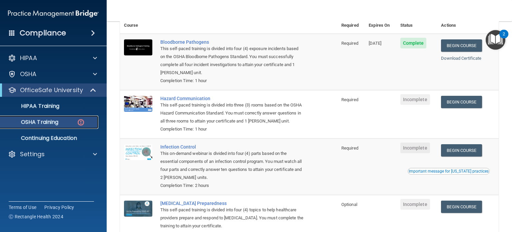
scroll to position [45, 0]
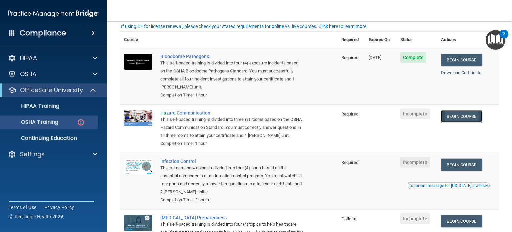
click at [441, 114] on link "Begin Course" at bounding box center [461, 116] width 41 height 12
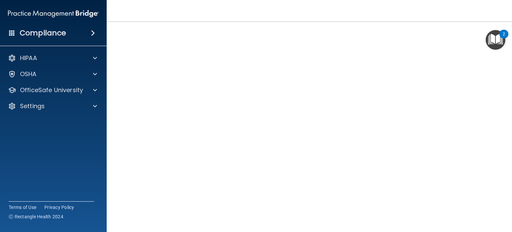
scroll to position [19, 0]
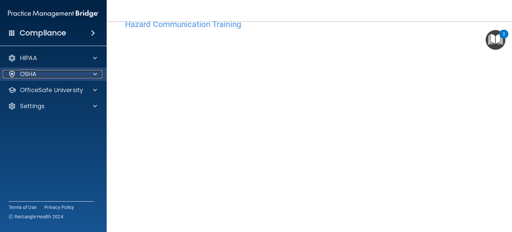
click at [96, 76] on span at bounding box center [95, 74] width 4 height 8
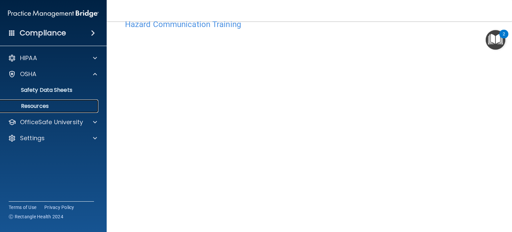
click at [88, 112] on link "Resources" at bounding box center [45, 105] width 105 height 13
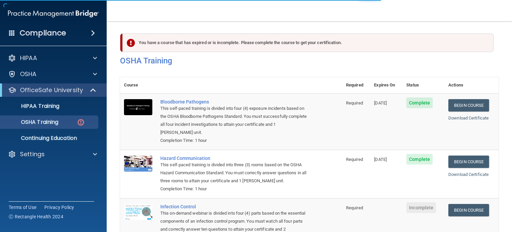
scroll to position [106, 0]
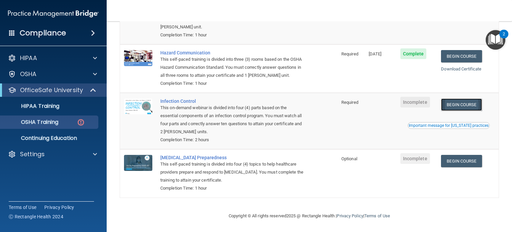
drag, startPoint x: 462, startPoint y: 107, endPoint x: 468, endPoint y: 112, distance: 8.1
click at [468, 111] on link "Begin Course" at bounding box center [461, 104] width 41 height 12
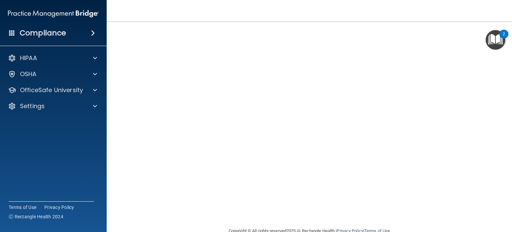
scroll to position [39, 0]
click at [89, 93] on div at bounding box center [94, 90] width 17 height 8
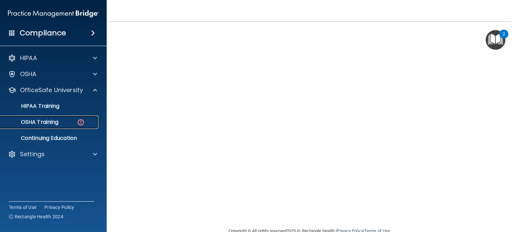
click at [79, 120] on img at bounding box center [81, 122] width 8 height 8
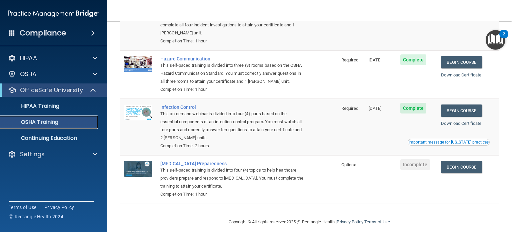
scroll to position [96, 0]
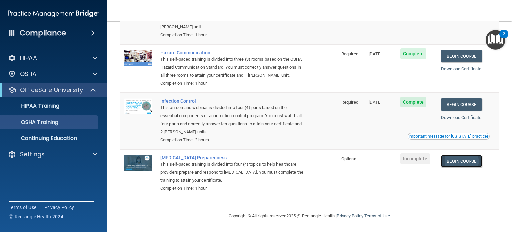
click at [449, 161] on link "Begin Course" at bounding box center [461, 161] width 41 height 12
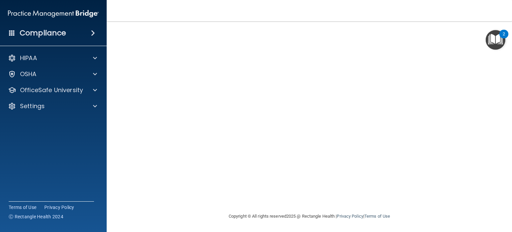
scroll to position [29, 0]
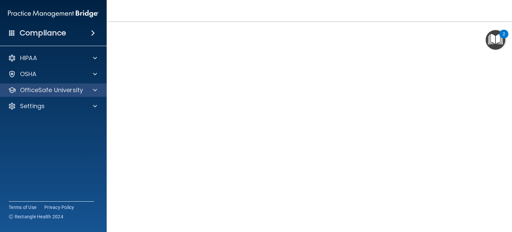
click at [91, 84] on div "OfficeSafe University" at bounding box center [53, 89] width 107 height 13
click at [92, 92] on div at bounding box center [94, 90] width 17 height 8
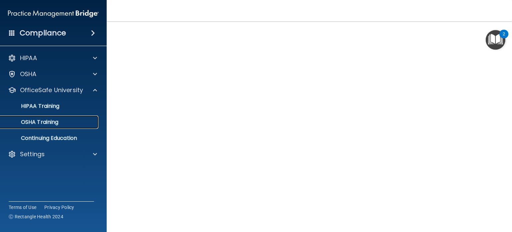
click at [62, 119] on div "OSHA Training" at bounding box center [49, 122] width 91 height 7
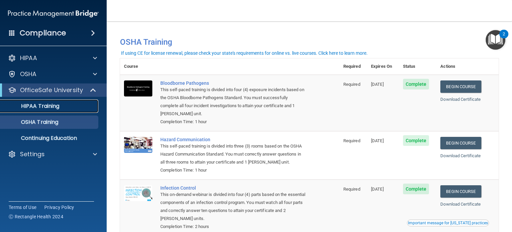
click at [78, 107] on div "HIPAA Training" at bounding box center [49, 106] width 91 height 7
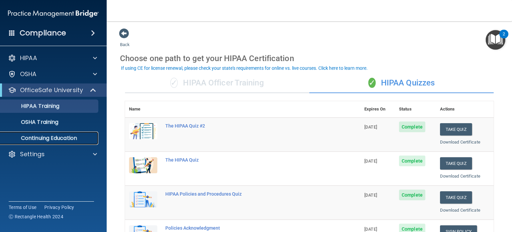
click at [62, 140] on p "Continuing Education" at bounding box center [49, 138] width 91 height 7
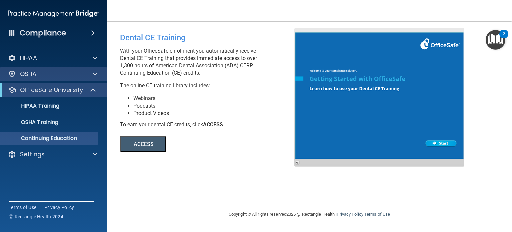
click at [94, 67] on div "OSHA" at bounding box center [53, 73] width 107 height 13
click at [97, 74] on div at bounding box center [94, 74] width 17 height 8
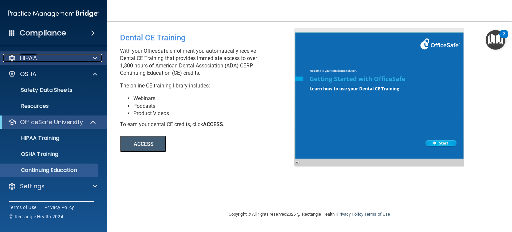
click at [95, 57] on span at bounding box center [95, 58] width 4 height 8
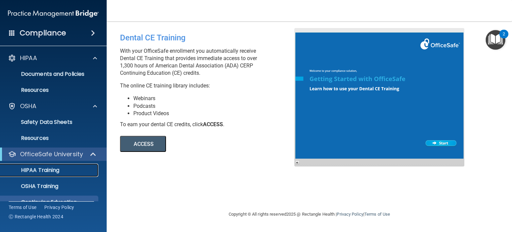
click at [59, 169] on p "HIPAA Training" at bounding box center [31, 170] width 55 height 7
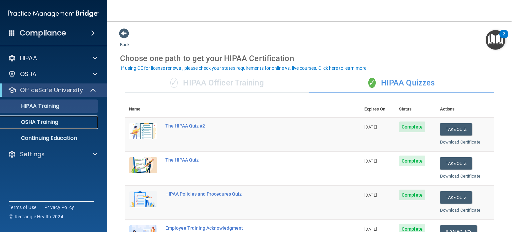
click at [51, 123] on p "OSHA Training" at bounding box center [31, 122] width 54 height 7
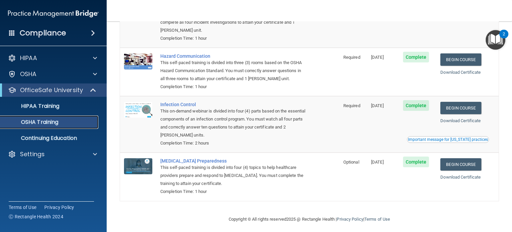
scroll to position [88, 0]
